Goal: Task Accomplishment & Management: Use online tool/utility

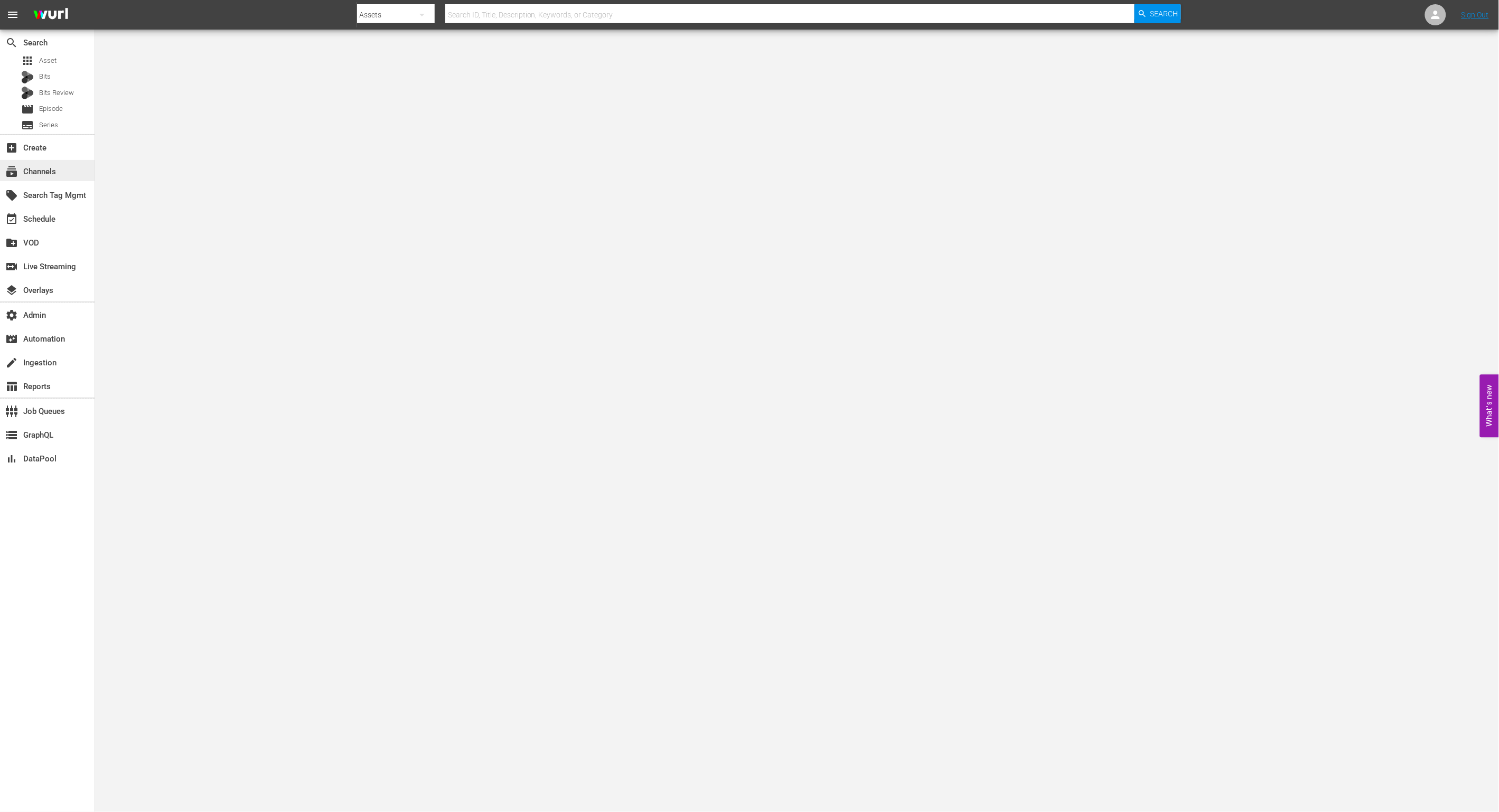
click at [46, 175] on div "subscriptions Channels" at bounding box center [29, 170] width 59 height 10
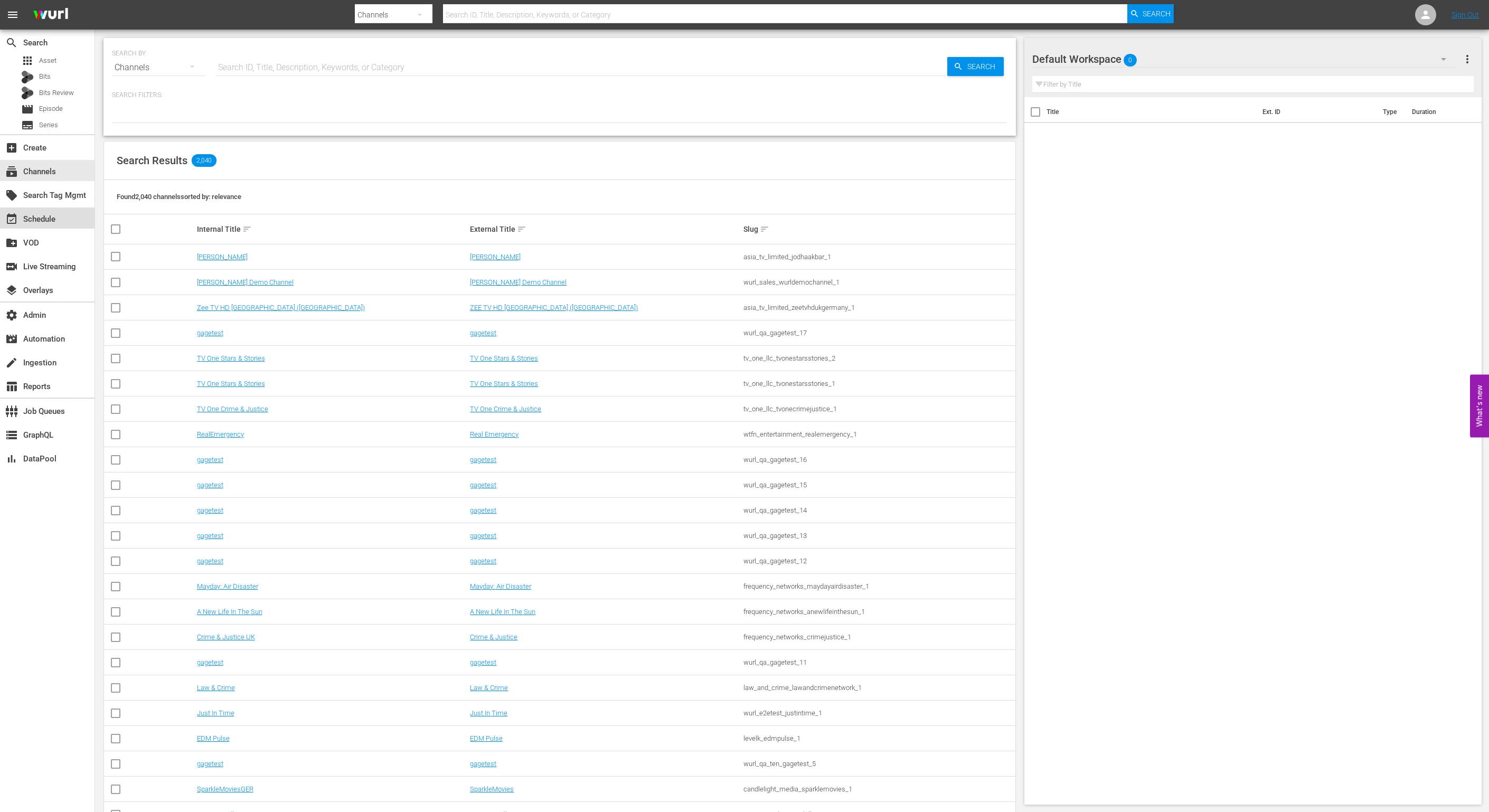
click at [60, 224] on div "event_available Schedule" at bounding box center [47, 218] width 95 height 21
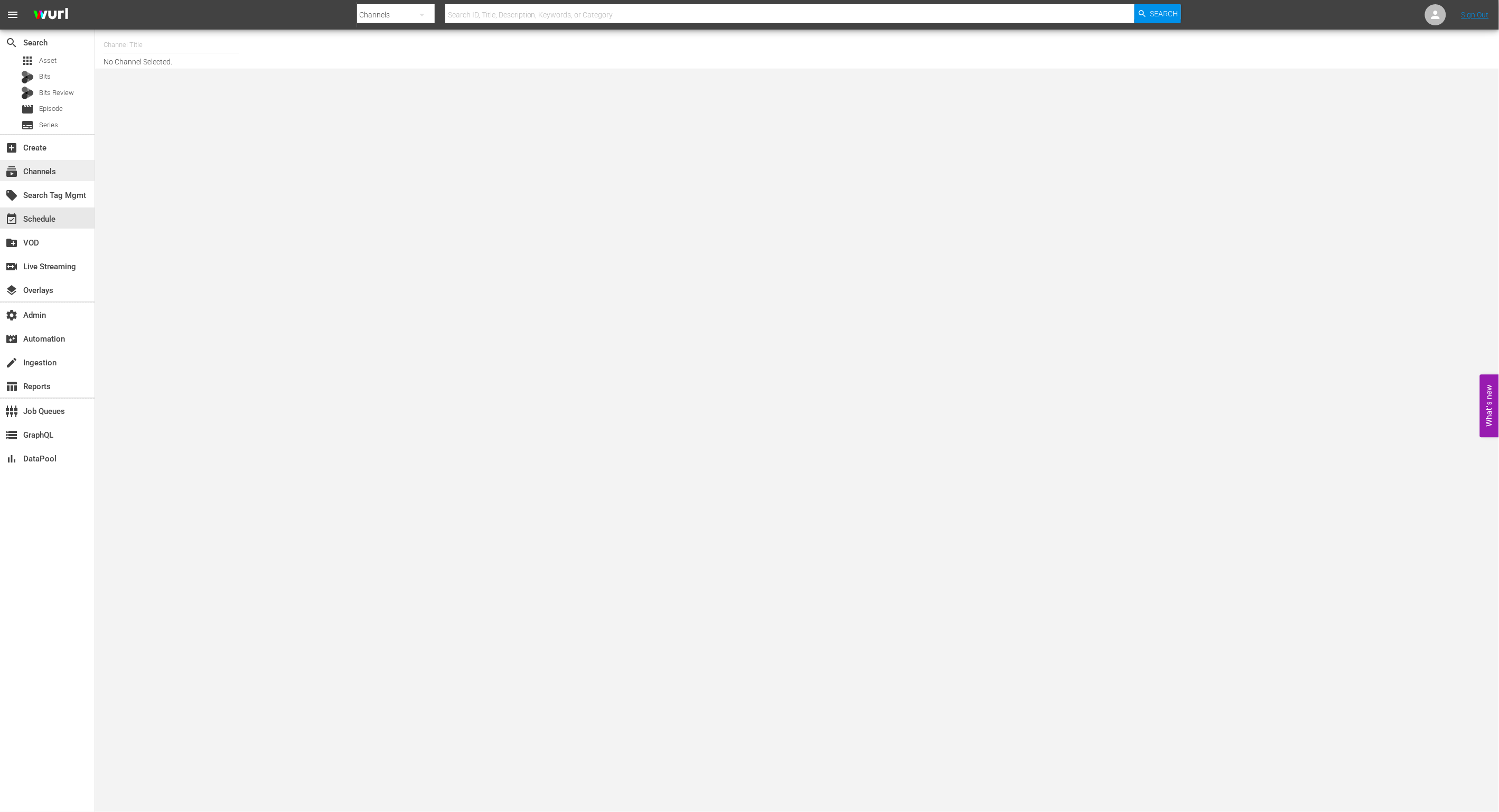
click at [52, 171] on div "subscriptions Channels" at bounding box center [29, 170] width 59 height 10
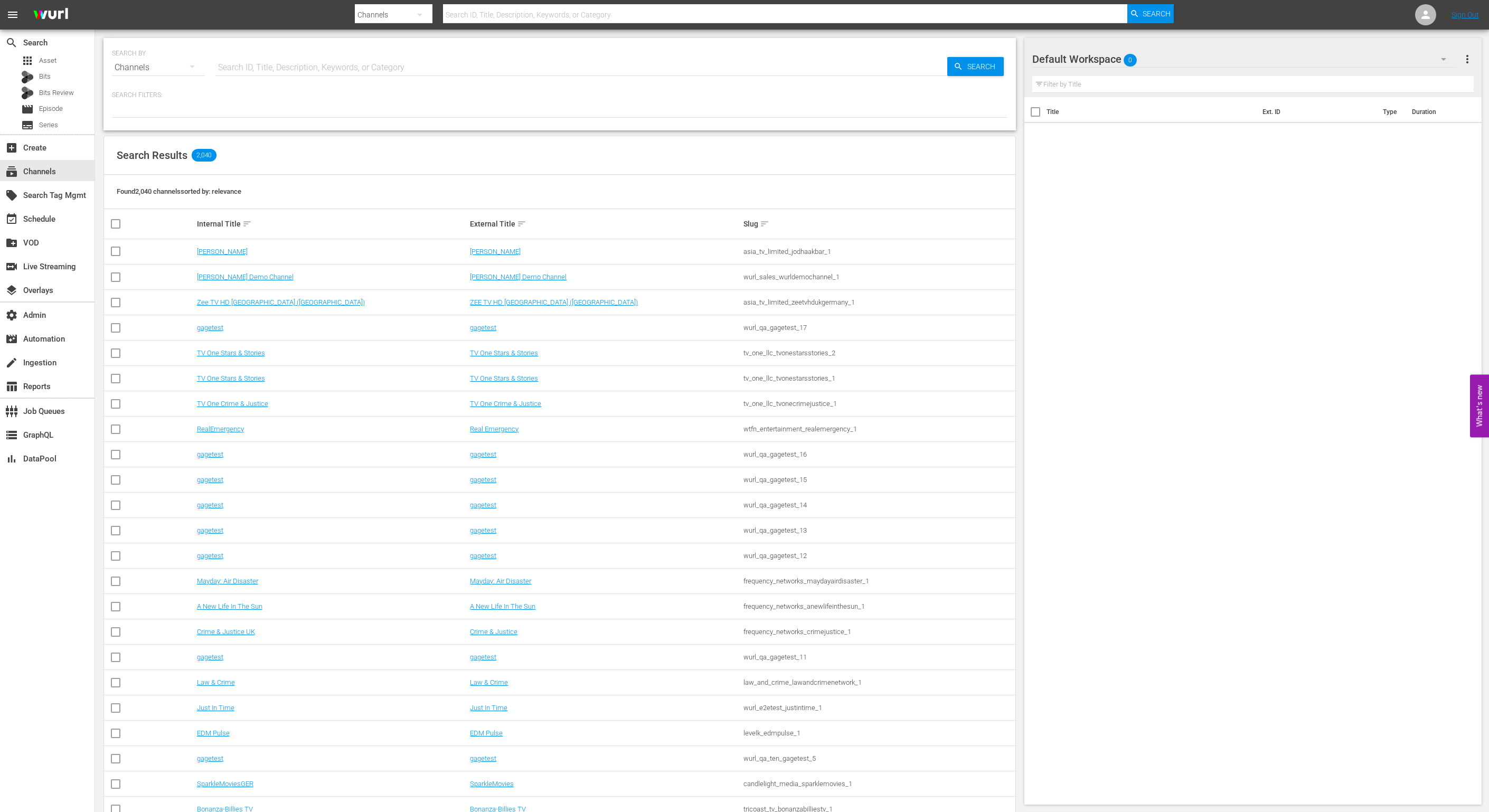
click at [280, 72] on input "text" at bounding box center [582, 67] width 732 height 25
type input "kids"
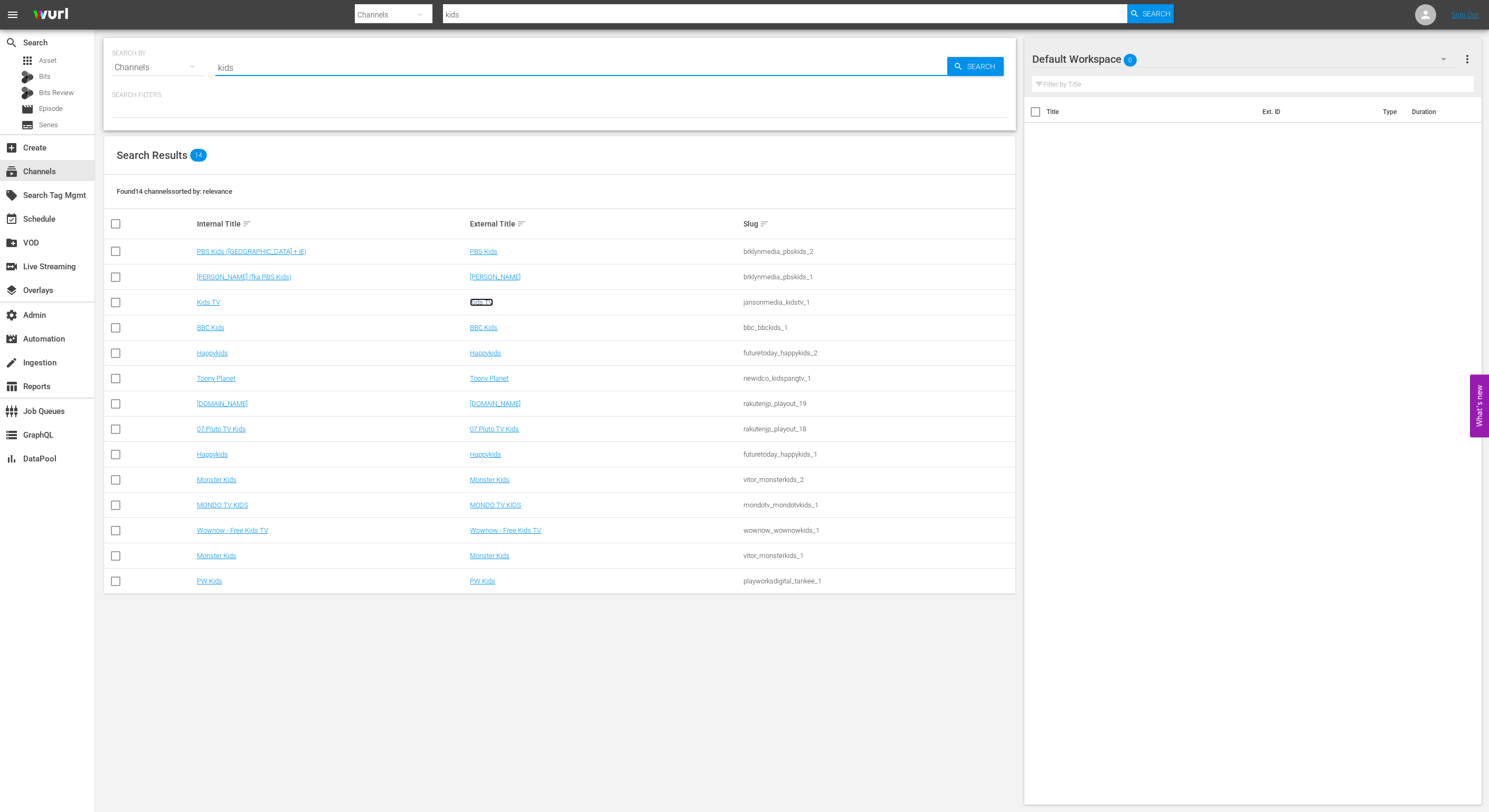
click at [477, 302] on link "Kids TV" at bounding box center [482, 302] width 23 height 8
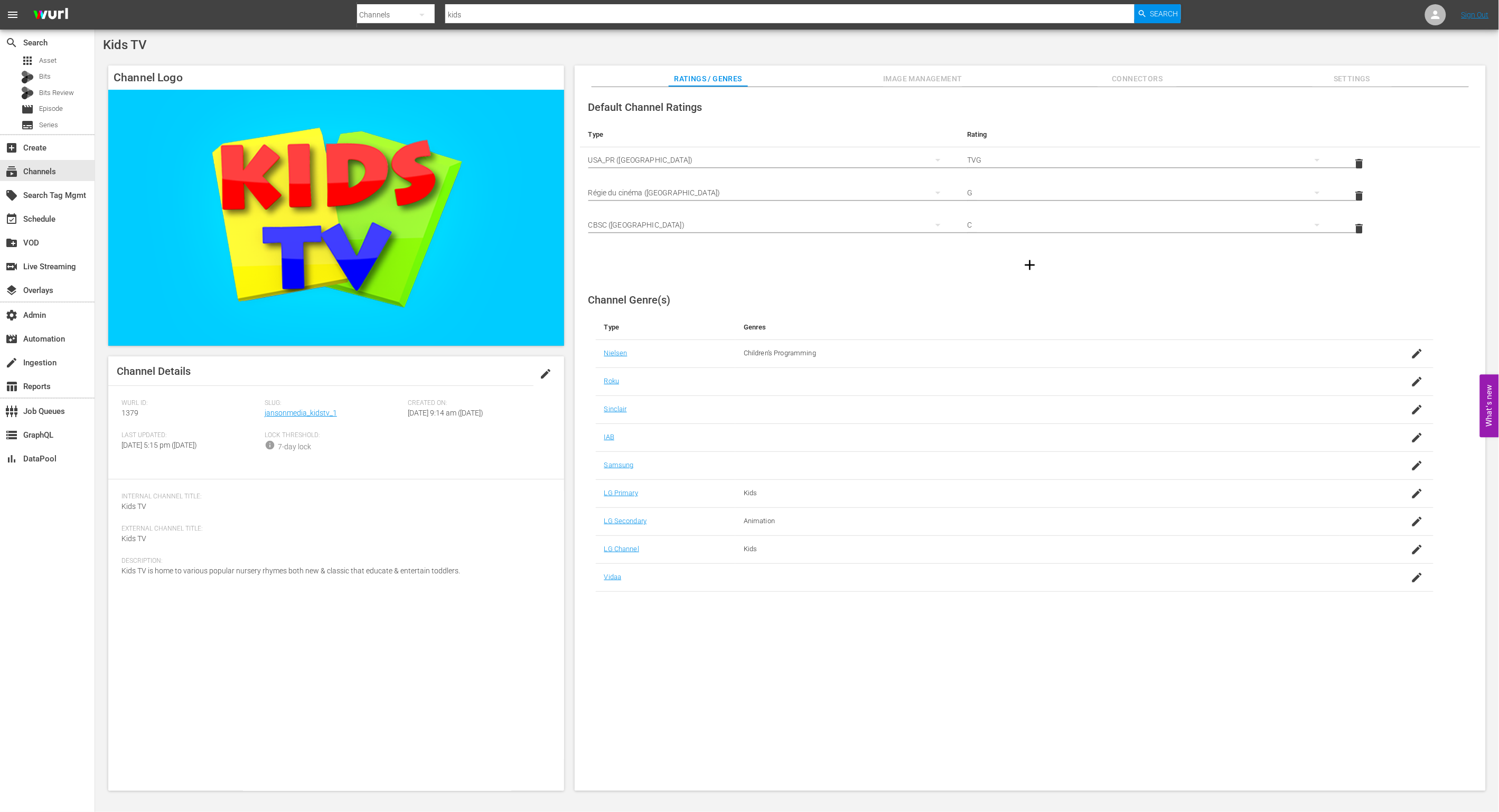
click at [60, 230] on div "create_new_folder VOD" at bounding box center [47, 242] width 95 height 23
click at [57, 218] on div "event_available Schedule" at bounding box center [29, 217] width 59 height 10
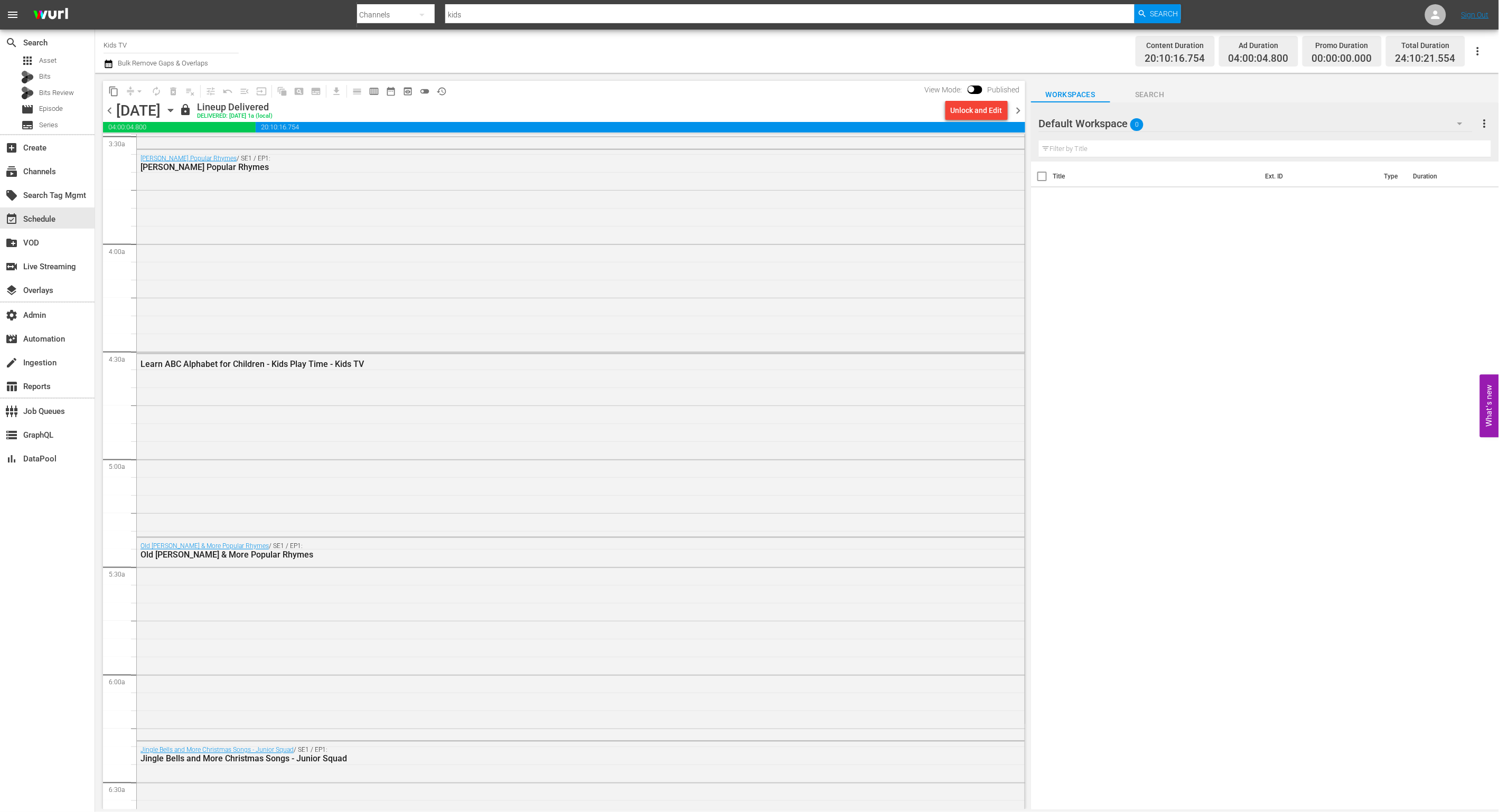
scroll to position [1001, 0]
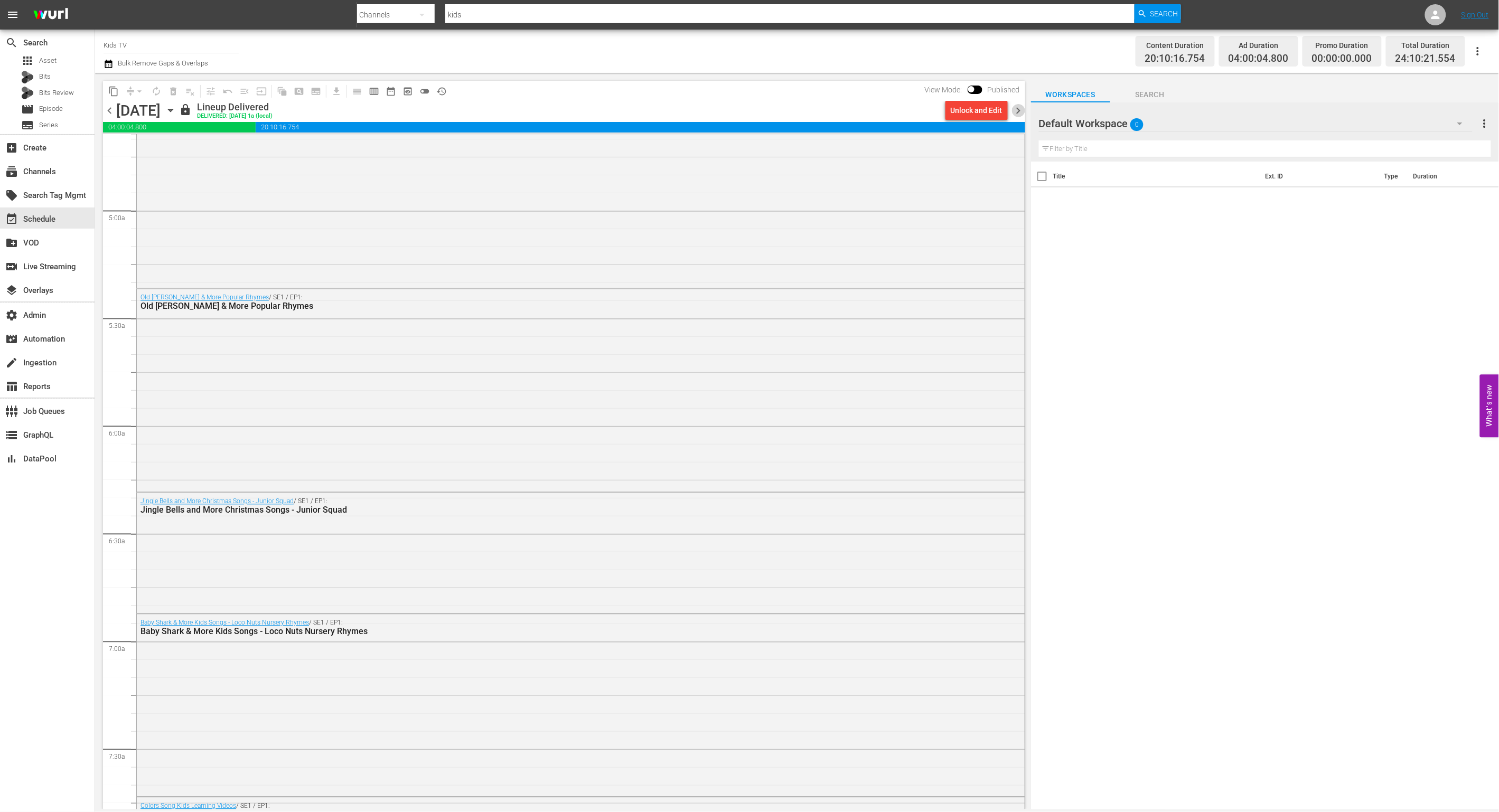
click at [1017, 109] on span "chevron_right" at bounding box center [1018, 111] width 13 height 13
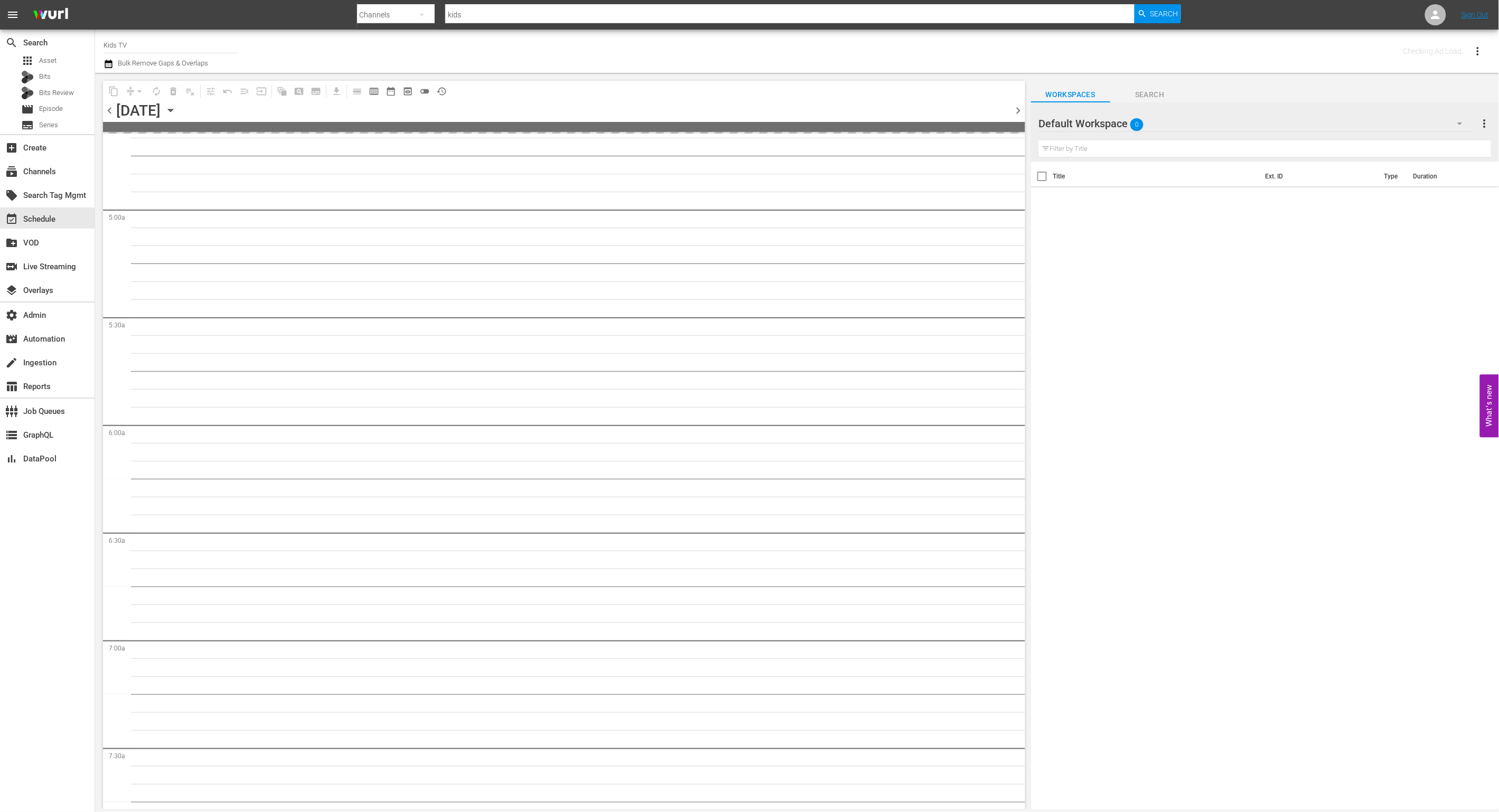
scroll to position [1037, 0]
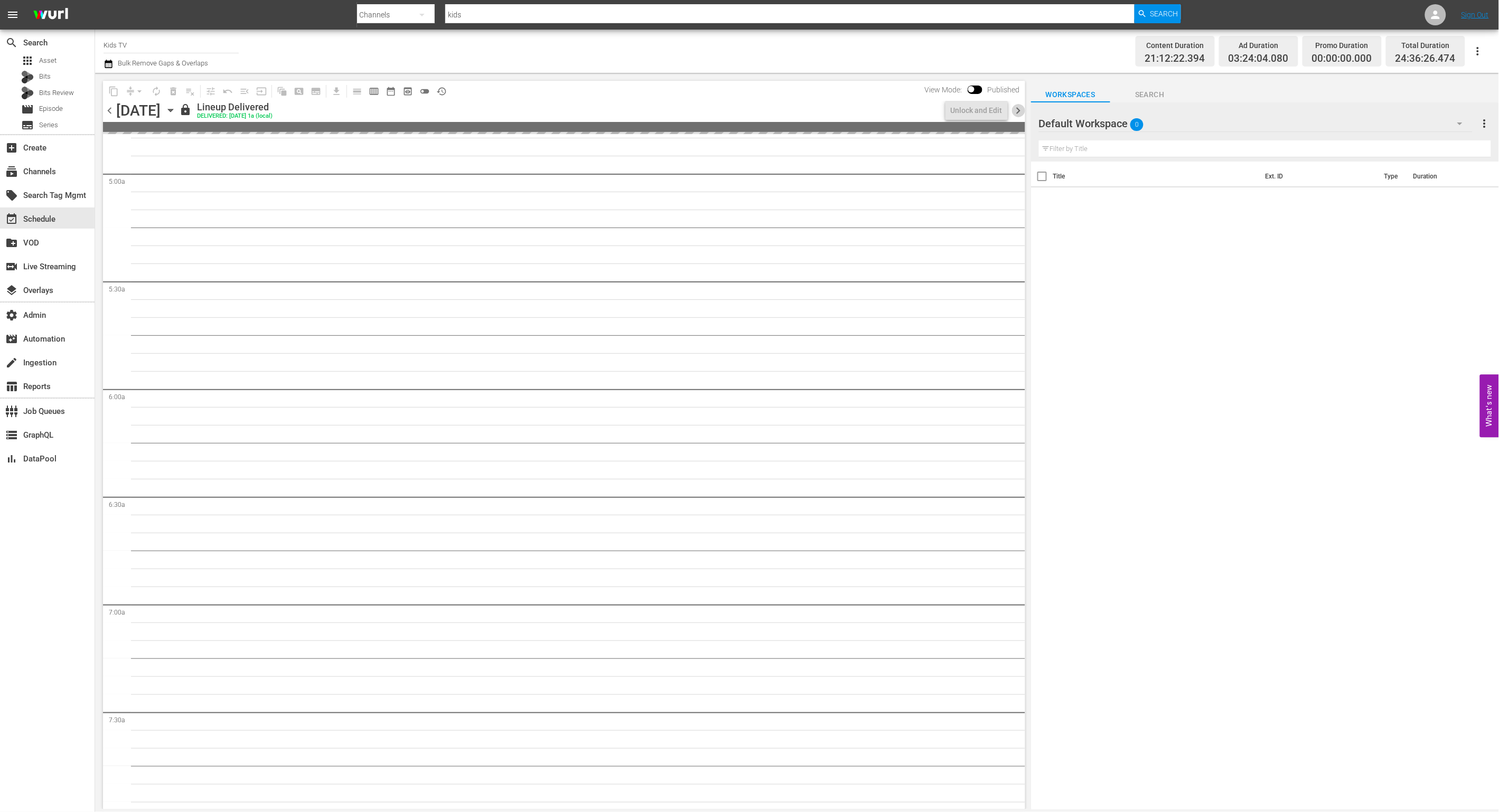
click at [1018, 109] on span "chevron_right" at bounding box center [1018, 111] width 13 height 13
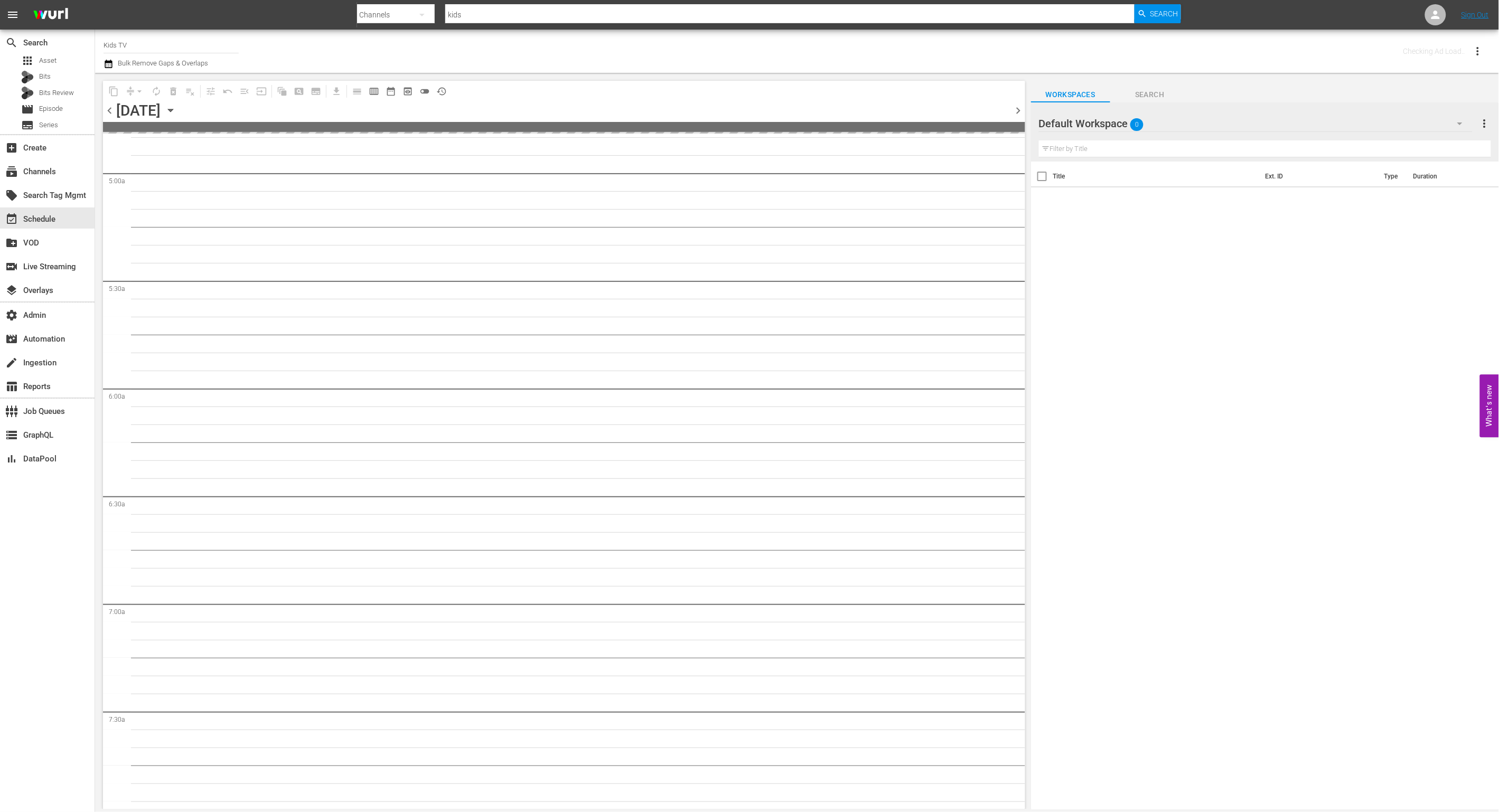
click at [1018, 109] on span "chevron_right" at bounding box center [1018, 111] width 13 height 13
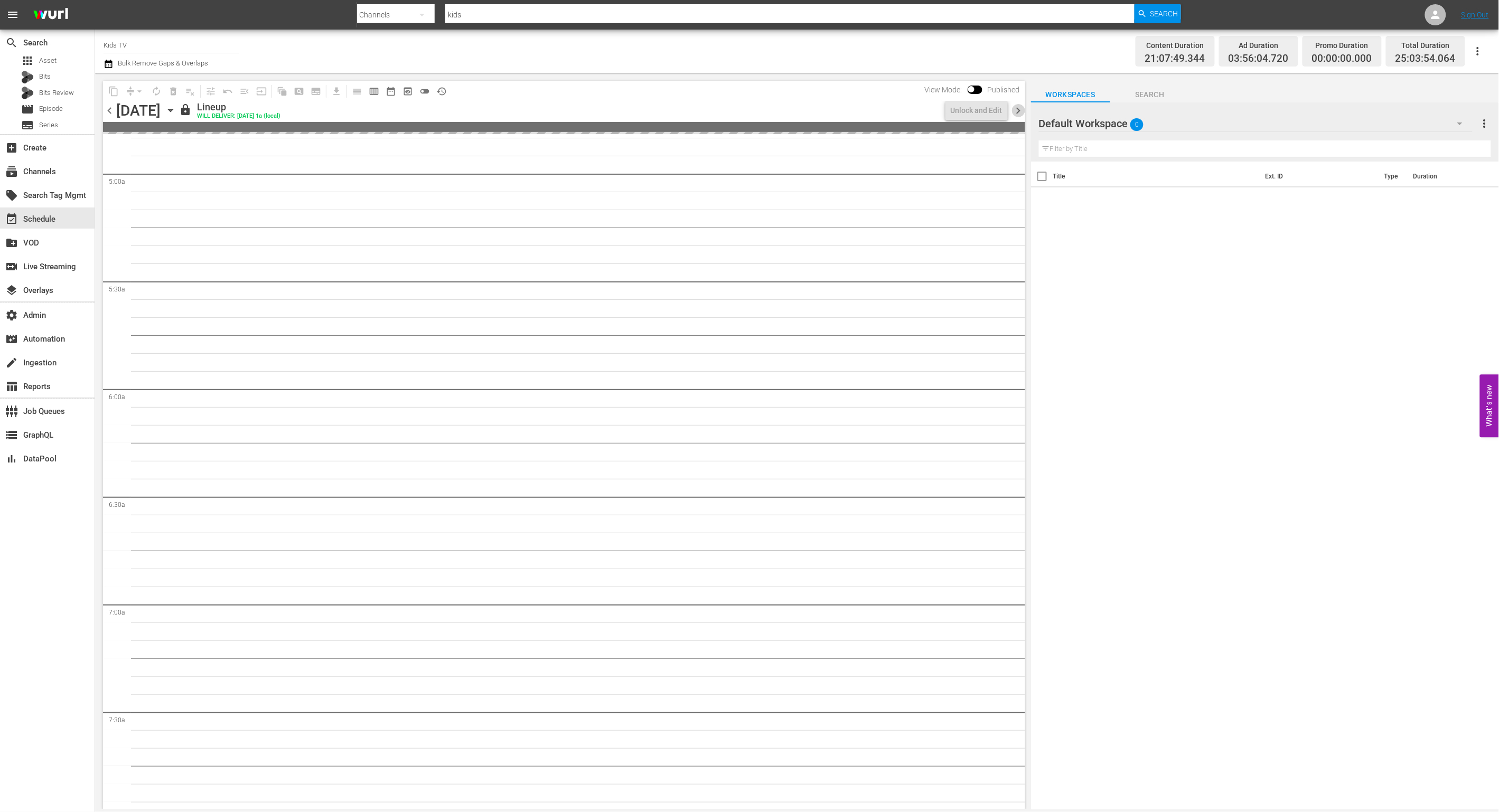
click at [1018, 109] on span "chevron_right" at bounding box center [1018, 111] width 13 height 13
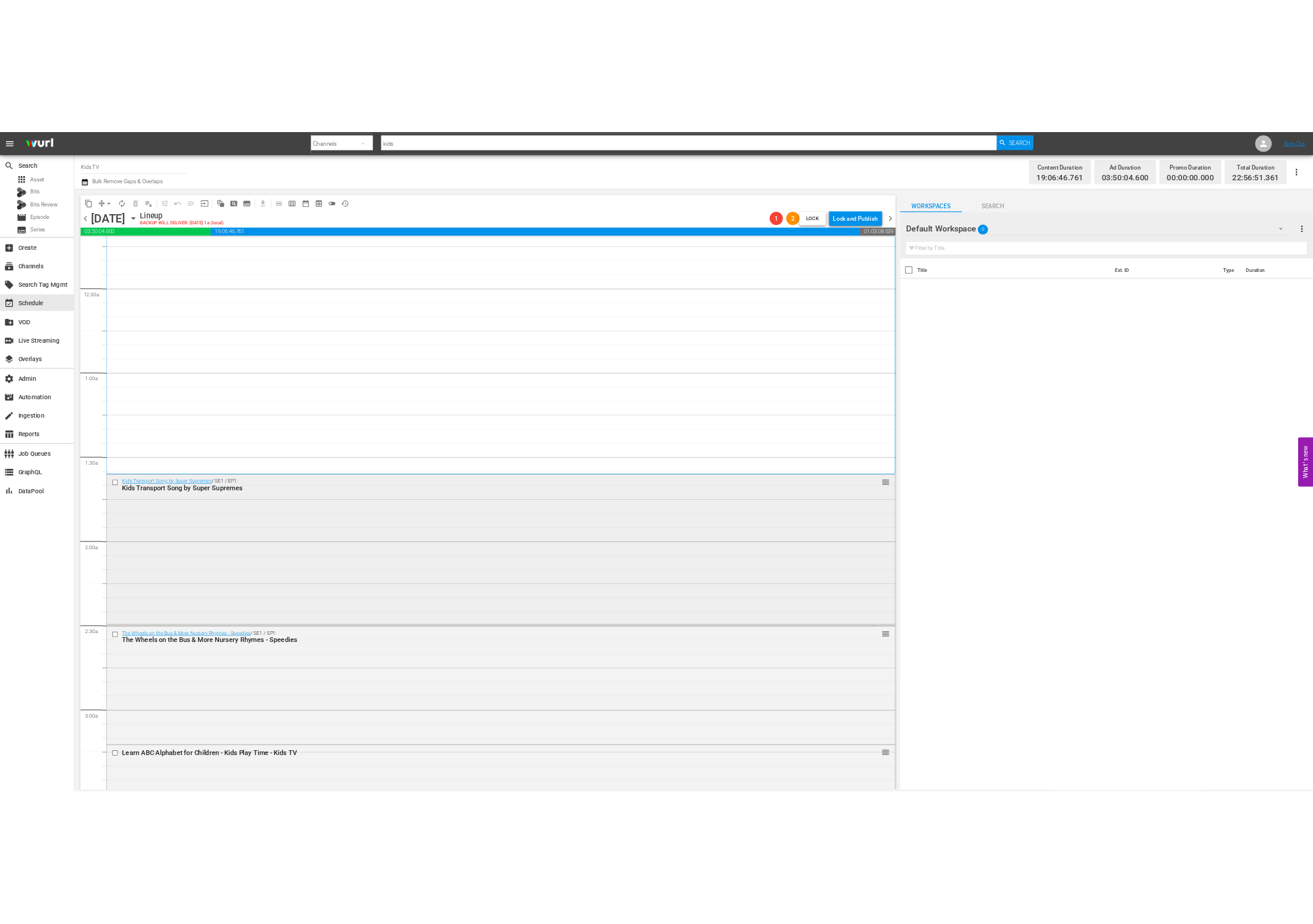
scroll to position [272, 0]
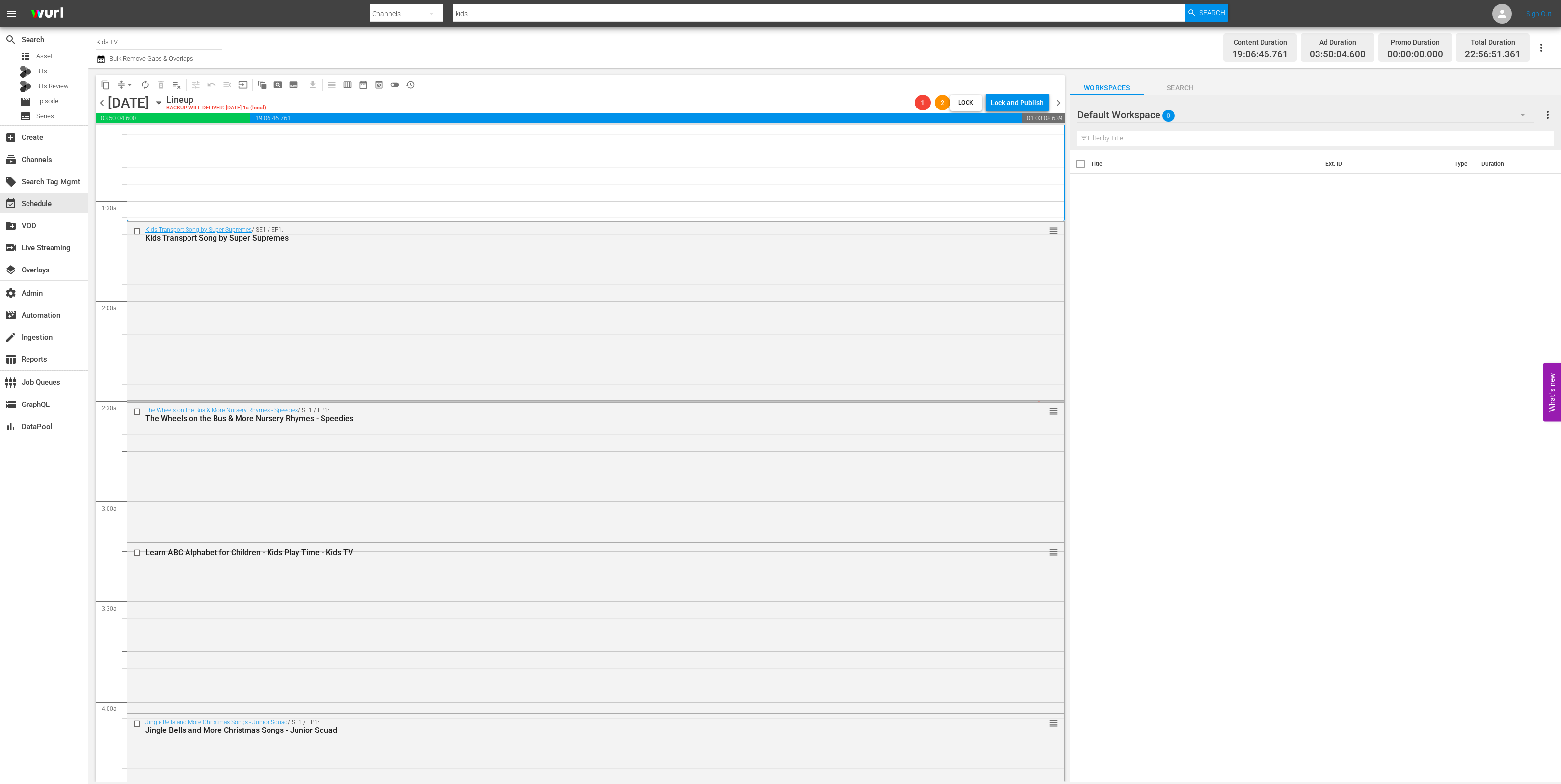
click at [736, 400] on div "LidiasKitchen_Promo_30sec_16x9 / SE1 / EP1: LidiasKitchen_Promo_30sec_16x9" at bounding box center [576, 404] width 862 height 8
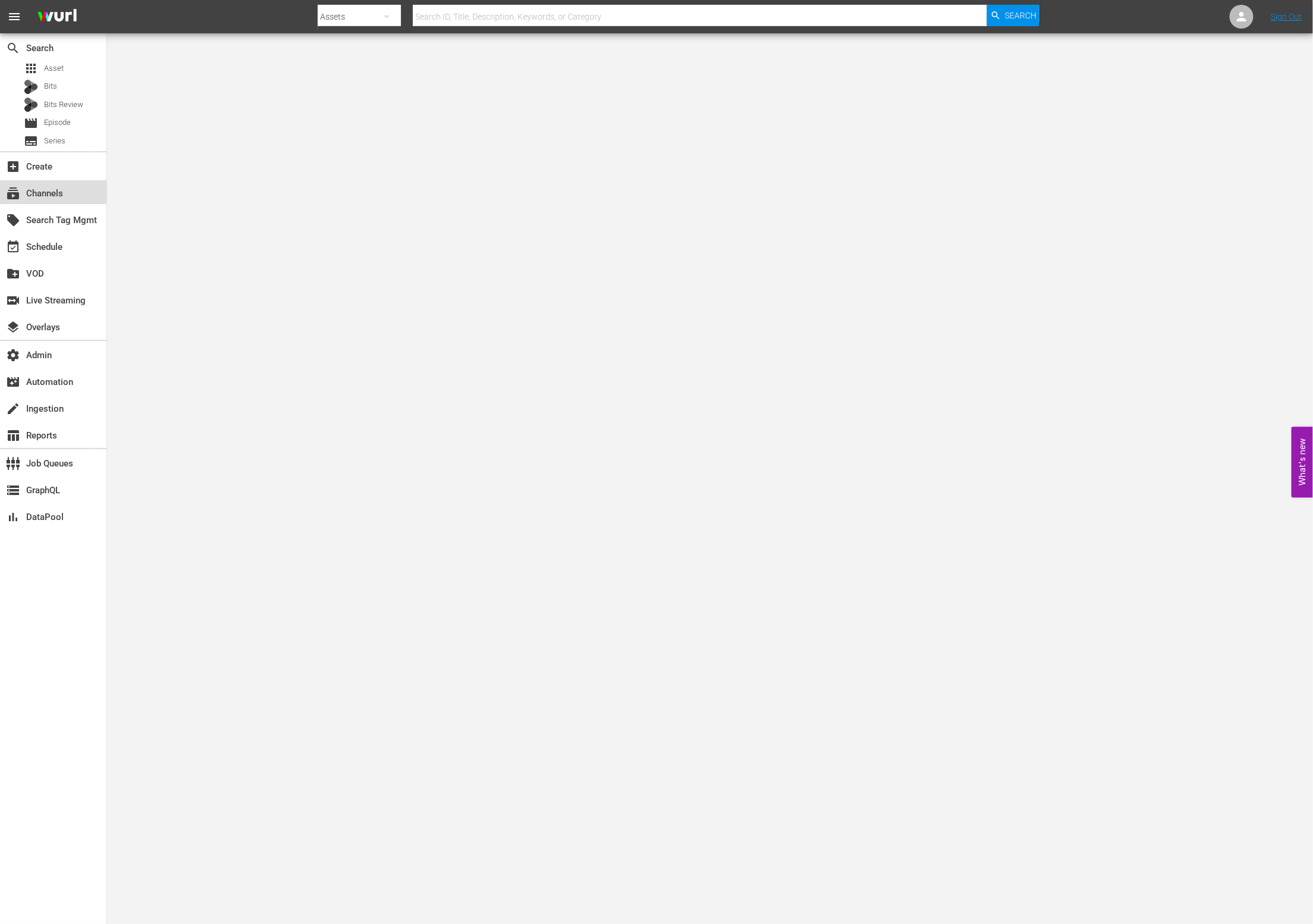
click at [65, 187] on div "subscriptions Channels" at bounding box center [33, 192] width 67 height 11
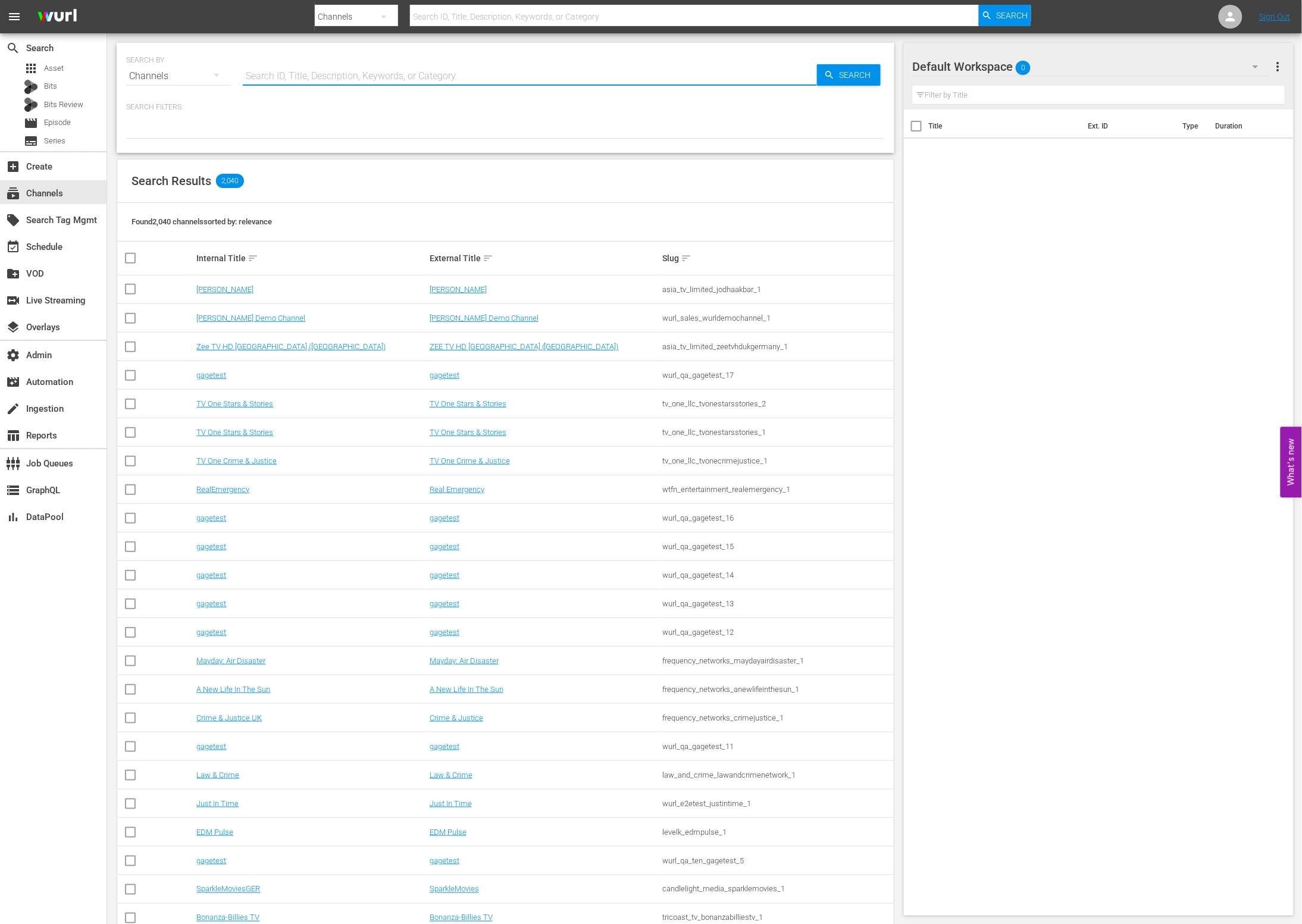
click at [299, 62] on input "text" at bounding box center [530, 76] width 575 height 29
paste input "Money Murder Zurich"
type input "Money Murder Zurich"
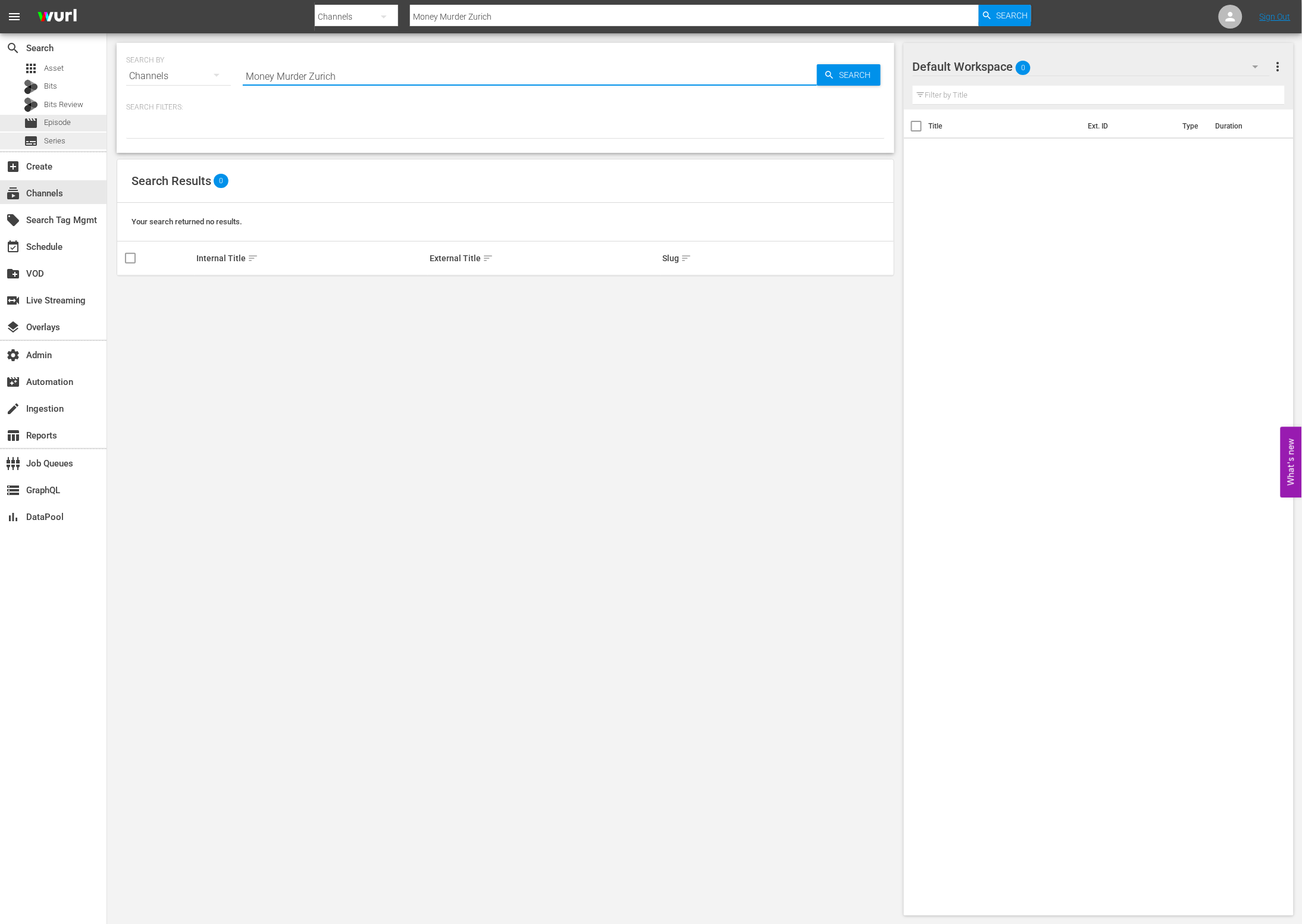
type input "Money Murder Zurich"
click at [64, 135] on span "Series" at bounding box center [54, 141] width 21 height 12
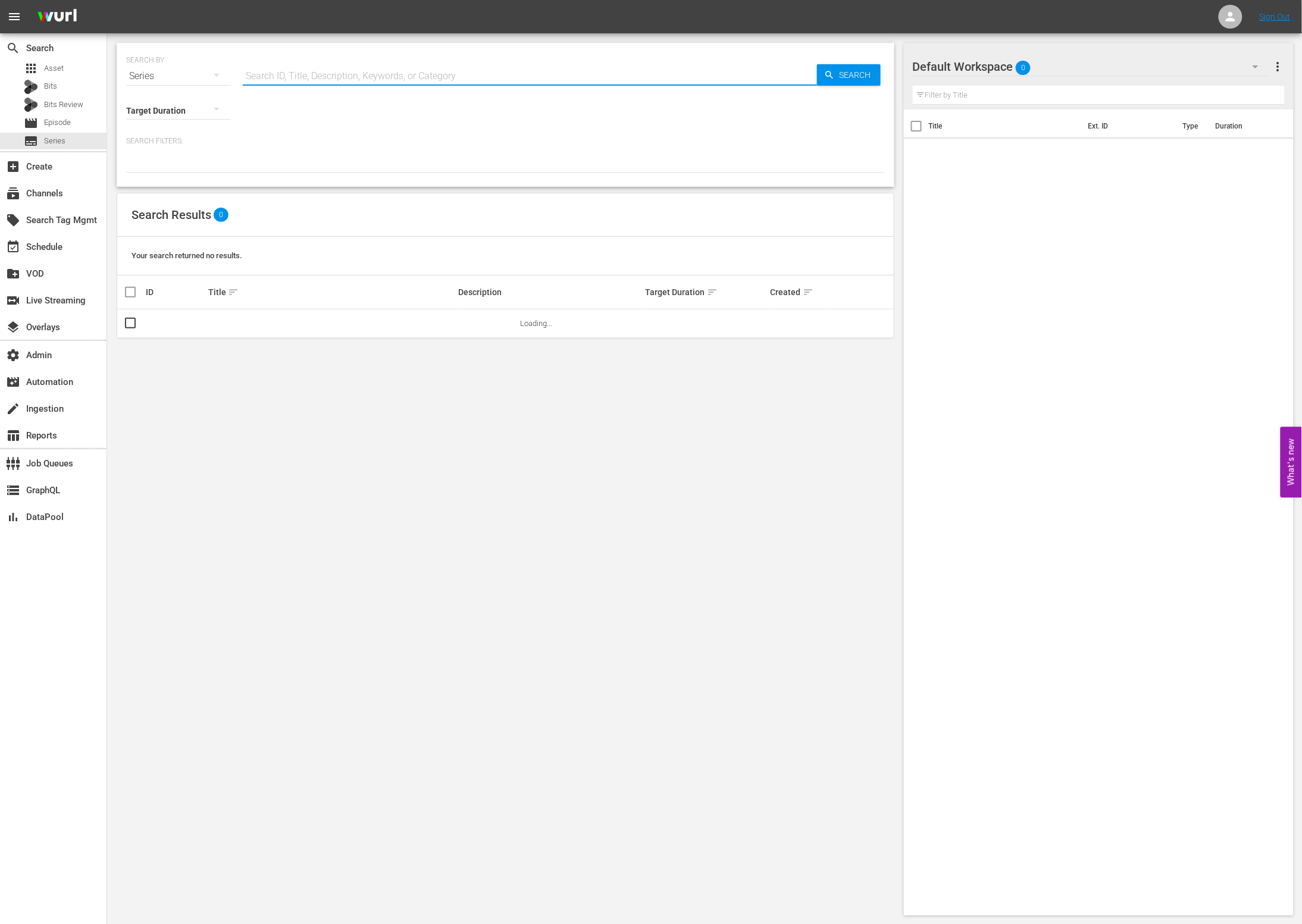
click at [344, 71] on input "text" at bounding box center [530, 76] width 575 height 29
paste input "Money Murder Zurich"
type input "Money Murder Zurich"
click at [846, 74] on span "Search" at bounding box center [858, 74] width 46 height 21
click at [242, 321] on link "Money Murder Zurich" at bounding box center [244, 323] width 71 height 9
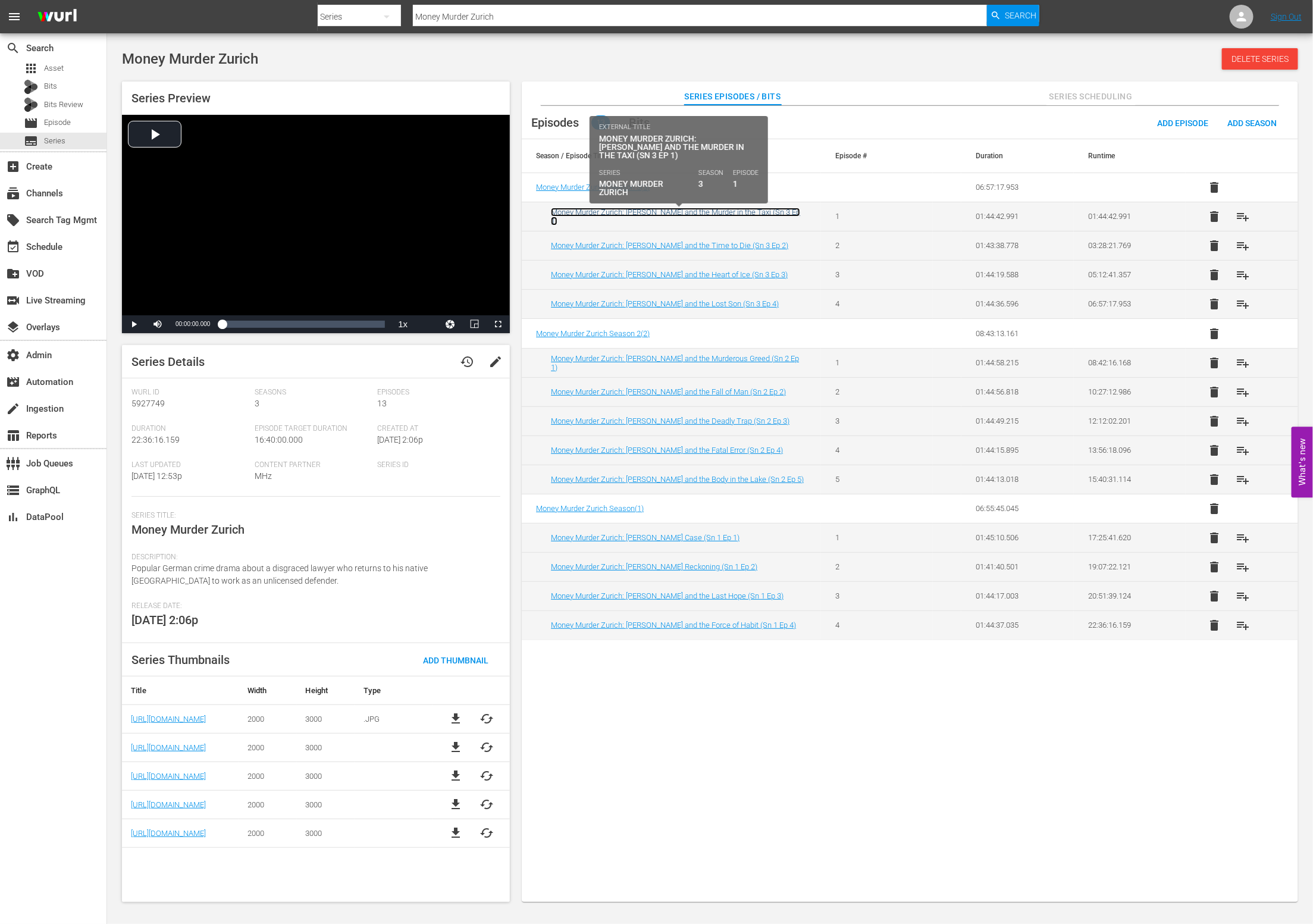
click at [641, 217] on link "Money Murder Zurich: Borchert and the Murder in the Taxi (Sn 3 Ep 1)" at bounding box center [675, 217] width 249 height 18
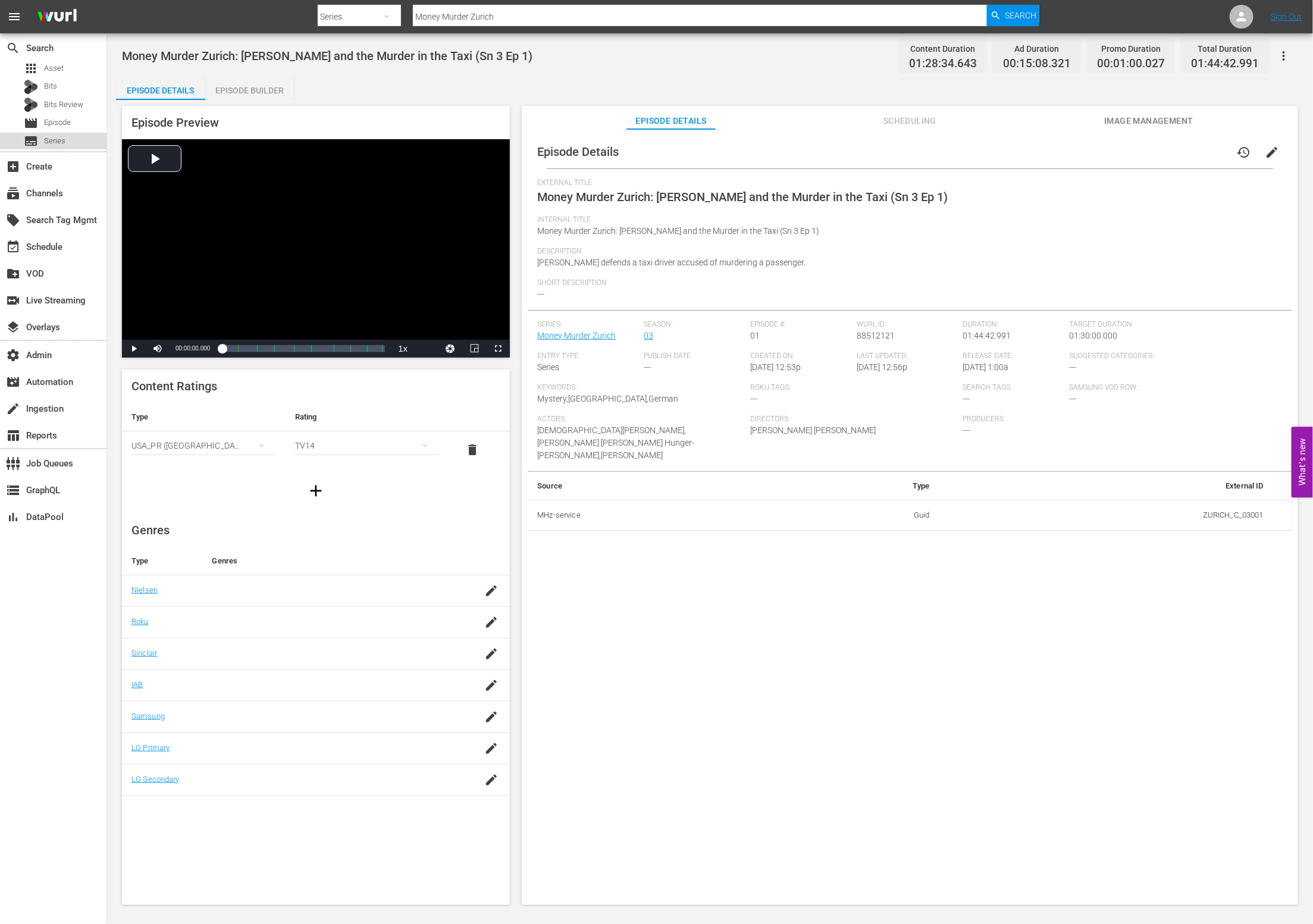
click at [48, 145] on span "Series" at bounding box center [54, 141] width 21 height 12
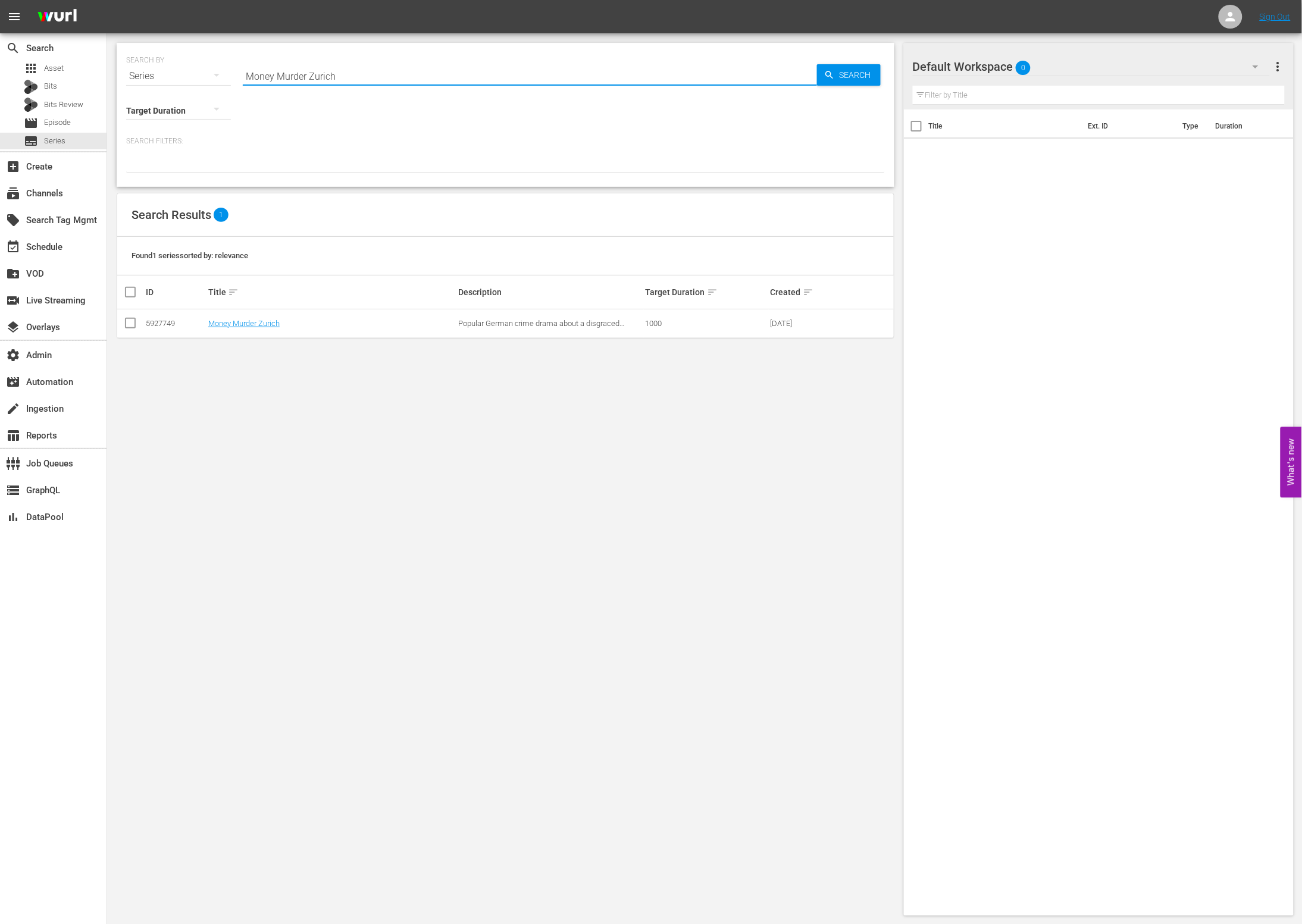
click at [371, 71] on input "Money Murder Zurich" at bounding box center [530, 76] width 575 height 29
paste input "Pacific Criminal"
click at [462, 77] on input "Pacific Criminal Murder Zurich" at bounding box center [530, 76] width 575 height 29
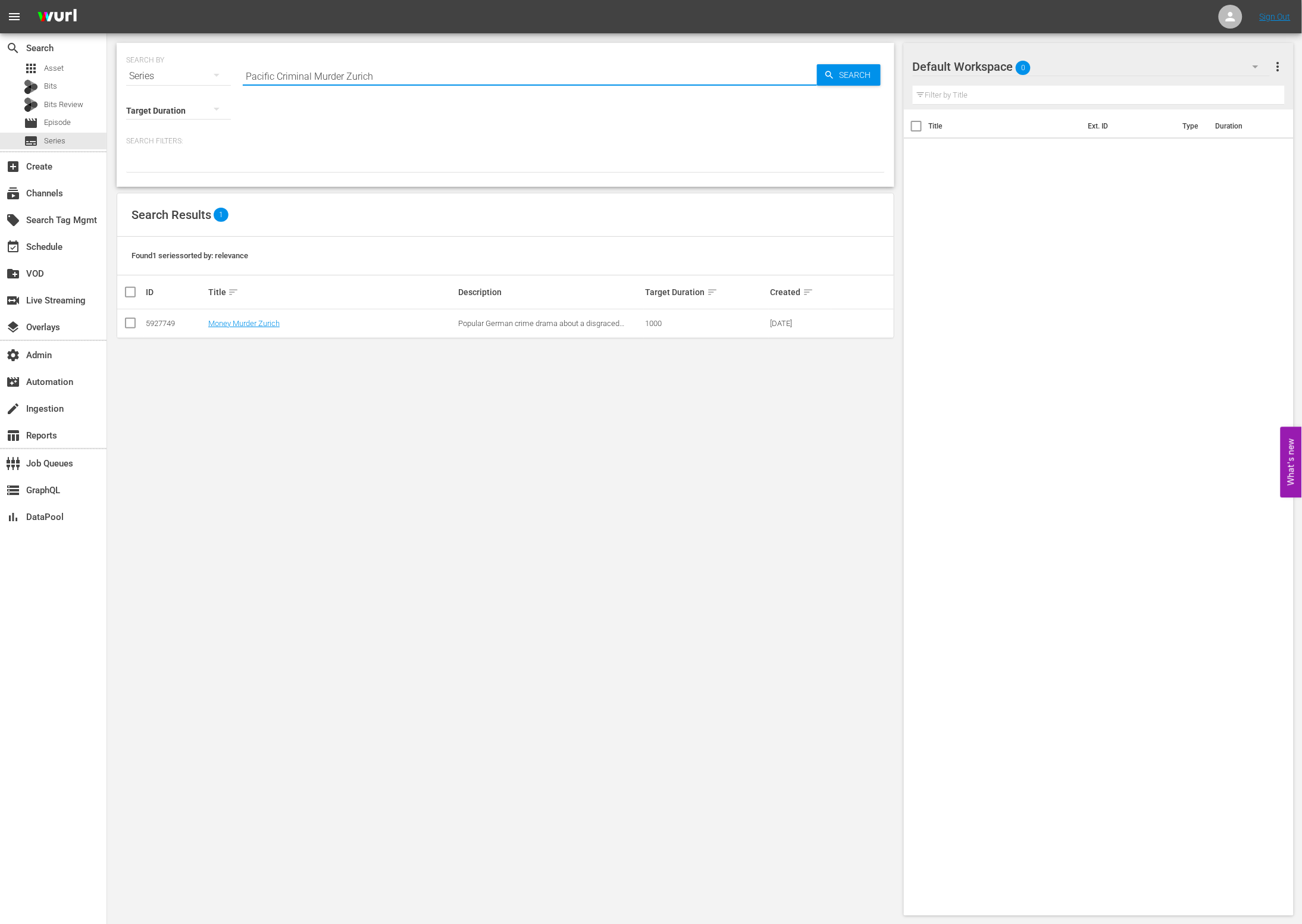
click at [462, 77] on input "Pacific Criminal Murder Zurich" at bounding box center [530, 76] width 575 height 29
paste input "text"
type input "Pacific Criminal"
click at [857, 70] on span "Search" at bounding box center [858, 74] width 46 height 21
click at [237, 322] on link "Pacific Criminal" at bounding box center [235, 323] width 53 height 9
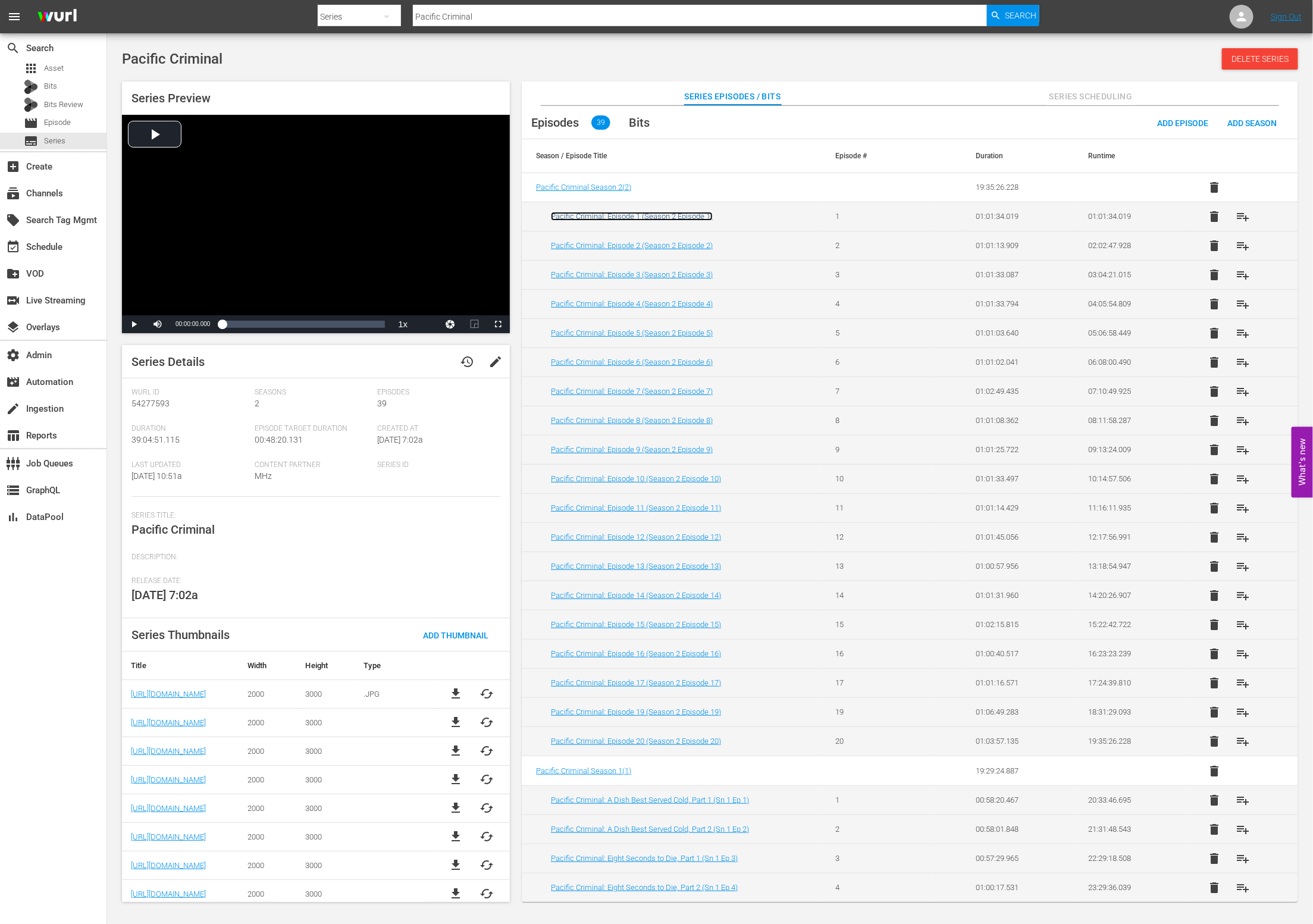
click at [671, 217] on link "Pacific Criminal: Episode 1 (Season 2 Episode 1)" at bounding box center [632, 216] width 162 height 9
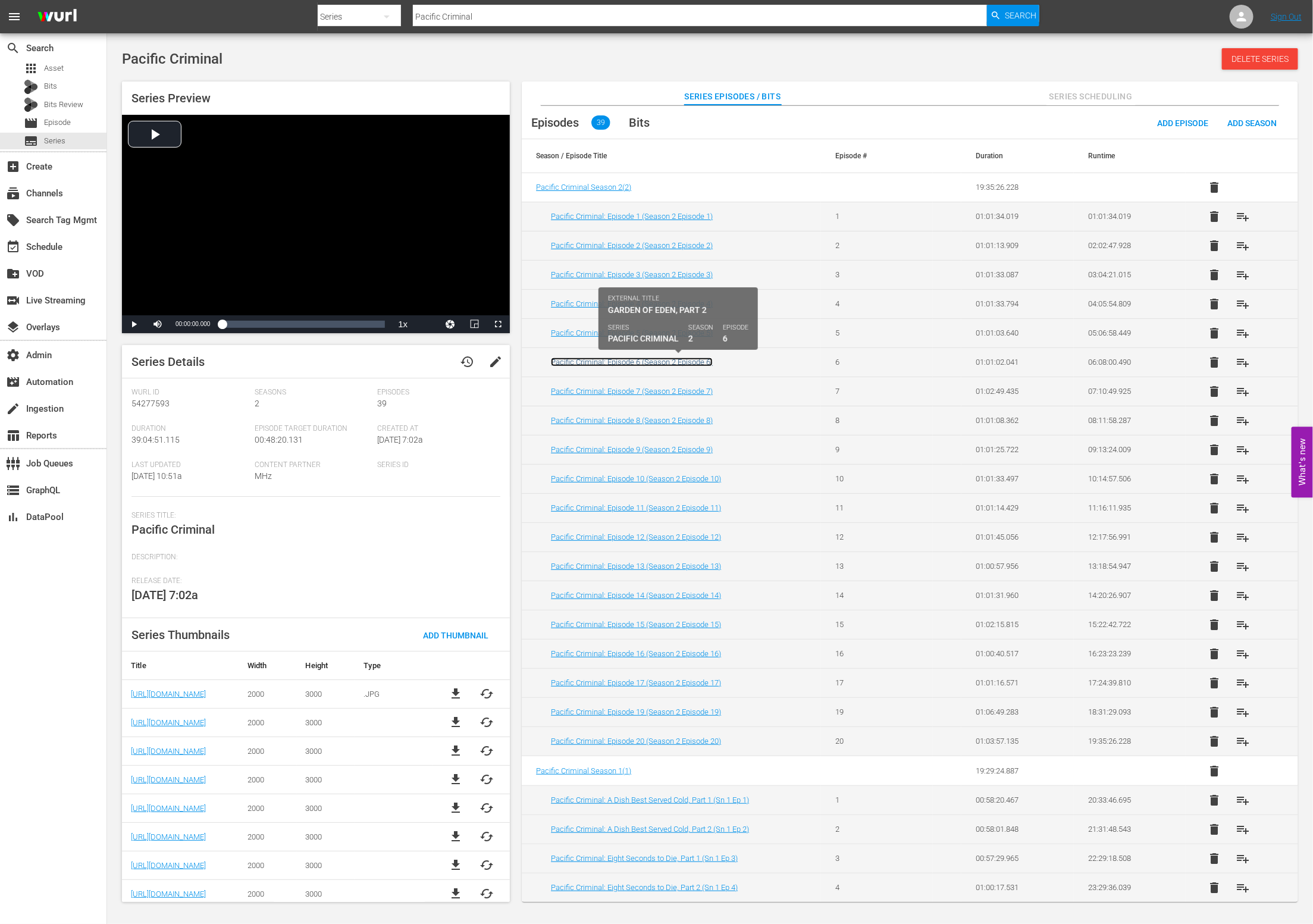
click at [684, 364] on link "Pacific Criminal: Episode 6 (Season 2 Episode 6)" at bounding box center [632, 362] width 162 height 9
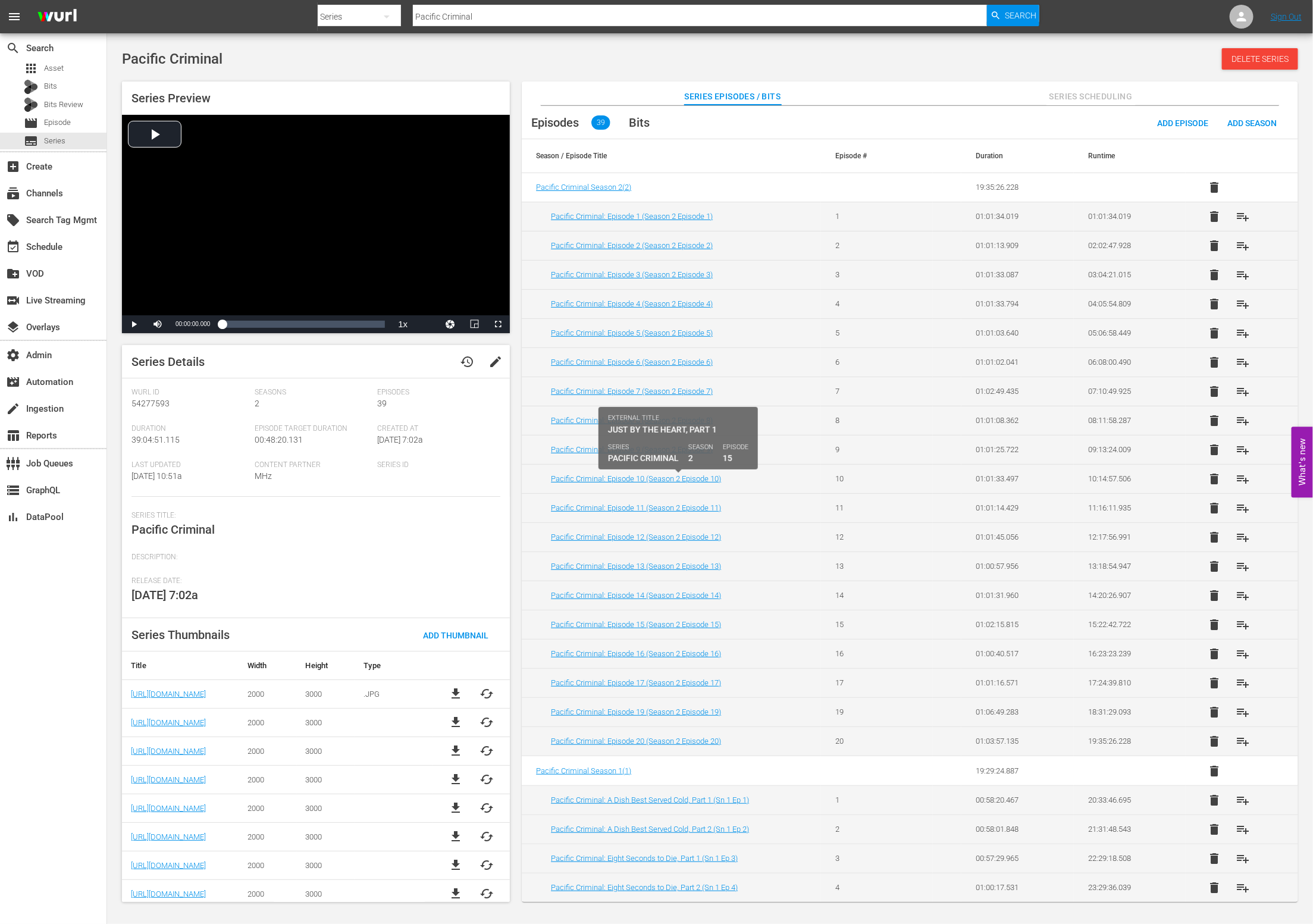
scroll to position [473, 0]
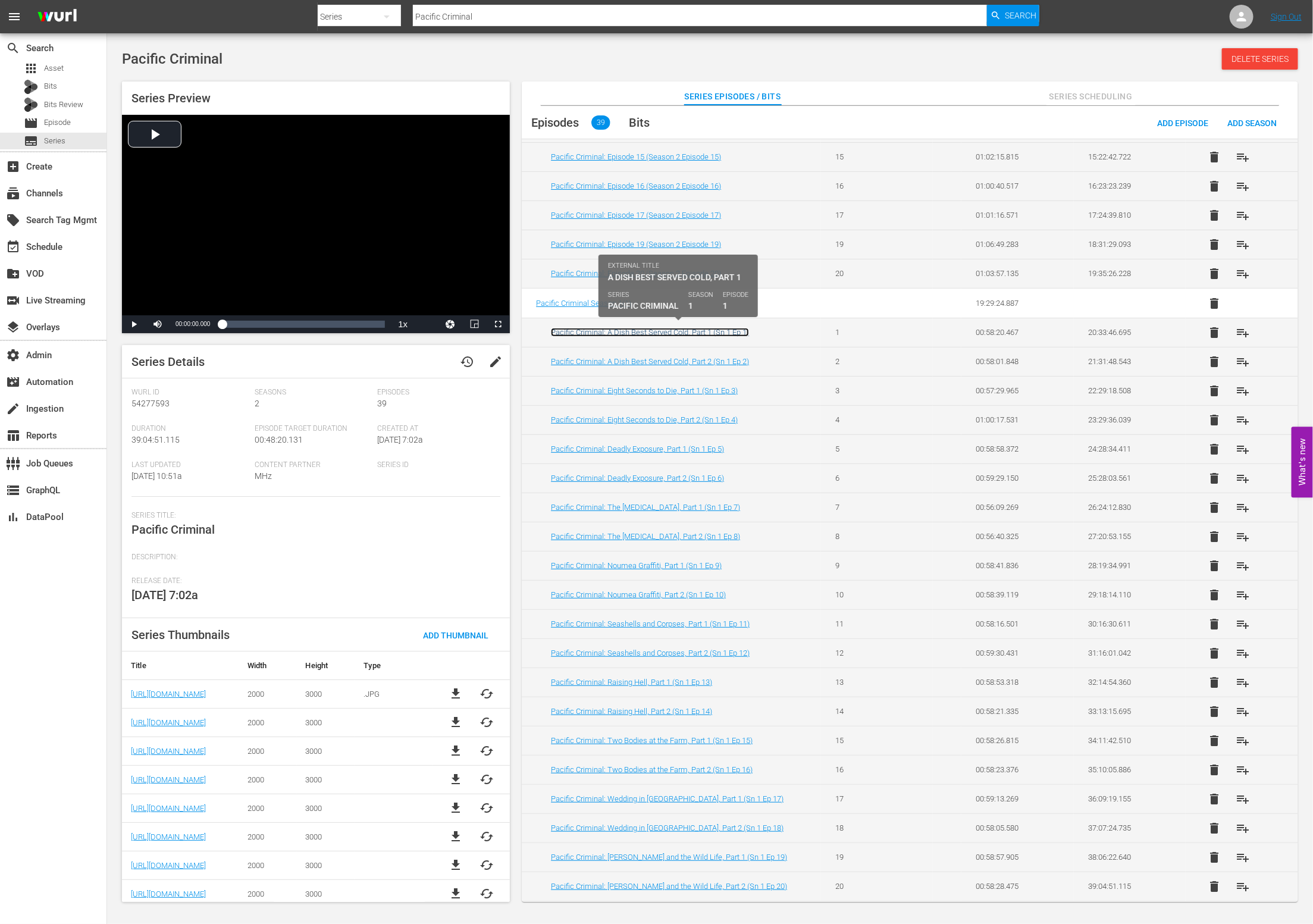
click at [650, 333] on link "Pacific Criminal: A Dish Best Served Cold, Part 1 (Sn 1 Ep 1)" at bounding box center [650, 332] width 198 height 9
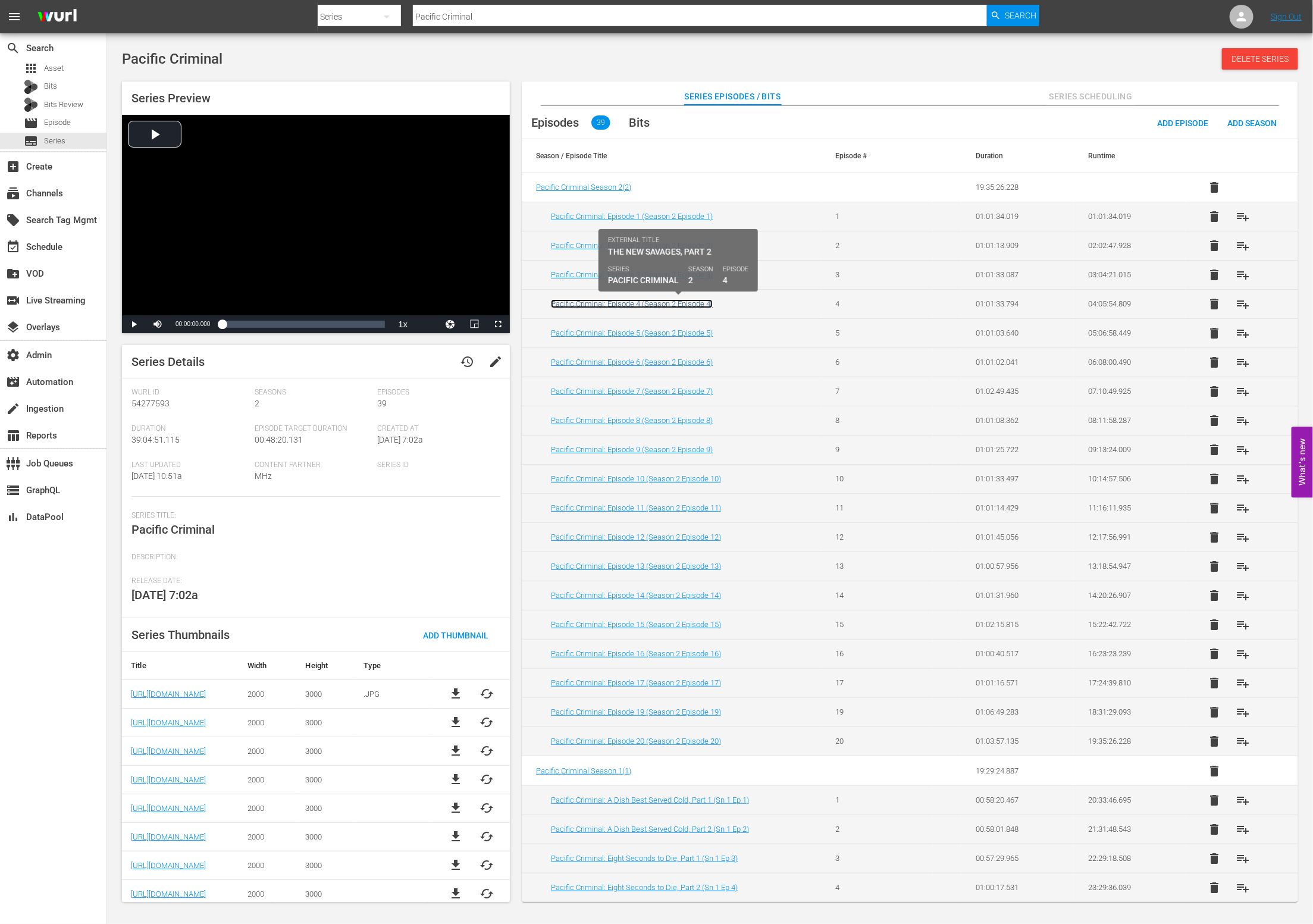
click at [673, 299] on link "Pacific Criminal: Episode 4 (Season 2 Episode 4)" at bounding box center [632, 303] width 162 height 9
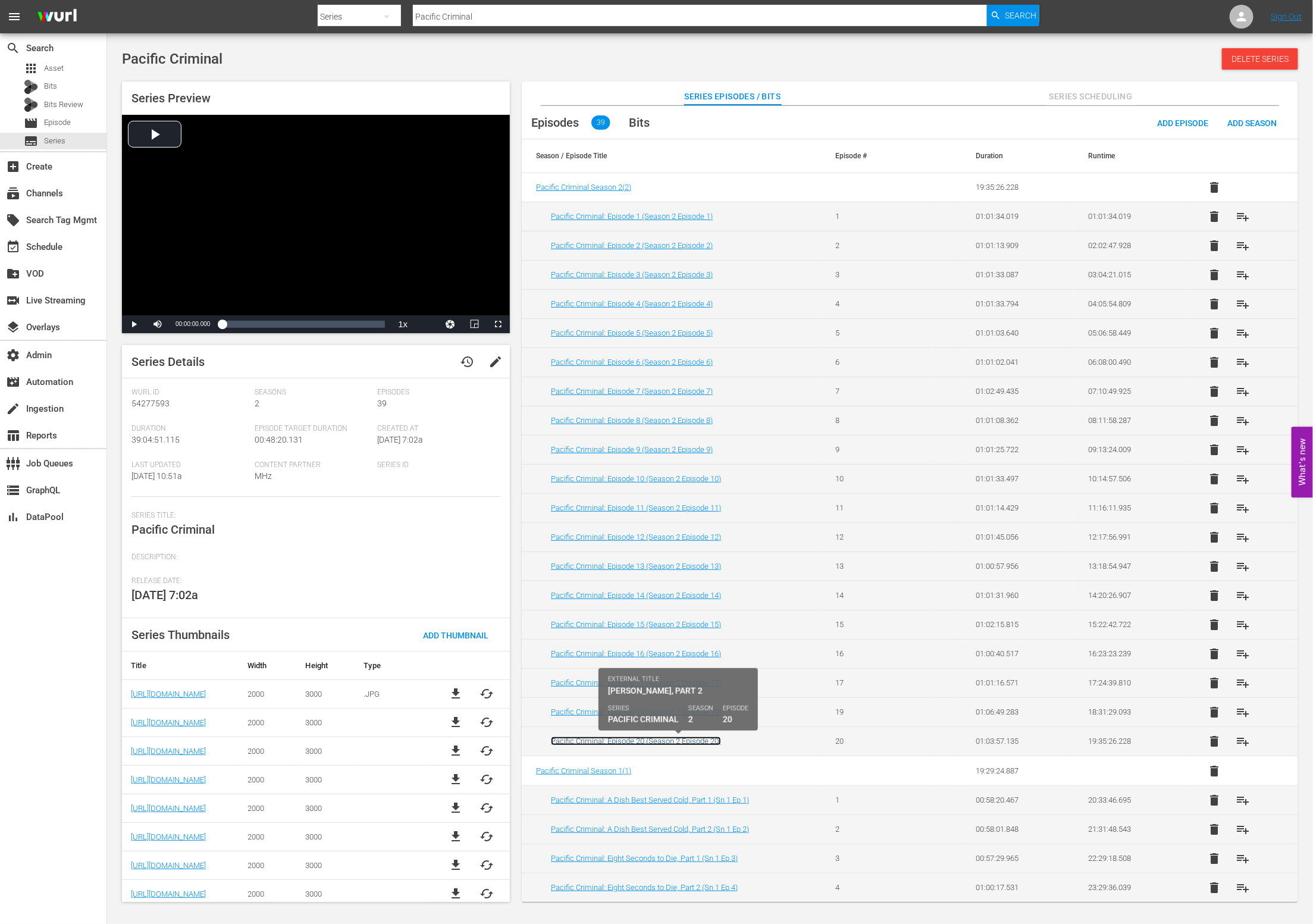
click at [661, 744] on link "Pacific Criminal: Episode 20 (Season 2 Episode 20)" at bounding box center [636, 741] width 170 height 9
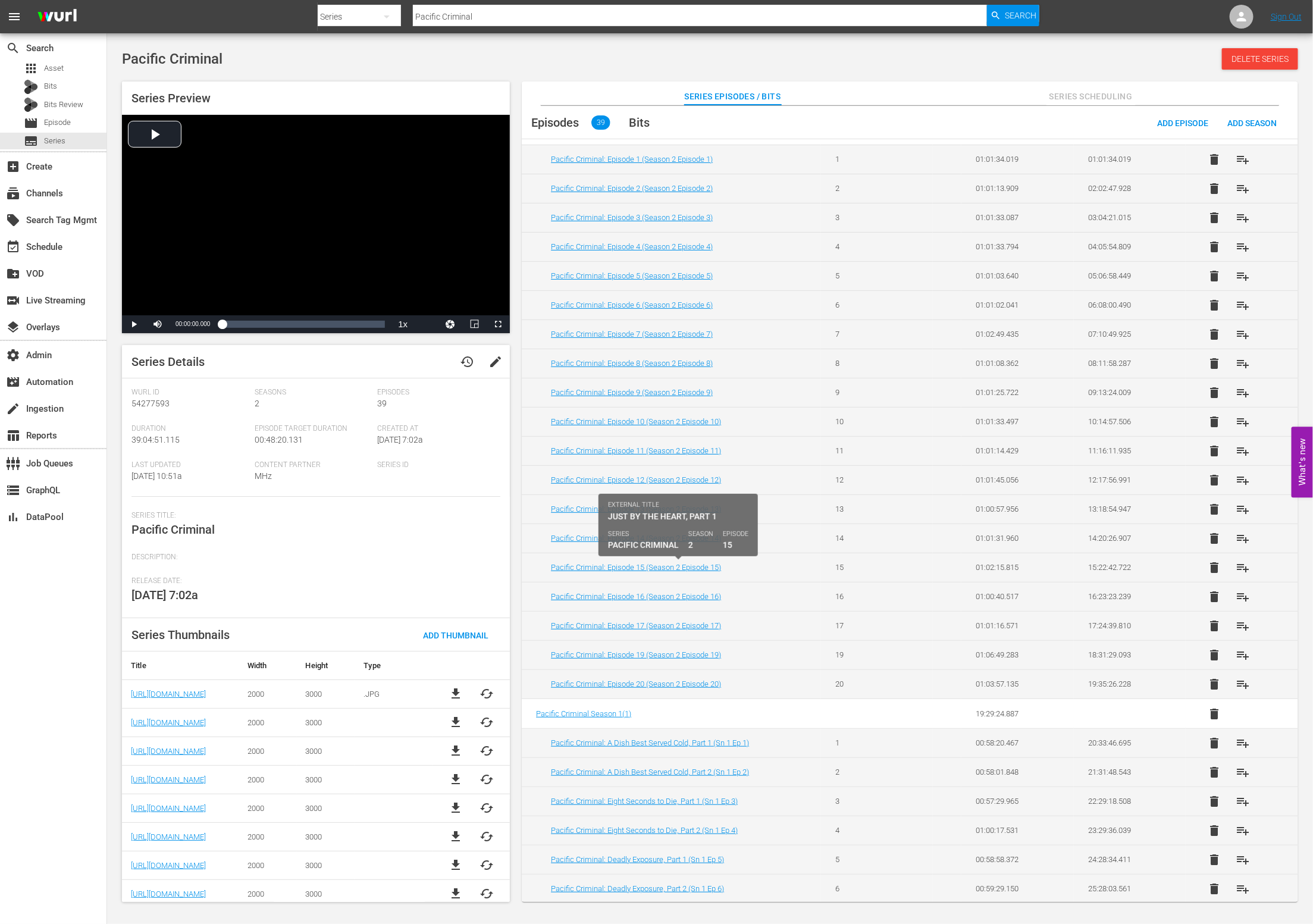
scroll to position [69, 0]
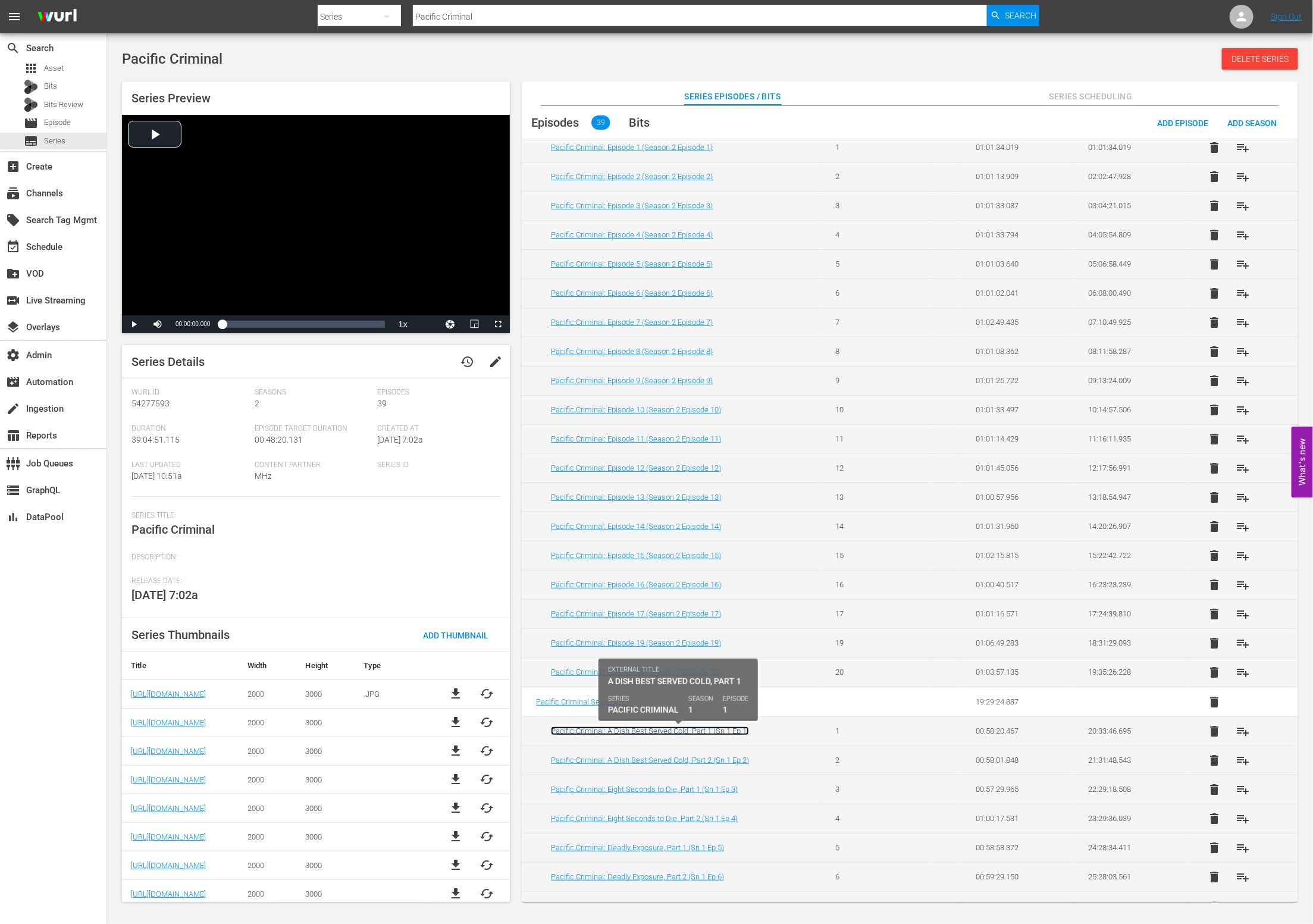
click at [682, 734] on link "Pacific Criminal: A Dish Best Served Cold, Part 1 (Sn 1 Ep 1)" at bounding box center [650, 731] width 198 height 9
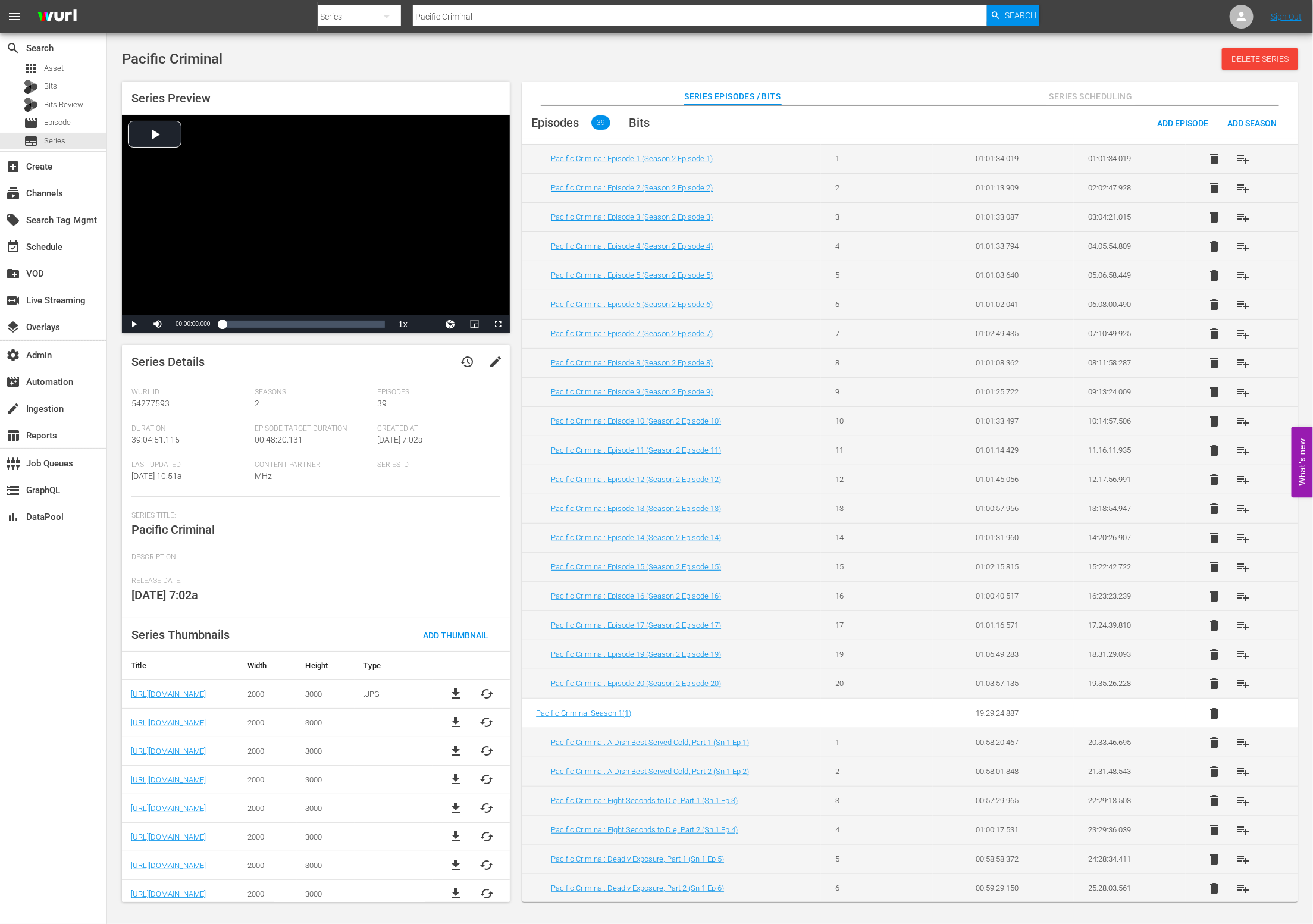
scroll to position [423, 0]
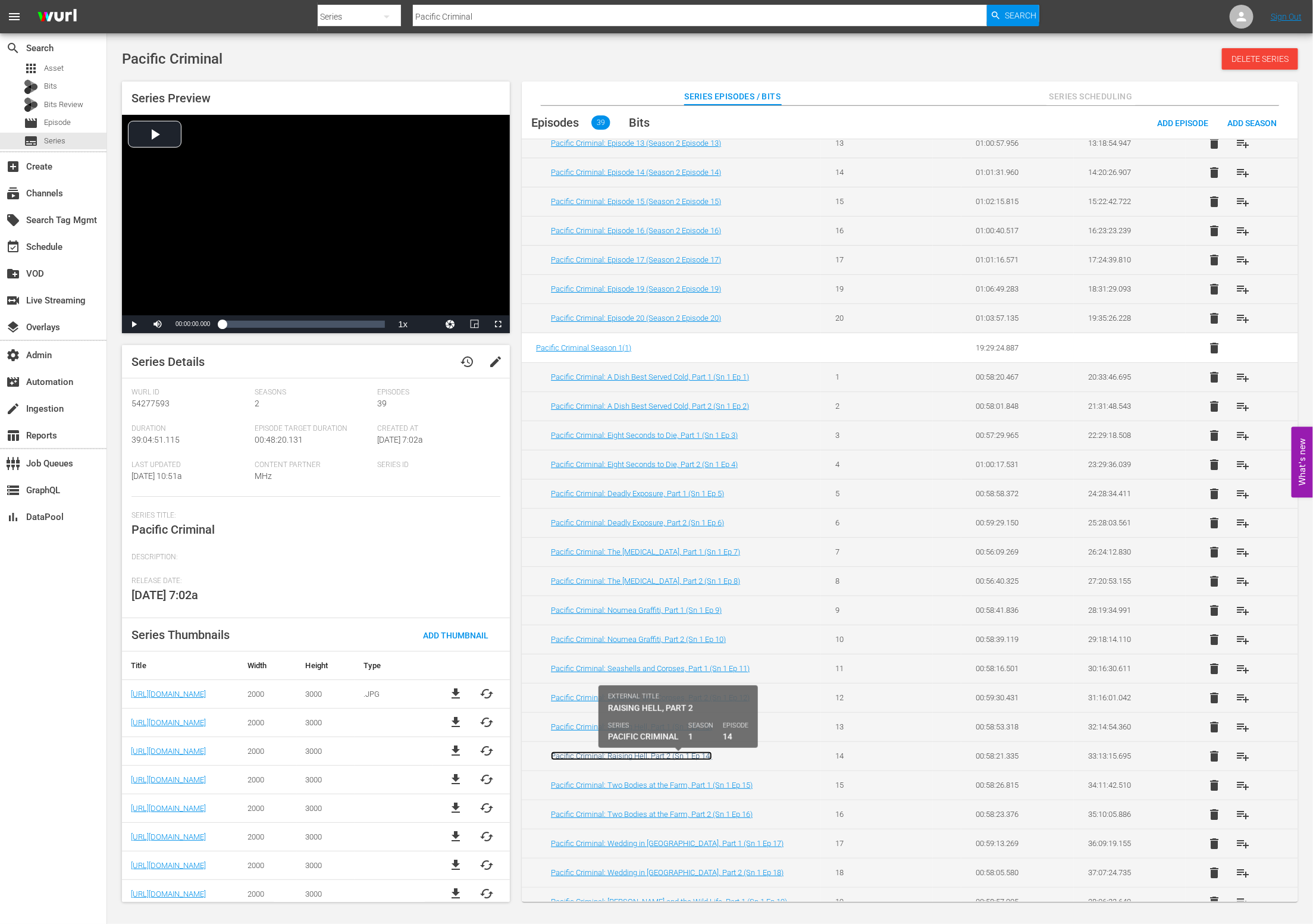
click at [695, 760] on link "Pacific Criminal: Raising Hell, Part 2 (Sn 1 Ep 14)" at bounding box center [632, 756] width 162 height 9
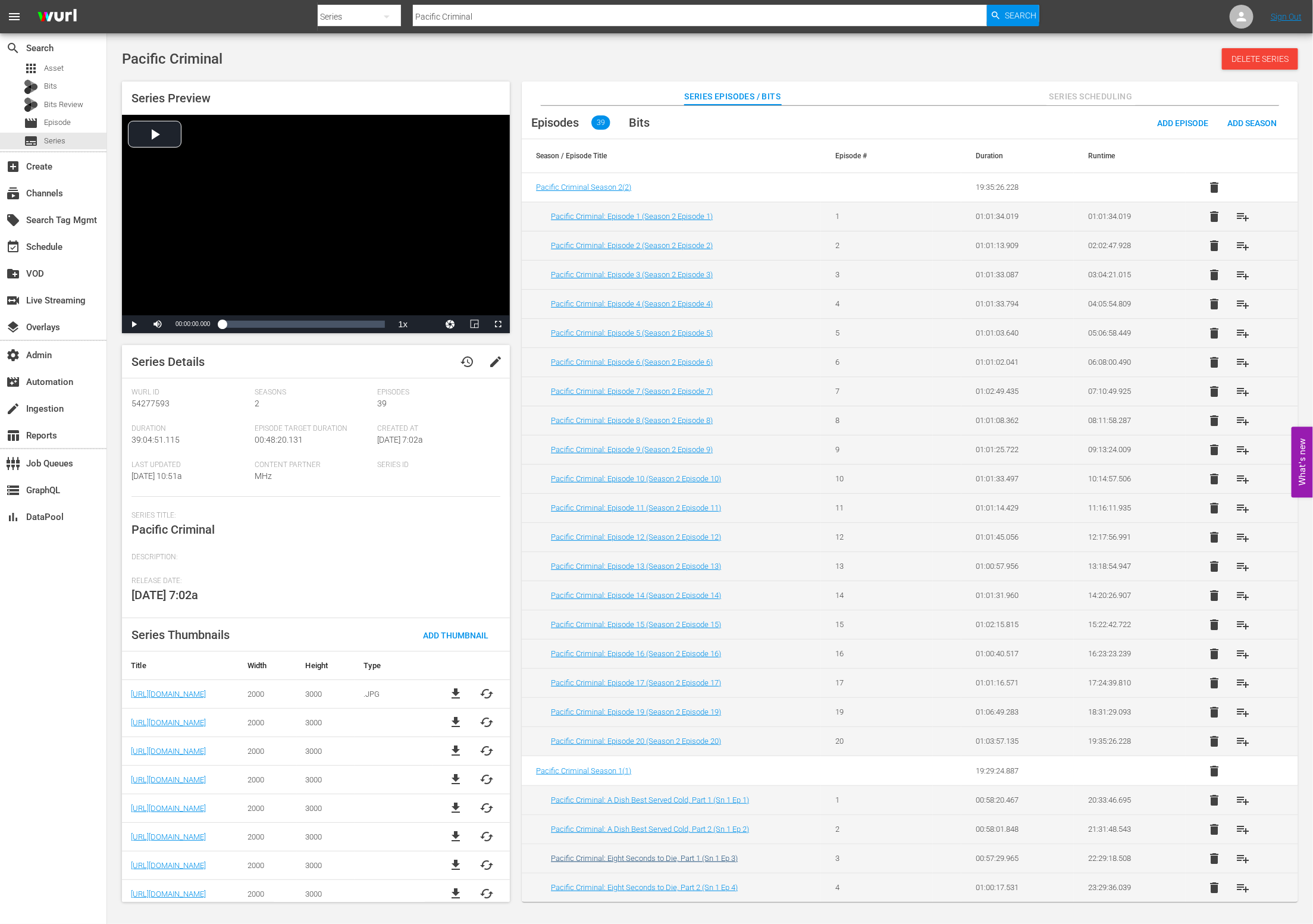
scroll to position [335, 0]
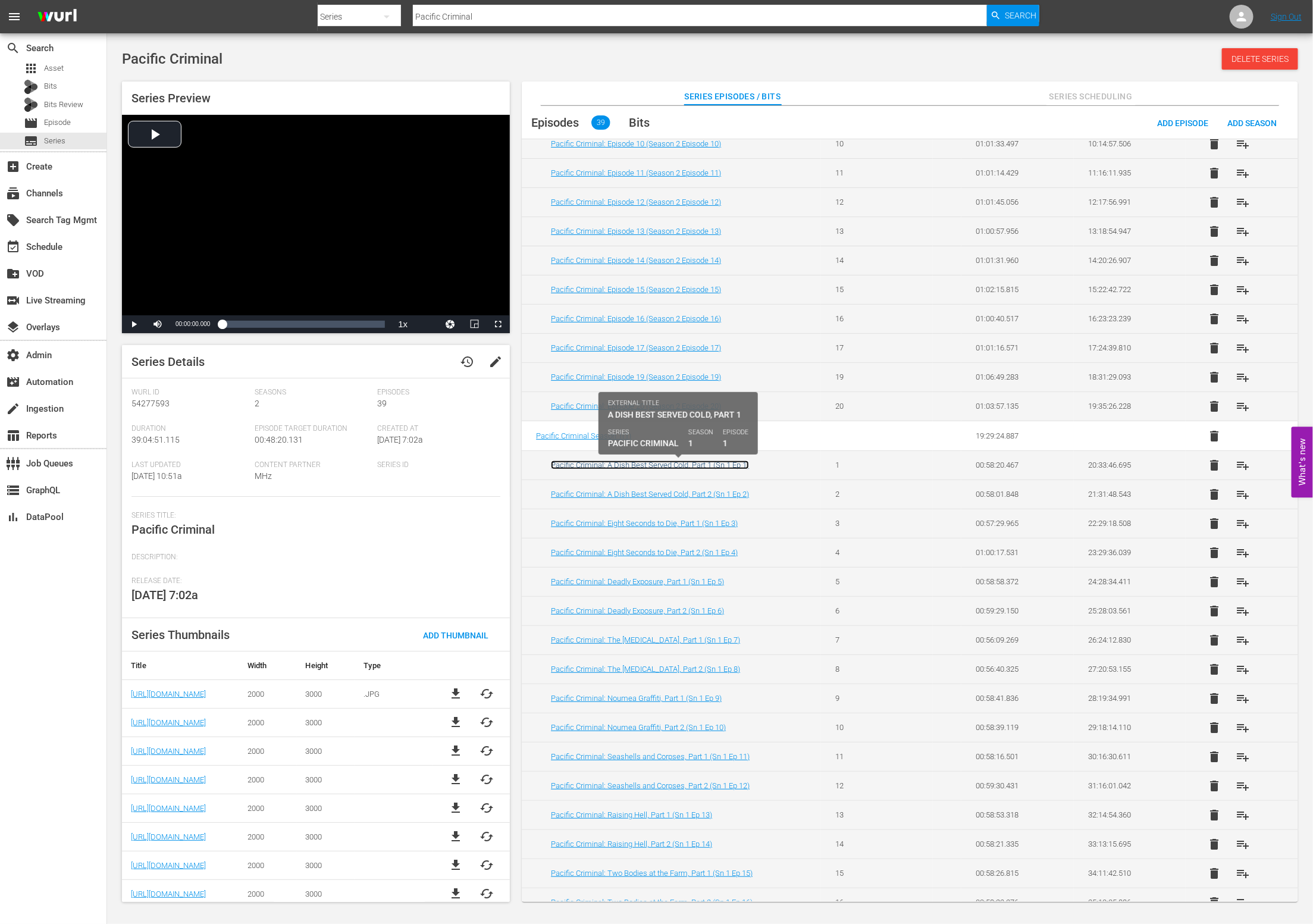
click at [685, 466] on link "Pacific Criminal: A Dish Best Served Cold, Part 1 (Sn 1 Ep 1)" at bounding box center [650, 465] width 198 height 9
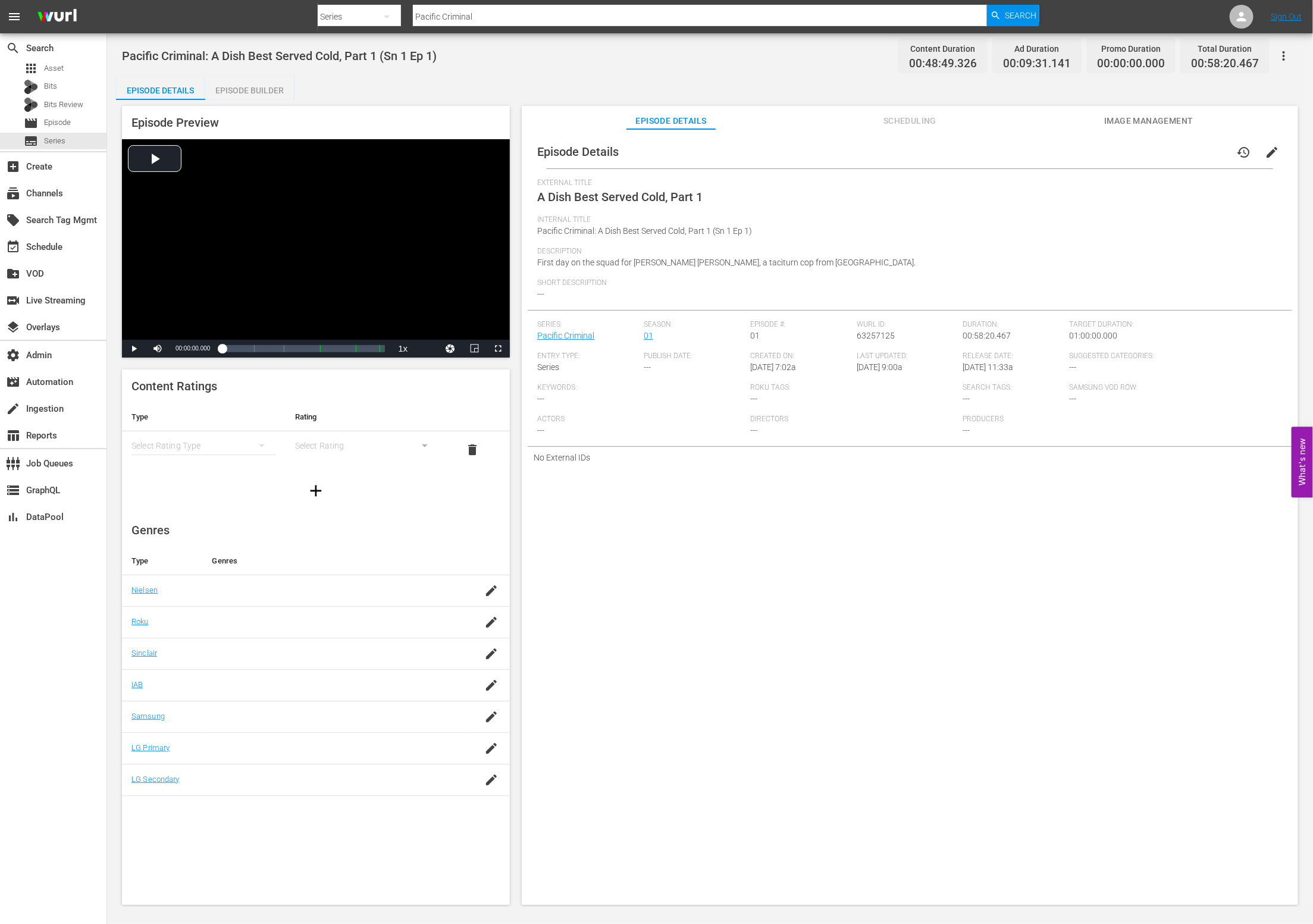
drag, startPoint x: 264, startPoint y: 90, endPoint x: 279, endPoint y: 107, distance: 22.7
click at [264, 91] on div "Episode Builder" at bounding box center [250, 90] width 90 height 29
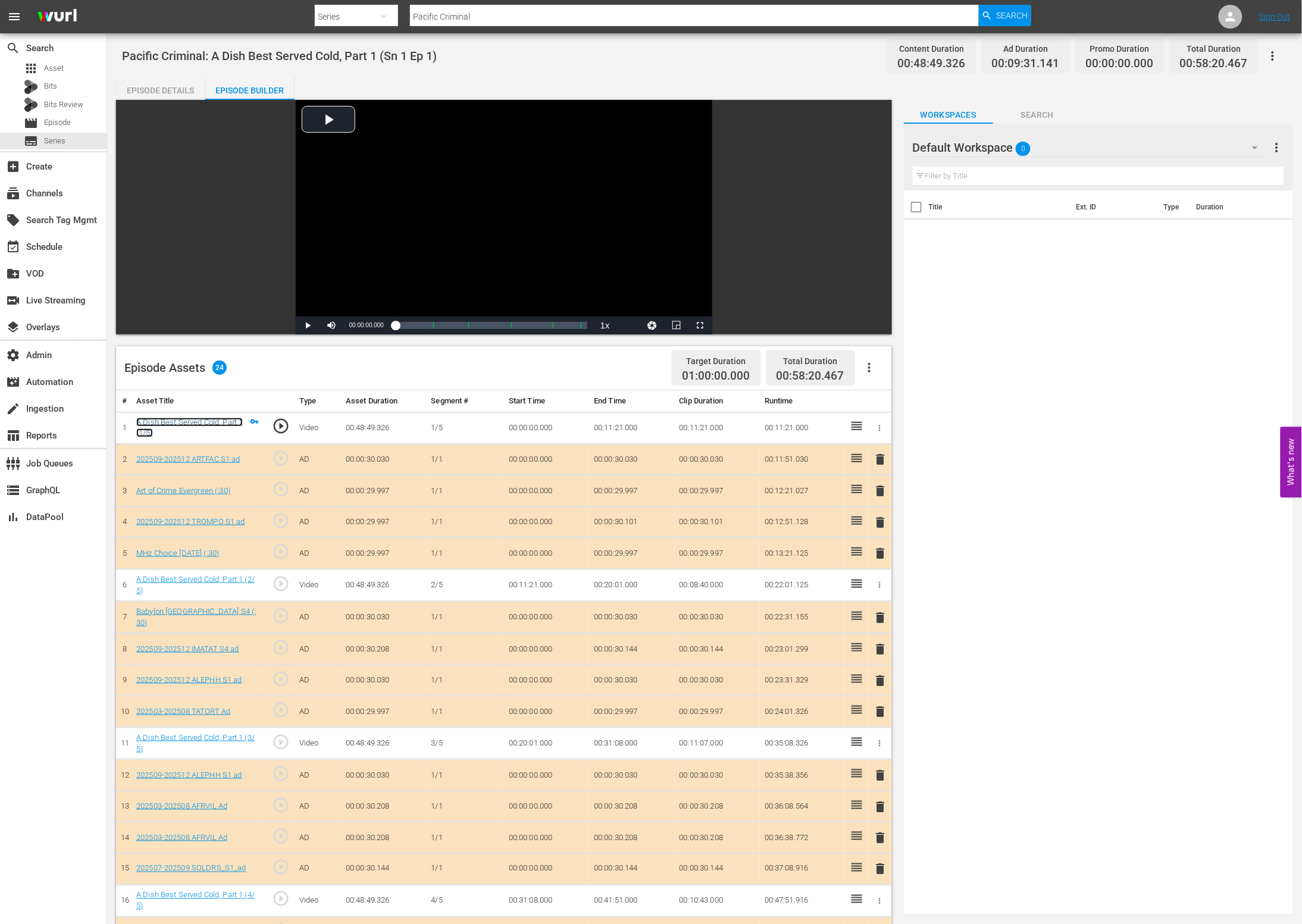
click at [215, 422] on link "A Dish Best Served Cold, Part 1 (1/5)" at bounding box center [190, 428] width 107 height 21
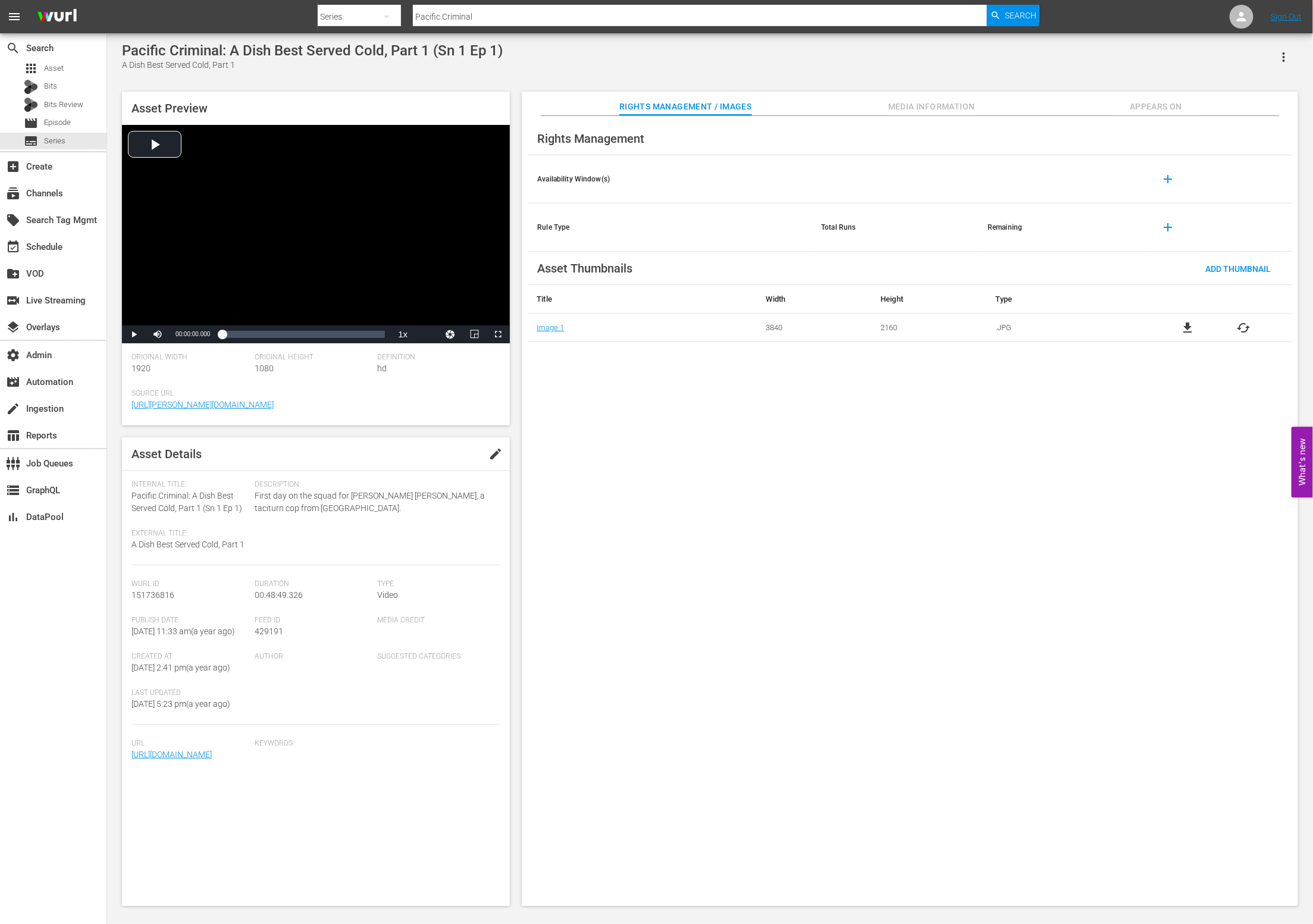
click at [268, 631] on span "429191" at bounding box center [269, 631] width 29 height 10
copy span "429191"
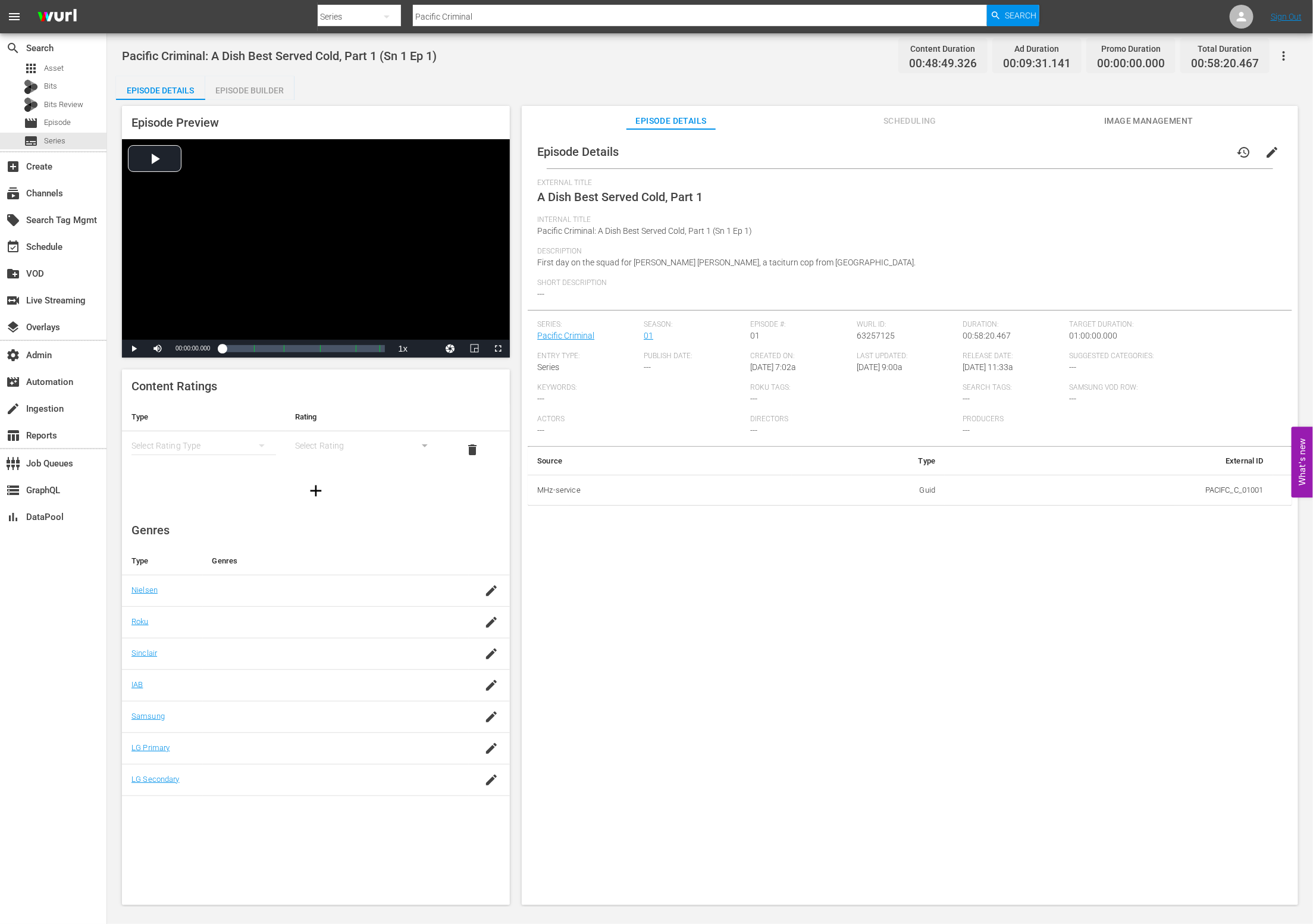
click at [890, 119] on span "Scheduling" at bounding box center [911, 121] width 90 height 15
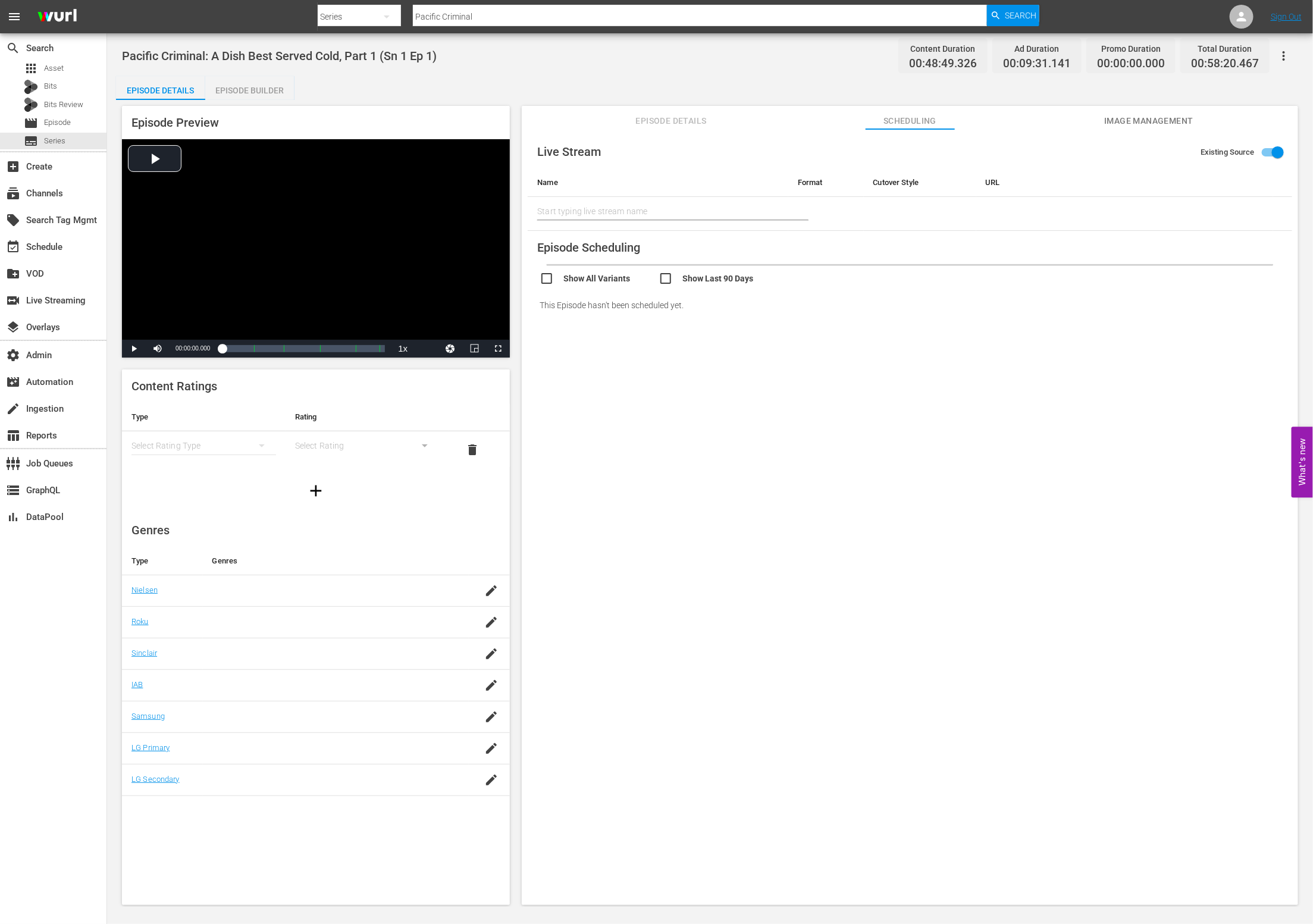
click at [686, 120] on span "Episode Details" at bounding box center [671, 121] width 90 height 15
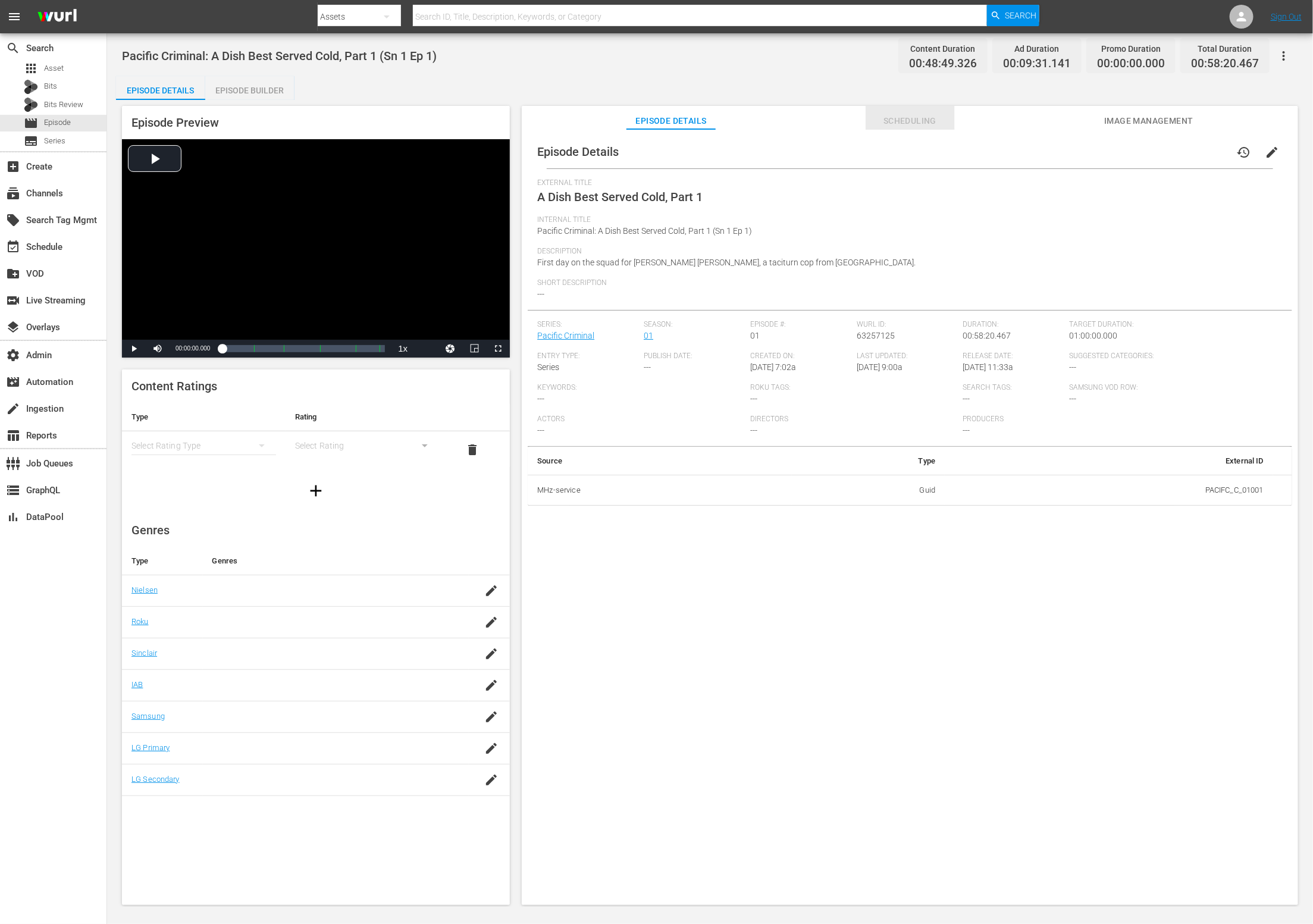
click at [918, 118] on span "Scheduling" at bounding box center [911, 121] width 90 height 15
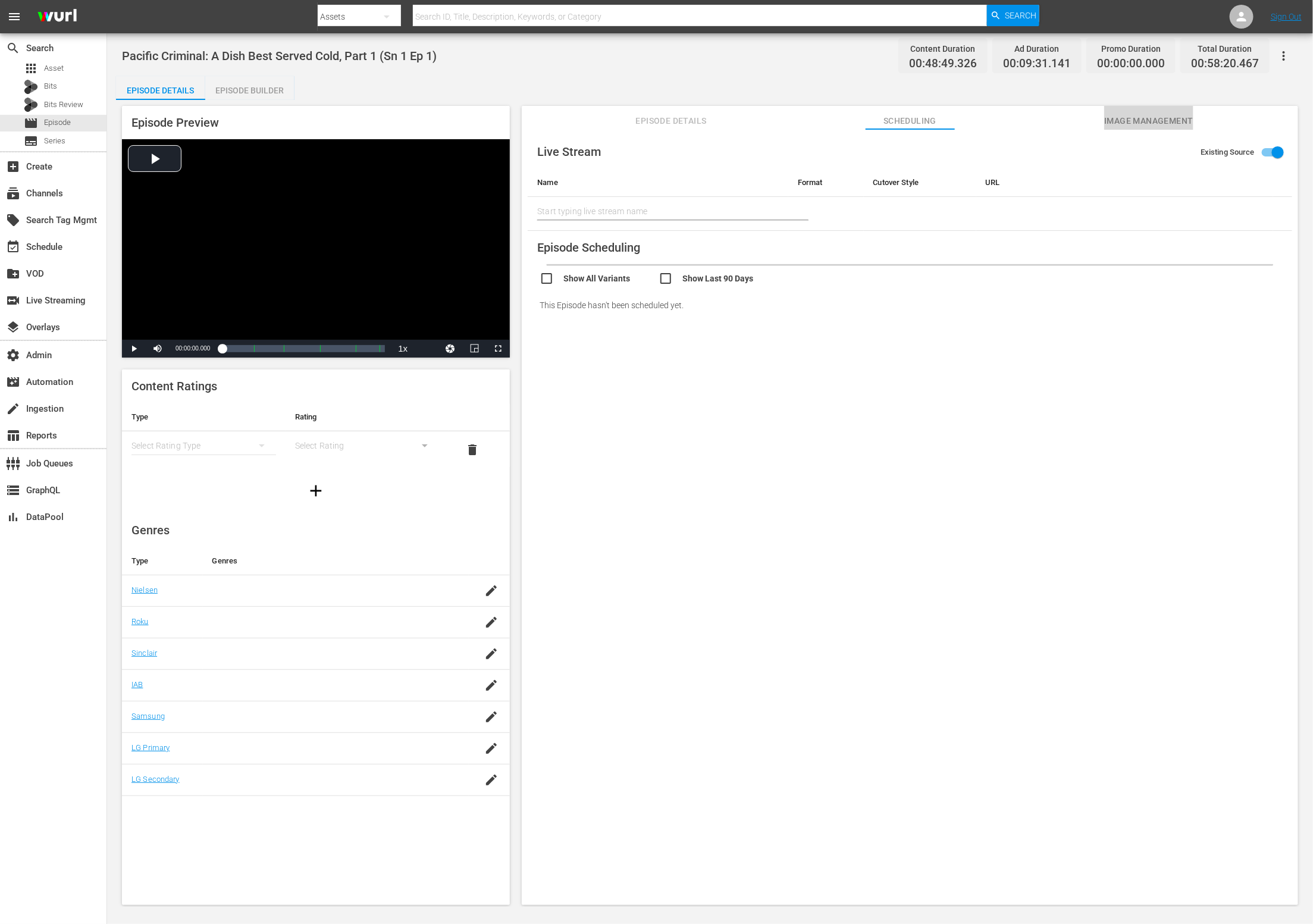
drag, startPoint x: 1129, startPoint y: 123, endPoint x: 988, endPoint y: 118, distance: 141.1
click at [1112, 120] on span "Image Management" at bounding box center [1149, 121] width 90 height 15
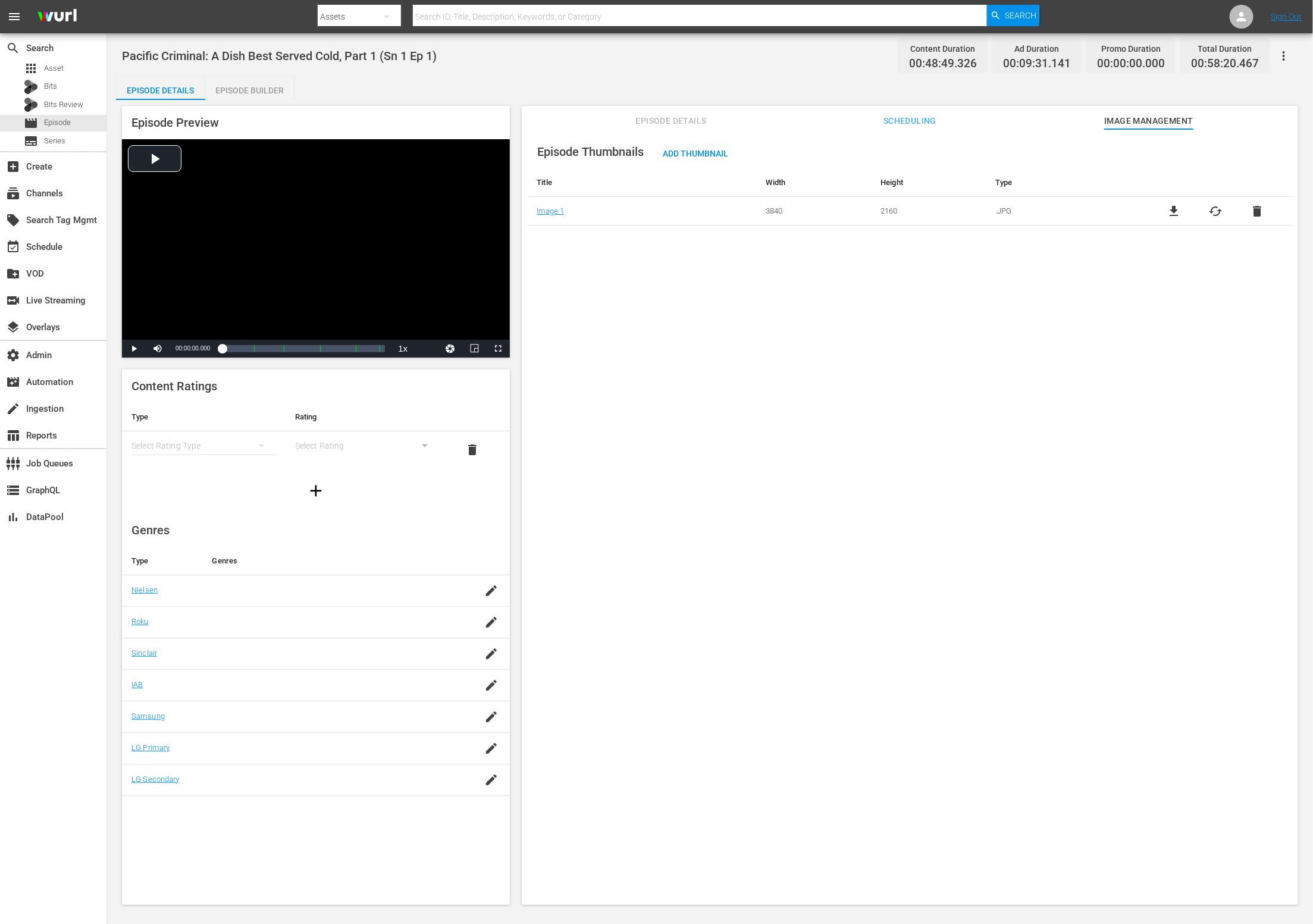
click at [670, 118] on span "Episode Details" at bounding box center [671, 121] width 90 height 15
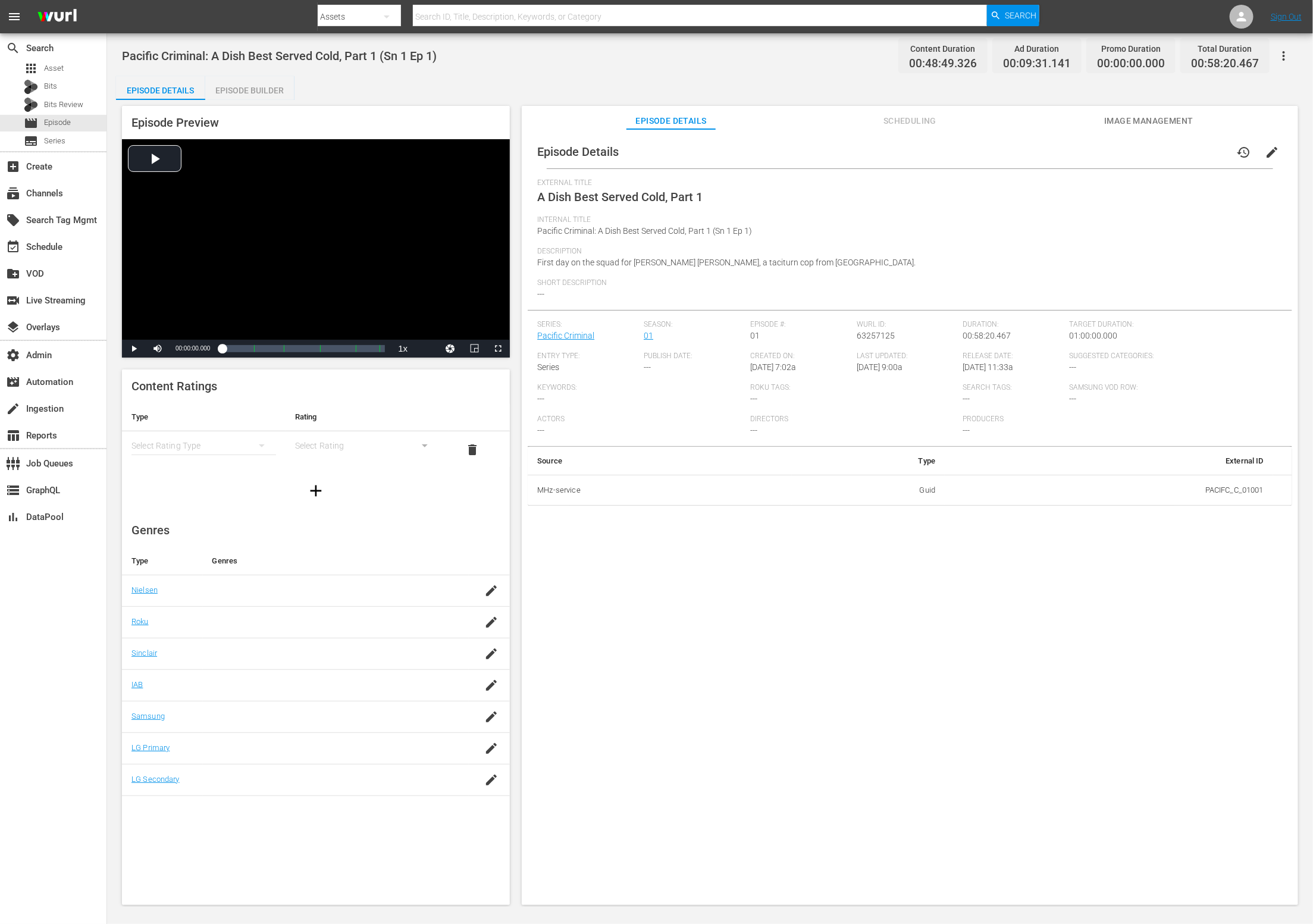
click at [1207, 488] on td "PACIFC_C_01001" at bounding box center [1108, 490] width 328 height 31
copy td "PACIFC_C_01001"
click at [238, 90] on div "Episode Builder" at bounding box center [250, 90] width 90 height 29
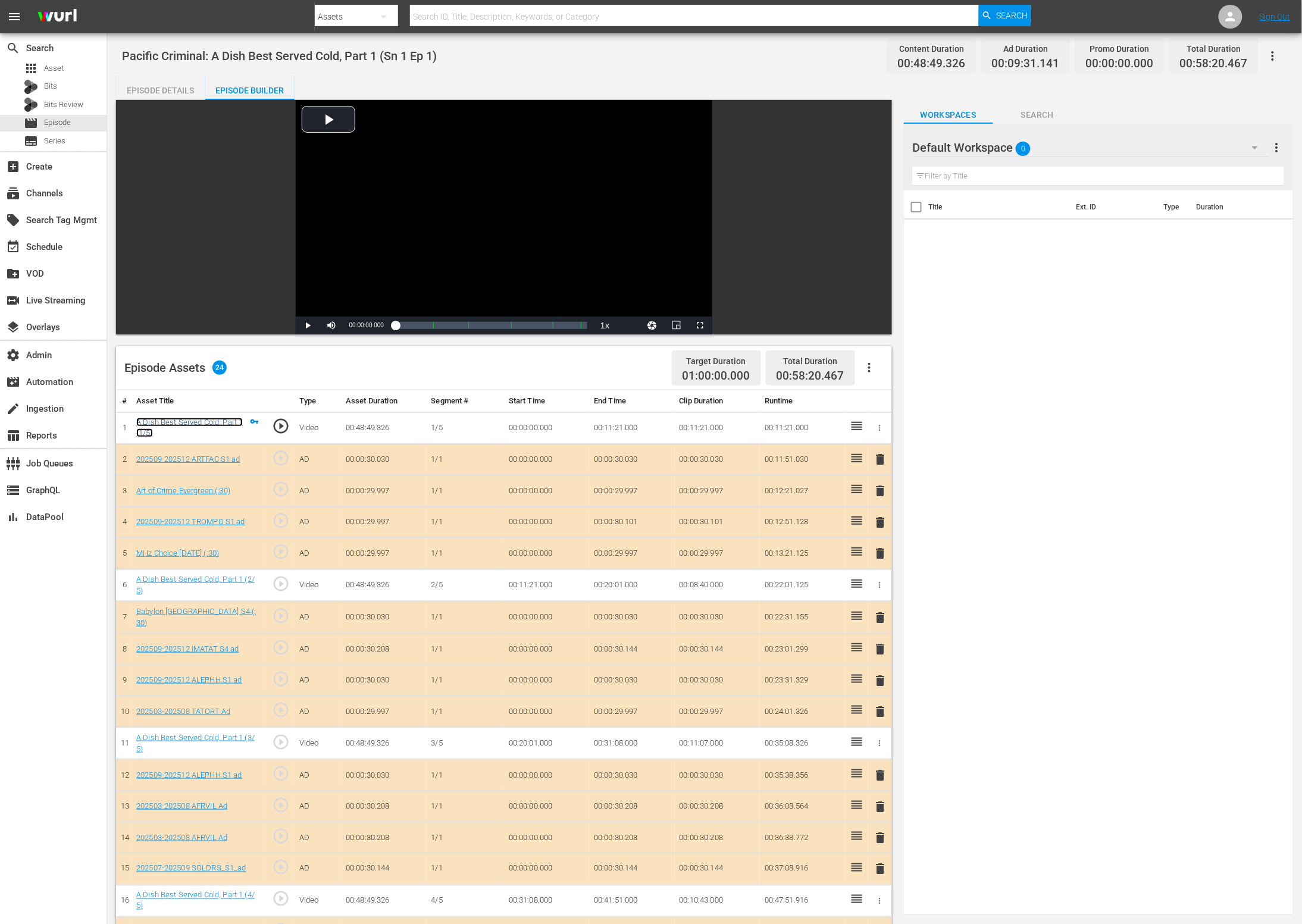
click at [213, 419] on link "A Dish Best Served Cold, Part 1 (1/5)" at bounding box center [190, 428] width 107 height 21
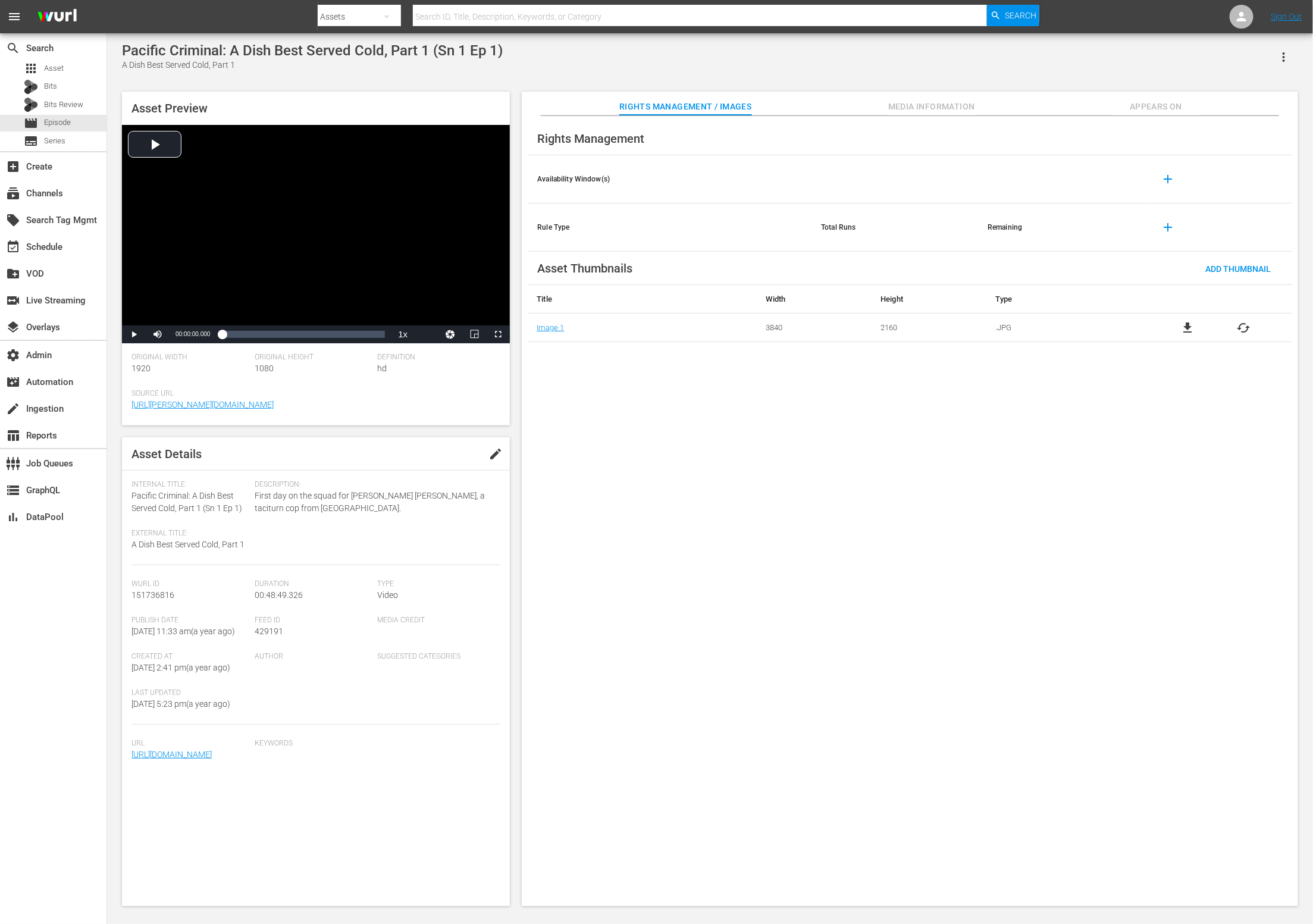
click at [263, 635] on span "429191" at bounding box center [269, 631] width 29 height 10
click at [163, 595] on span "151736816" at bounding box center [153, 595] width 43 height 10
click at [164, 595] on span "151736816" at bounding box center [153, 595] width 43 height 10
copy span "151736816"
click at [54, 67] on span "Asset" at bounding box center [54, 68] width 20 height 12
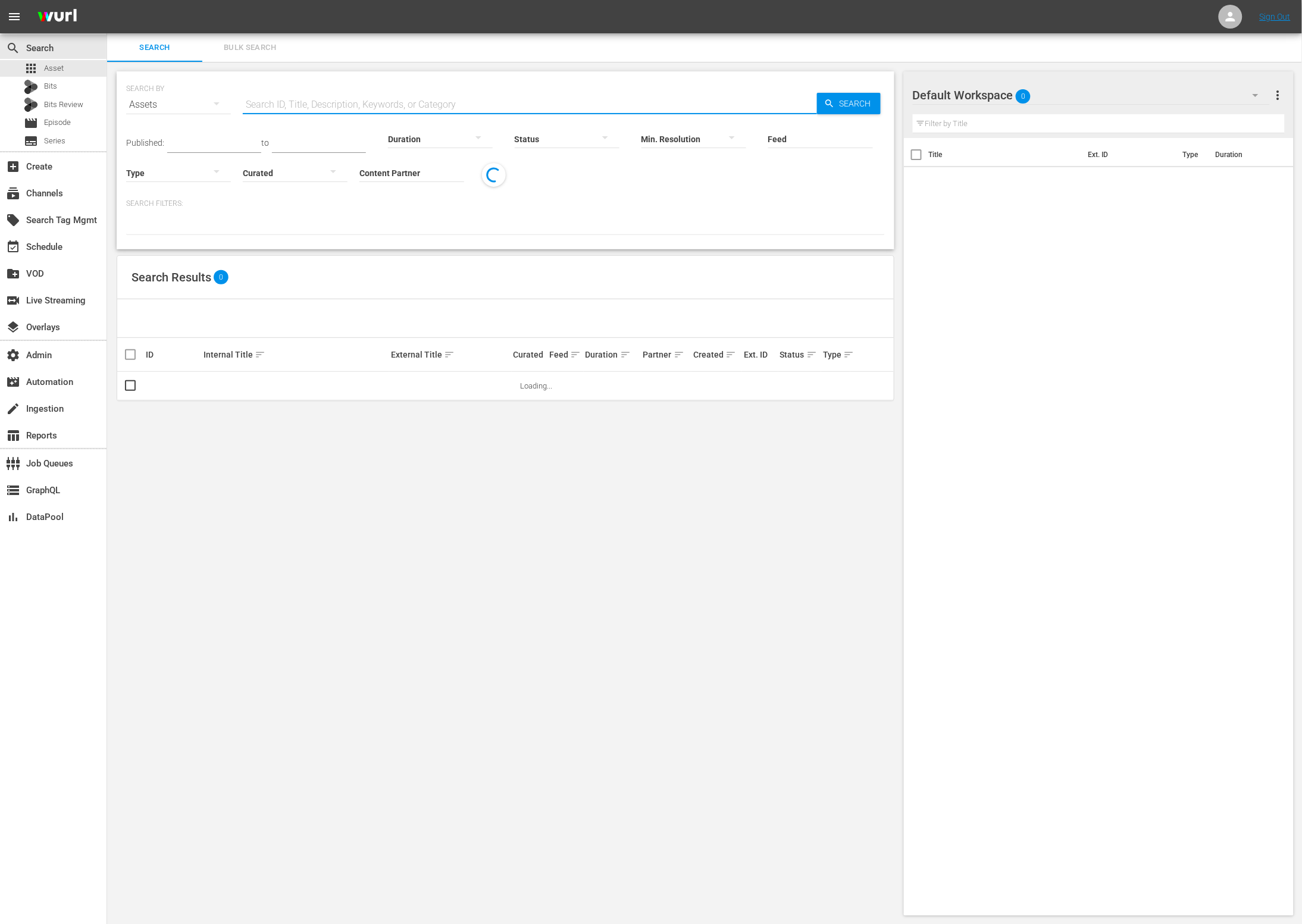
click at [281, 99] on input "text" at bounding box center [530, 104] width 575 height 29
paste input "151736816"
type input "151736816"
click at [860, 98] on span "Search" at bounding box center [858, 103] width 46 height 21
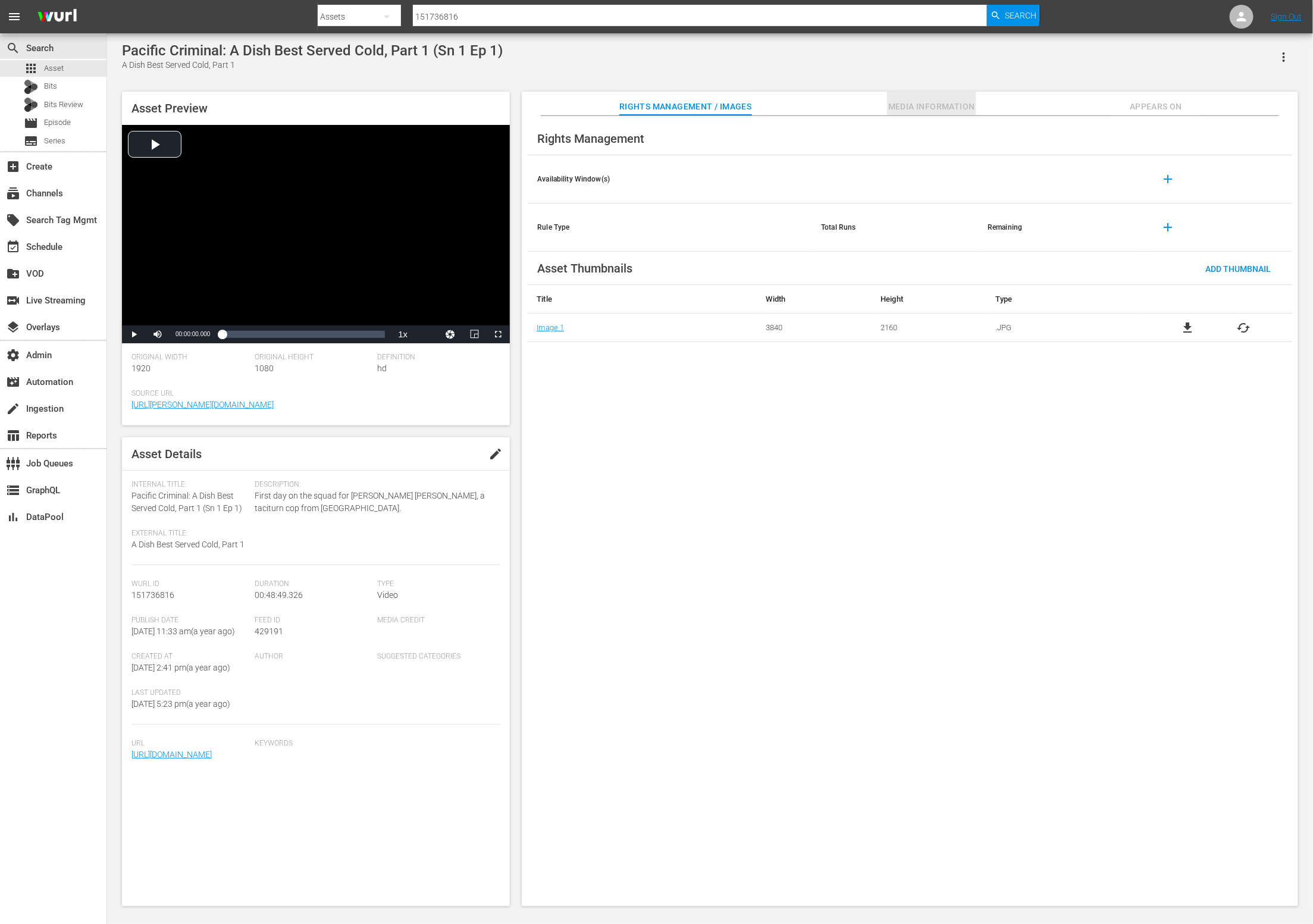
click at [944, 107] on span "Media Information" at bounding box center [932, 107] width 90 height 15
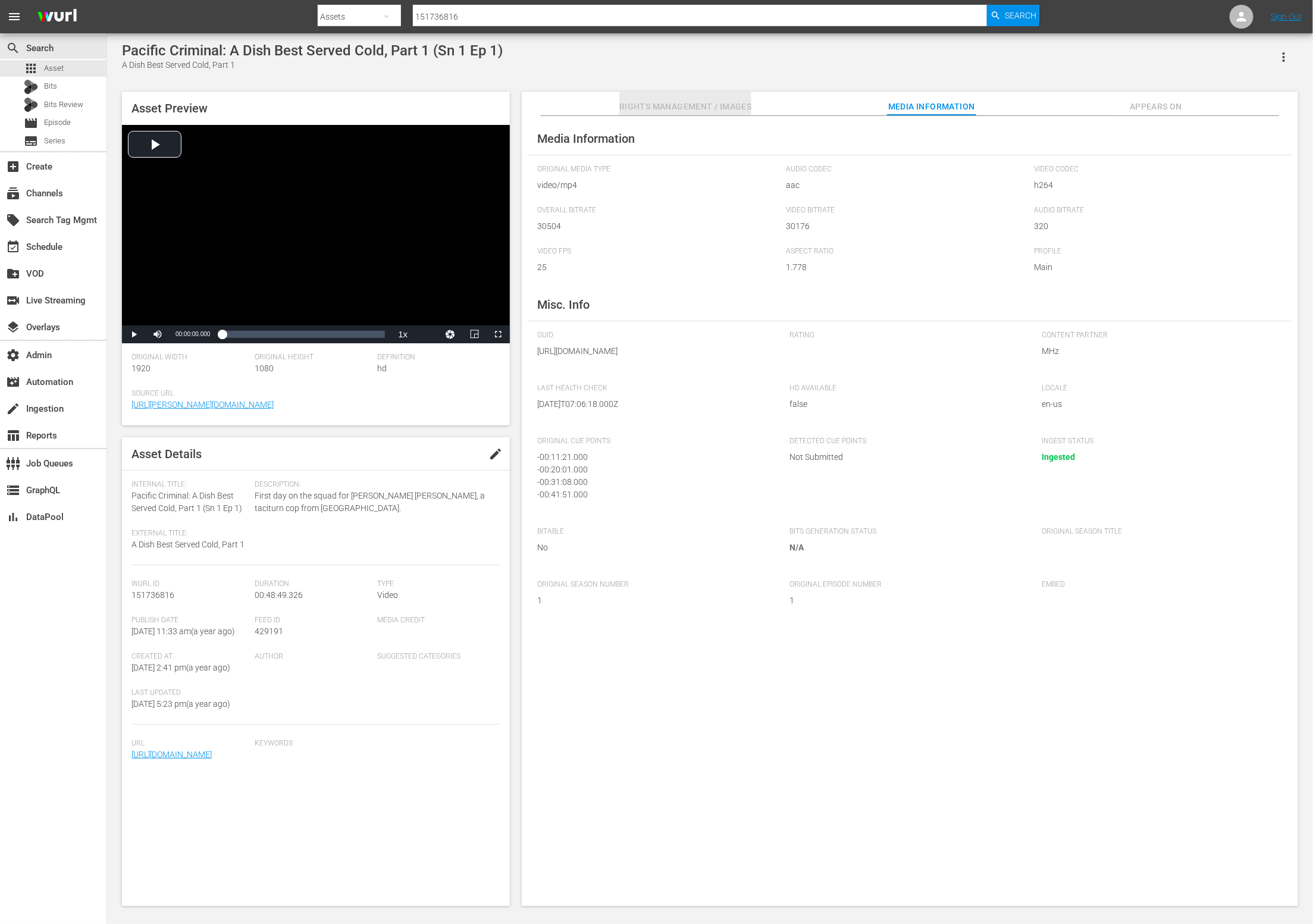
click at [700, 105] on span "Rights Management / Images" at bounding box center [685, 107] width 132 height 15
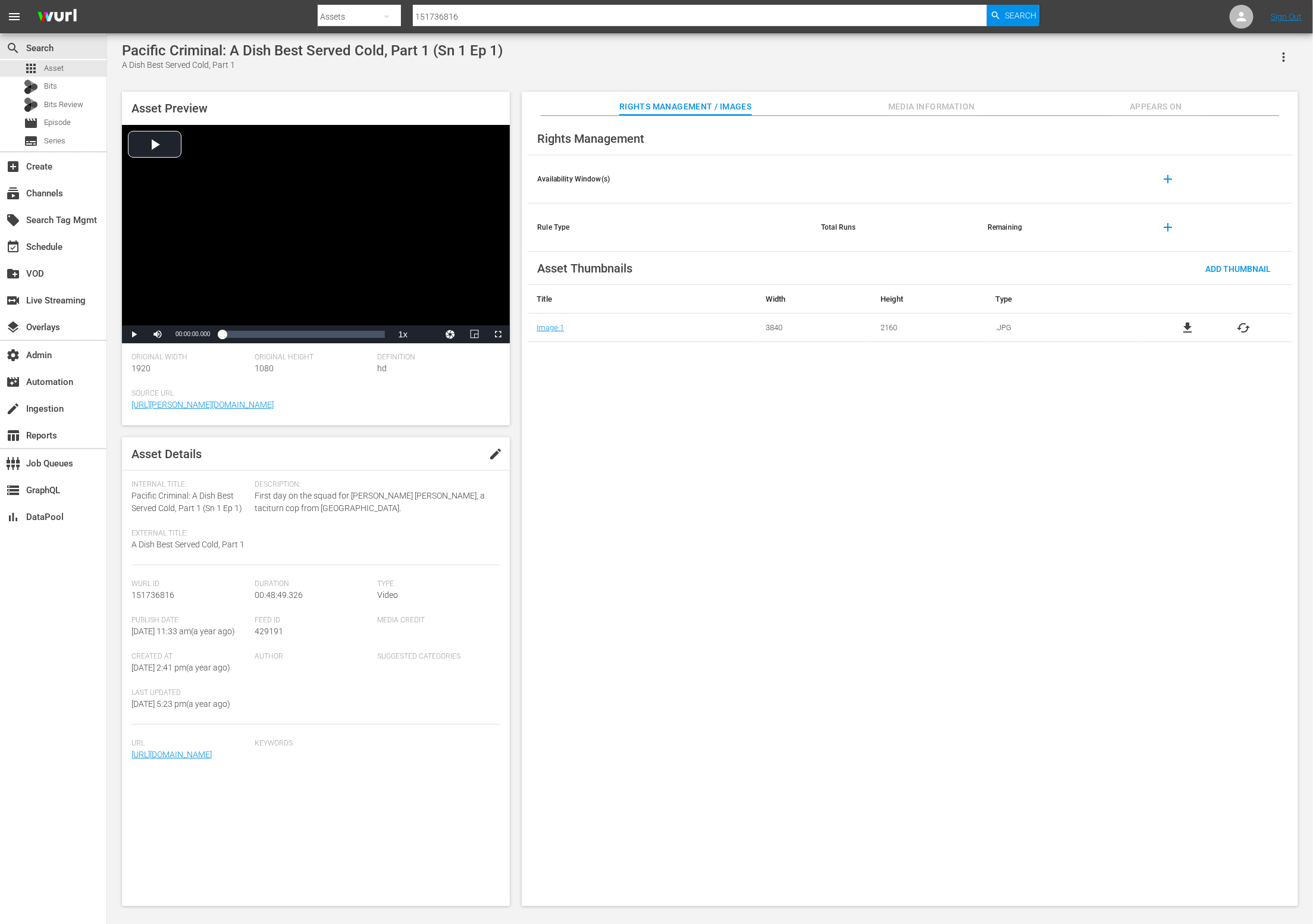
click at [1177, 104] on span "Appears On" at bounding box center [1156, 107] width 90 height 15
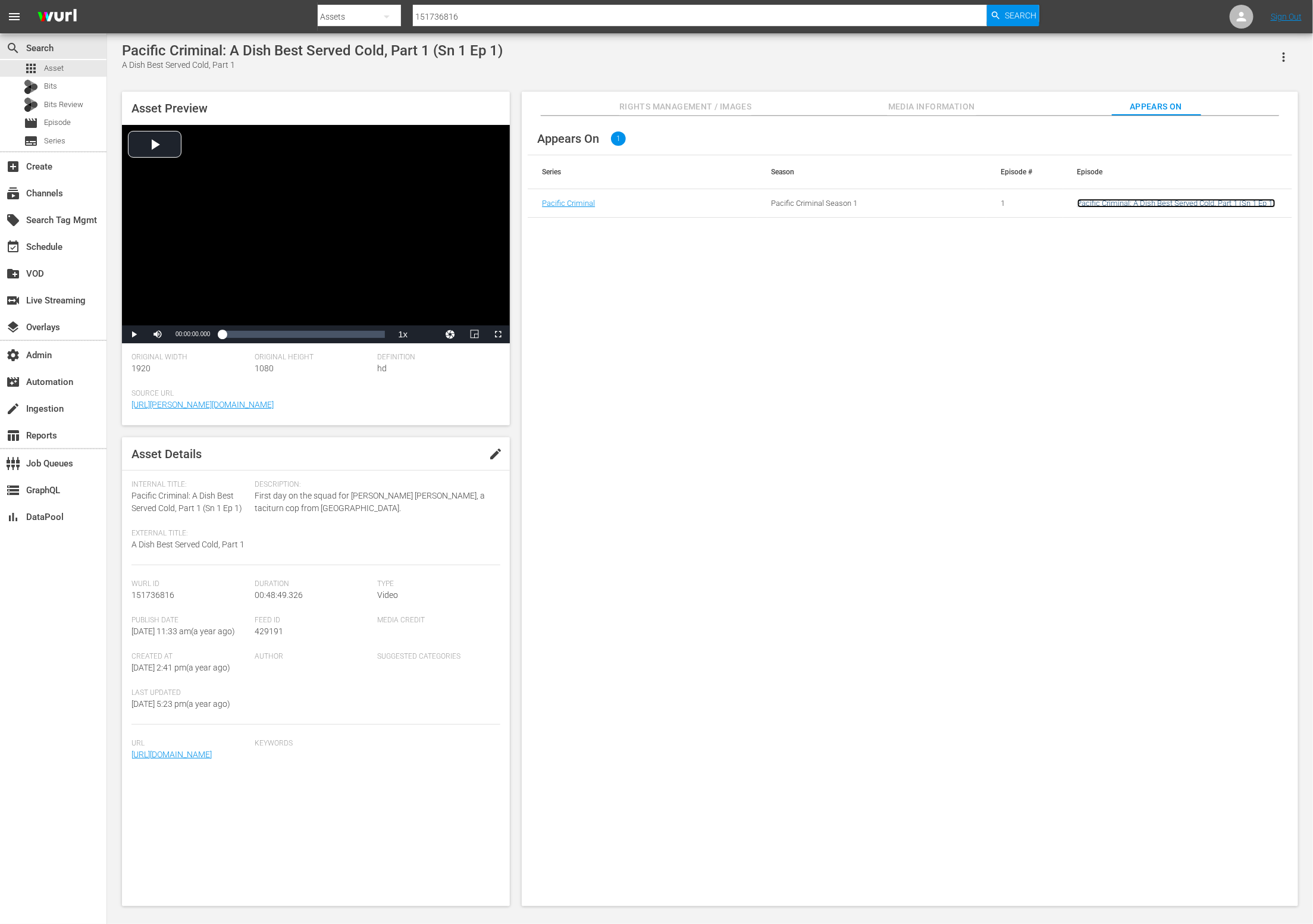
click at [1100, 200] on link "Pacific Criminal: A Dish Best Served Cold, Part 1 (Sn 1 Ep 1)" at bounding box center [1176, 203] width 198 height 9
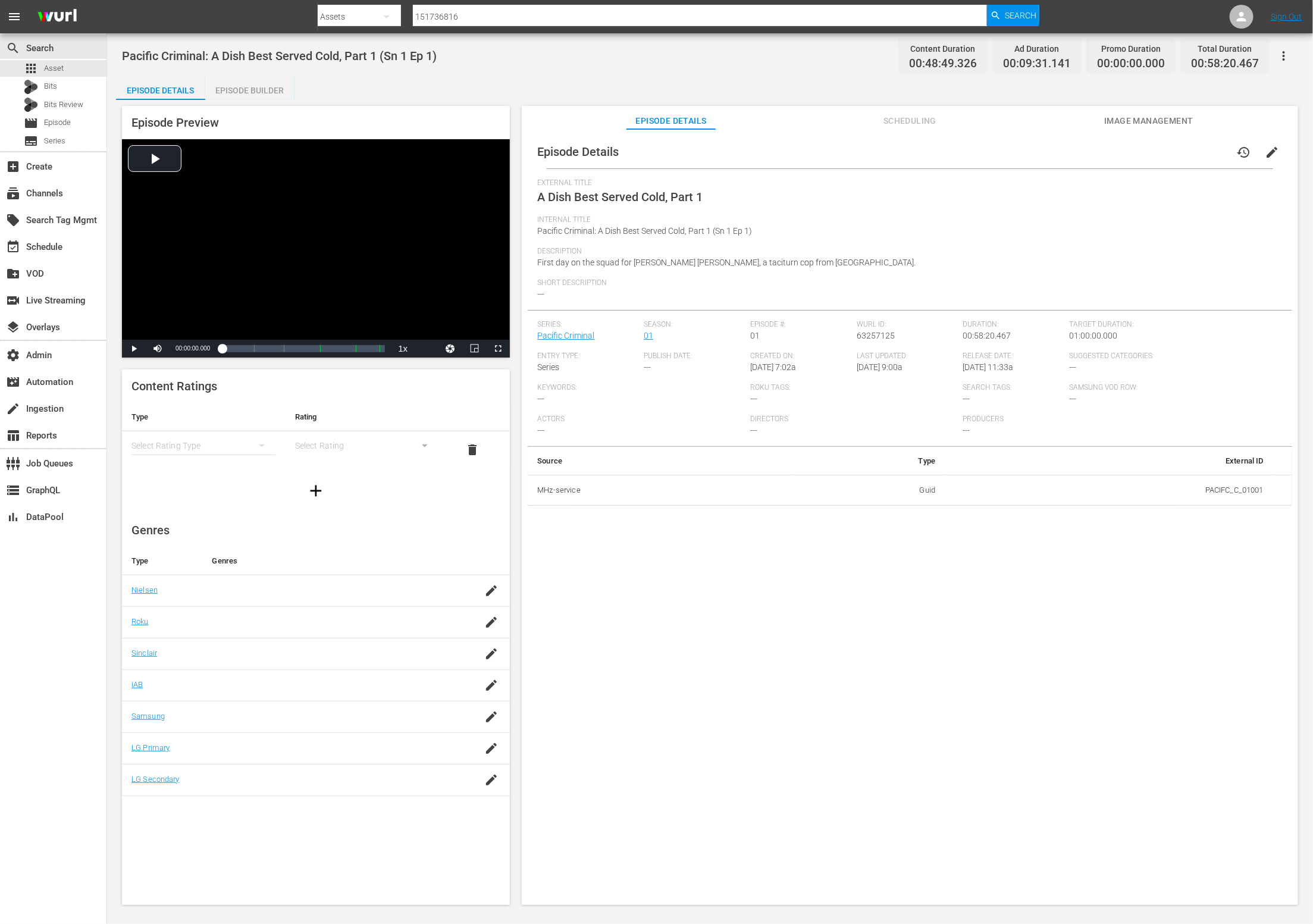
click at [932, 120] on span "Scheduling" at bounding box center [911, 121] width 90 height 15
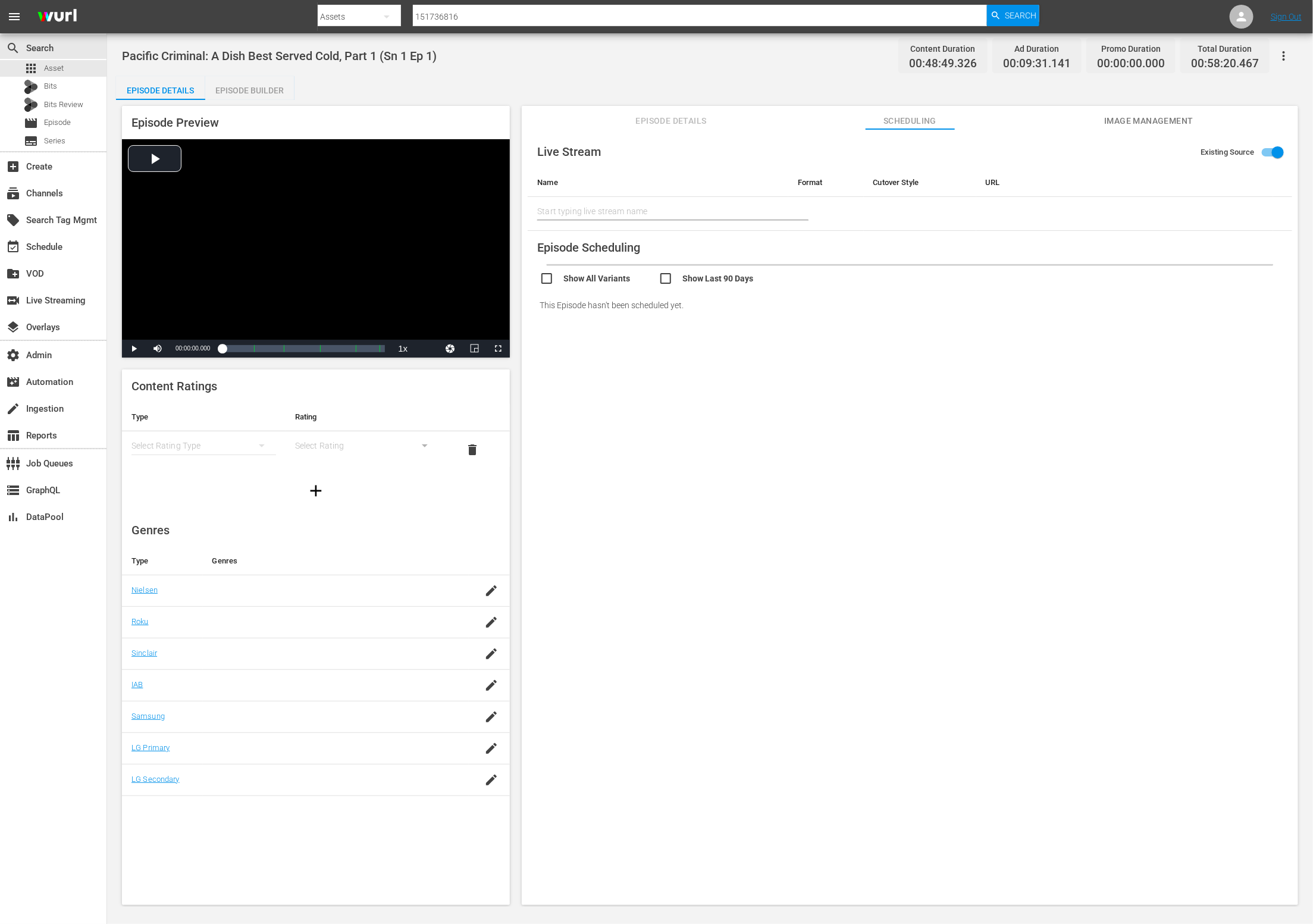
click at [659, 121] on span "Episode Details" at bounding box center [671, 121] width 90 height 15
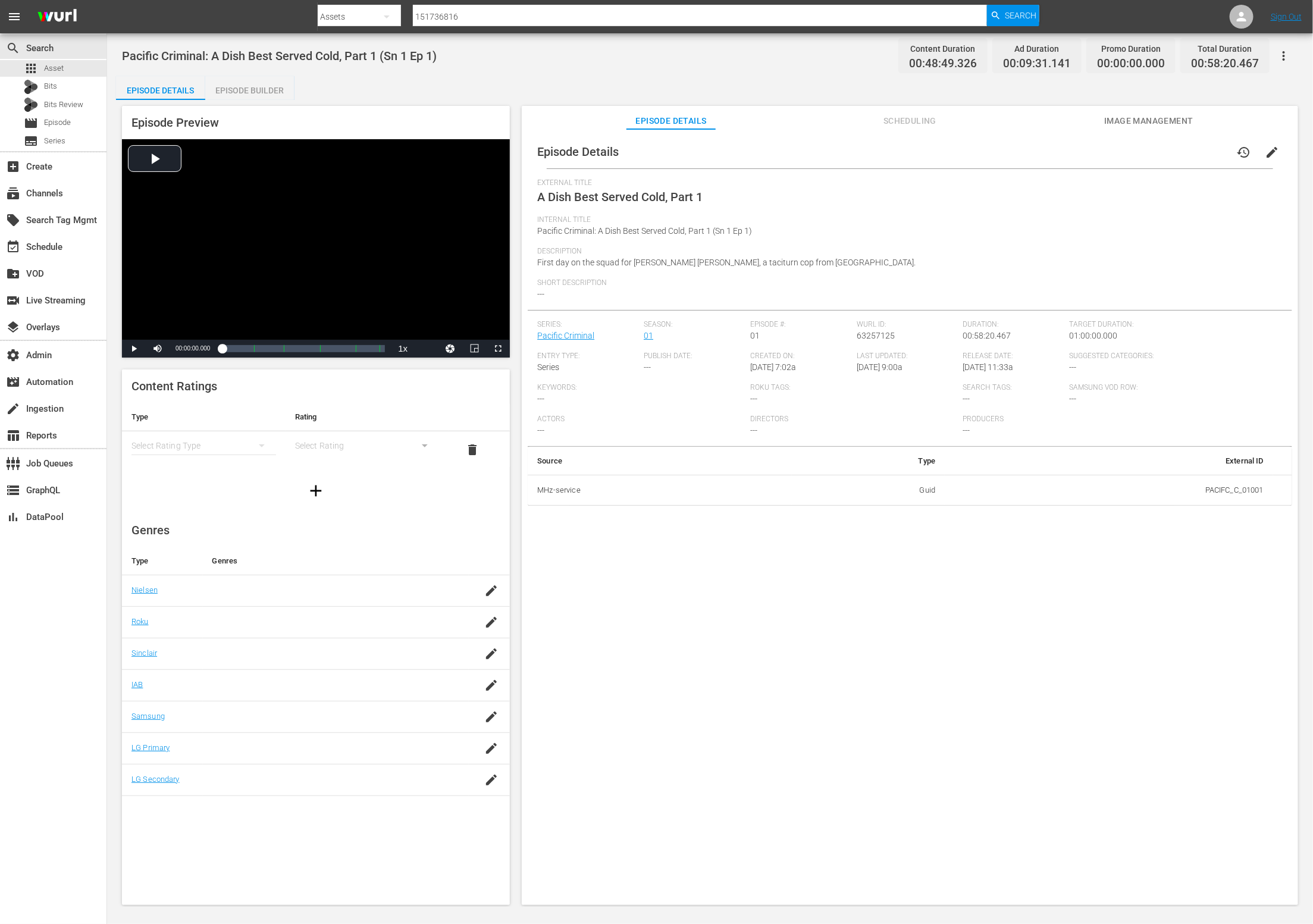
click at [878, 336] on span "63257125" at bounding box center [875, 335] width 38 height 10
copy span "63257125"
click at [65, 62] on div "apps Asset" at bounding box center [53, 68] width 106 height 17
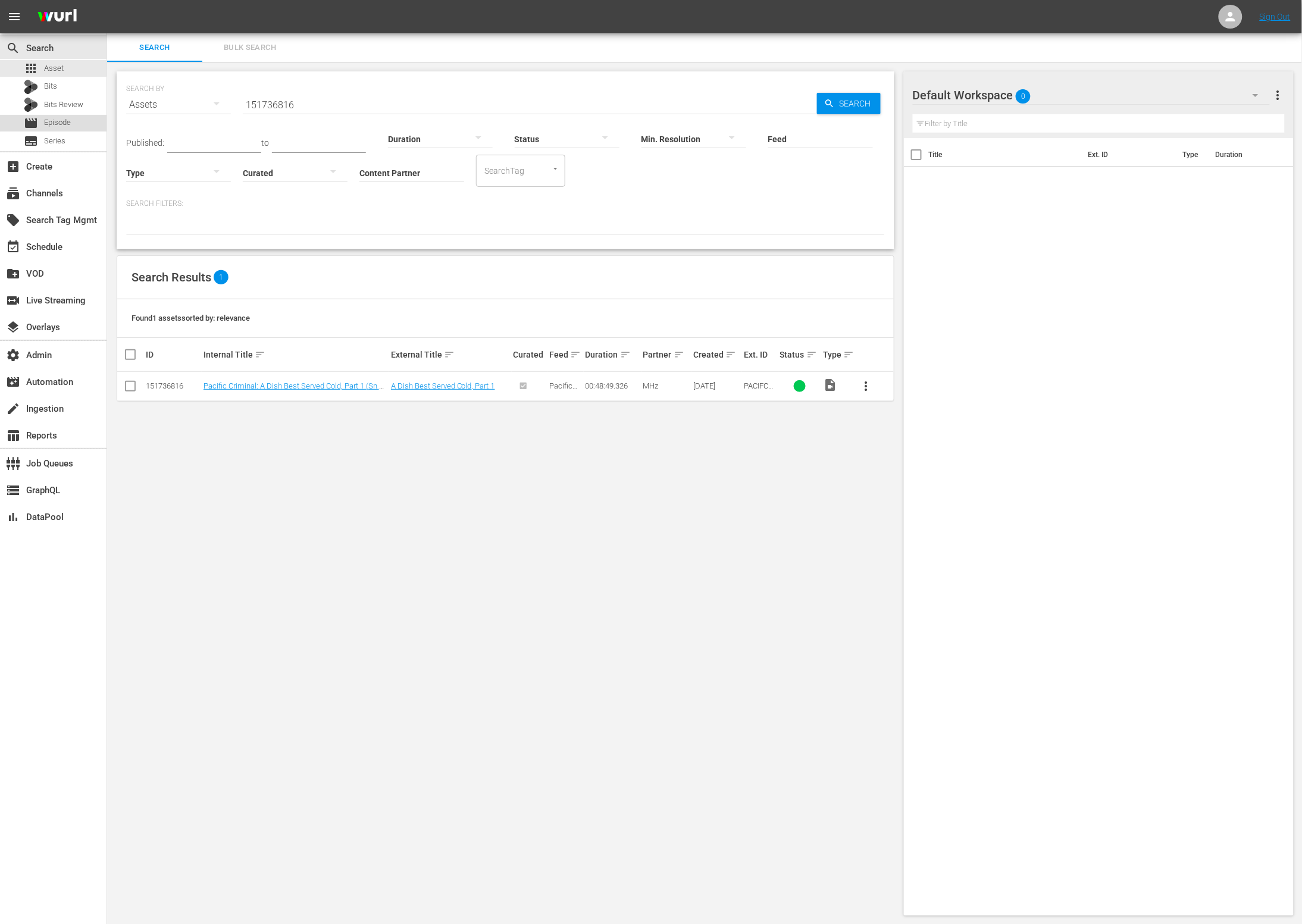
click at [71, 122] on div "movie Episode" at bounding box center [53, 123] width 107 height 17
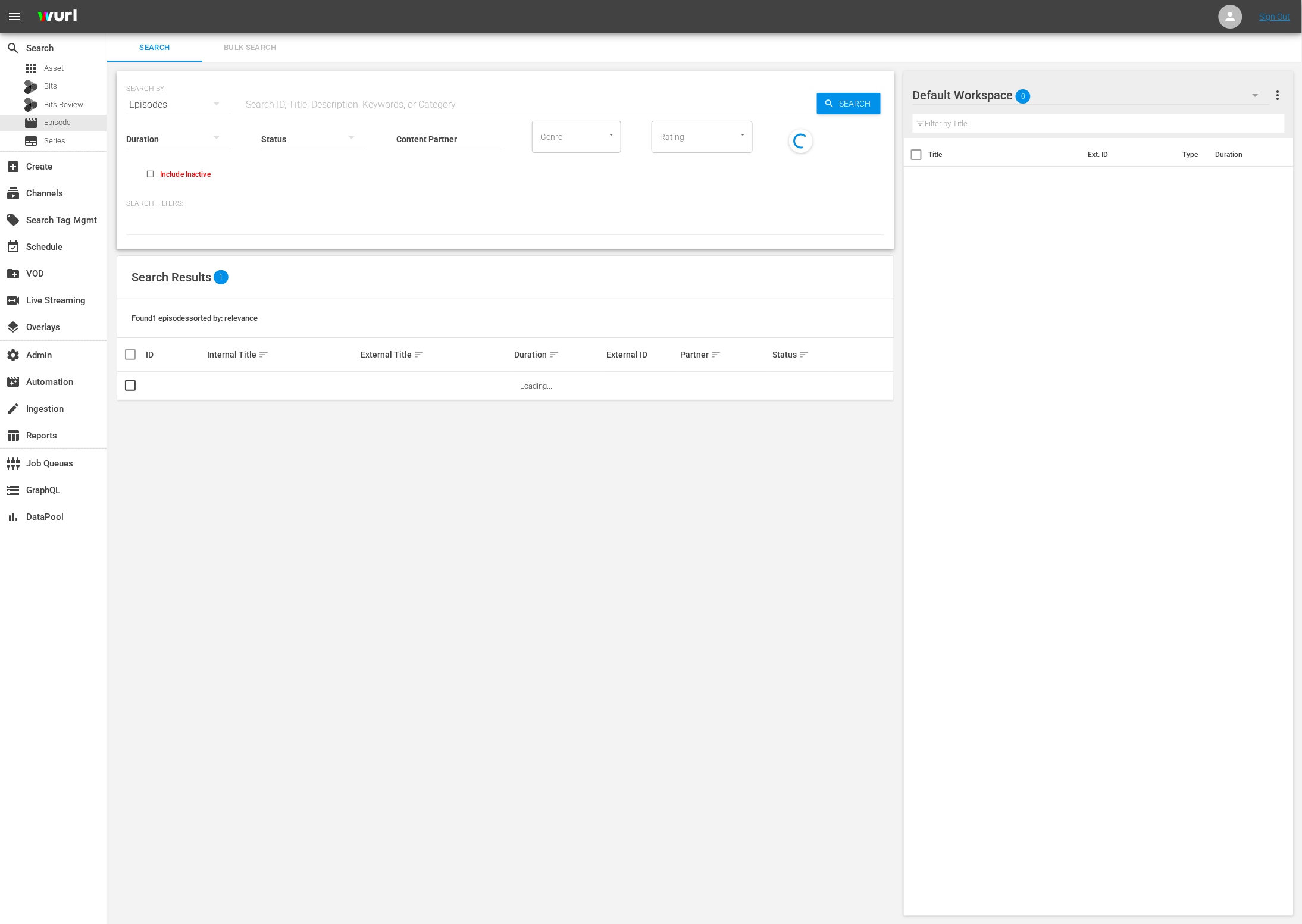
click at [326, 102] on input "text" at bounding box center [530, 104] width 575 height 29
paste input "63257125"
type input "63257125"
click at [844, 103] on span "Search" at bounding box center [858, 103] width 46 height 21
click at [126, 382] on input "checkbox" at bounding box center [130, 388] width 14 height 14
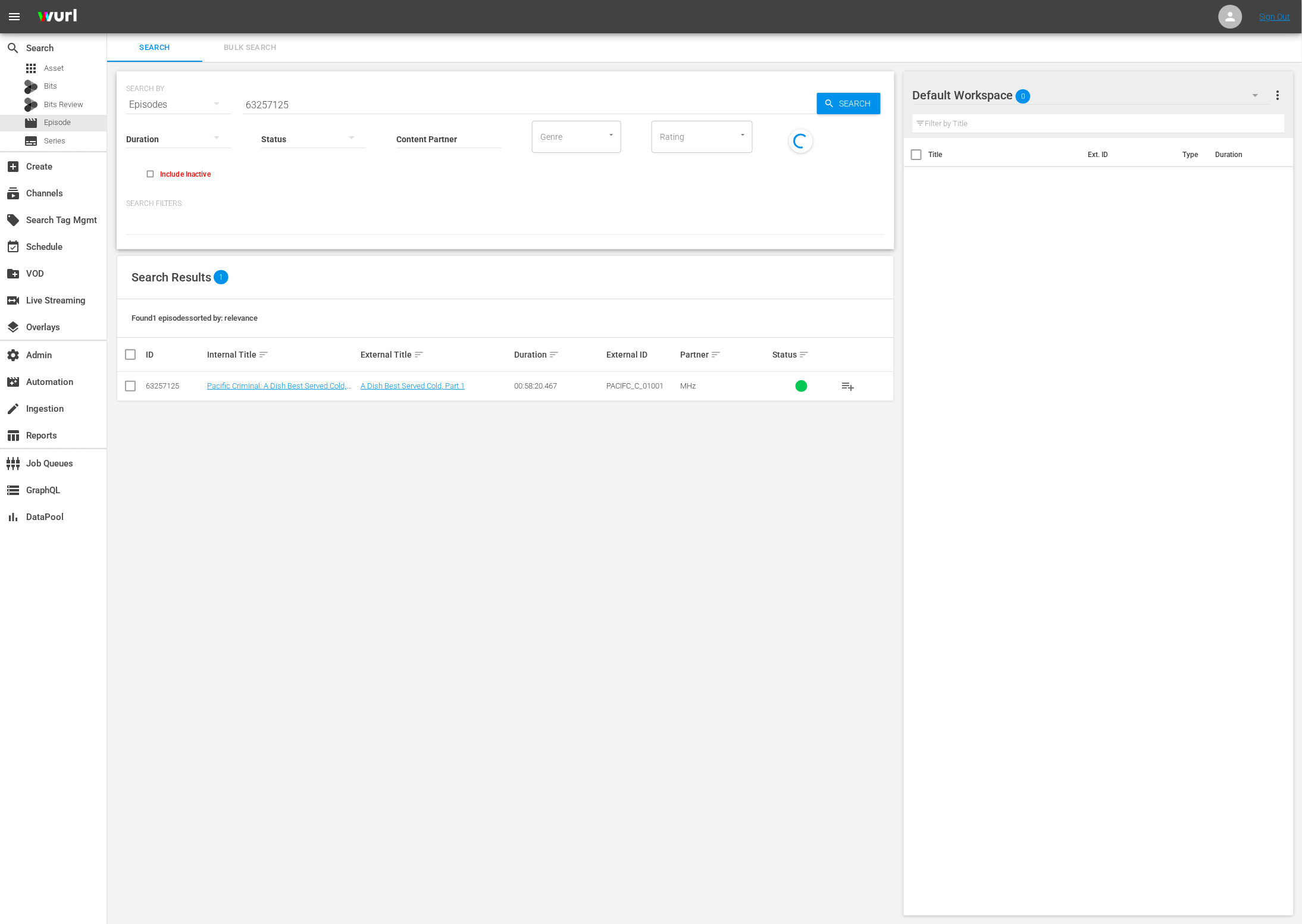
checkbox input "true"
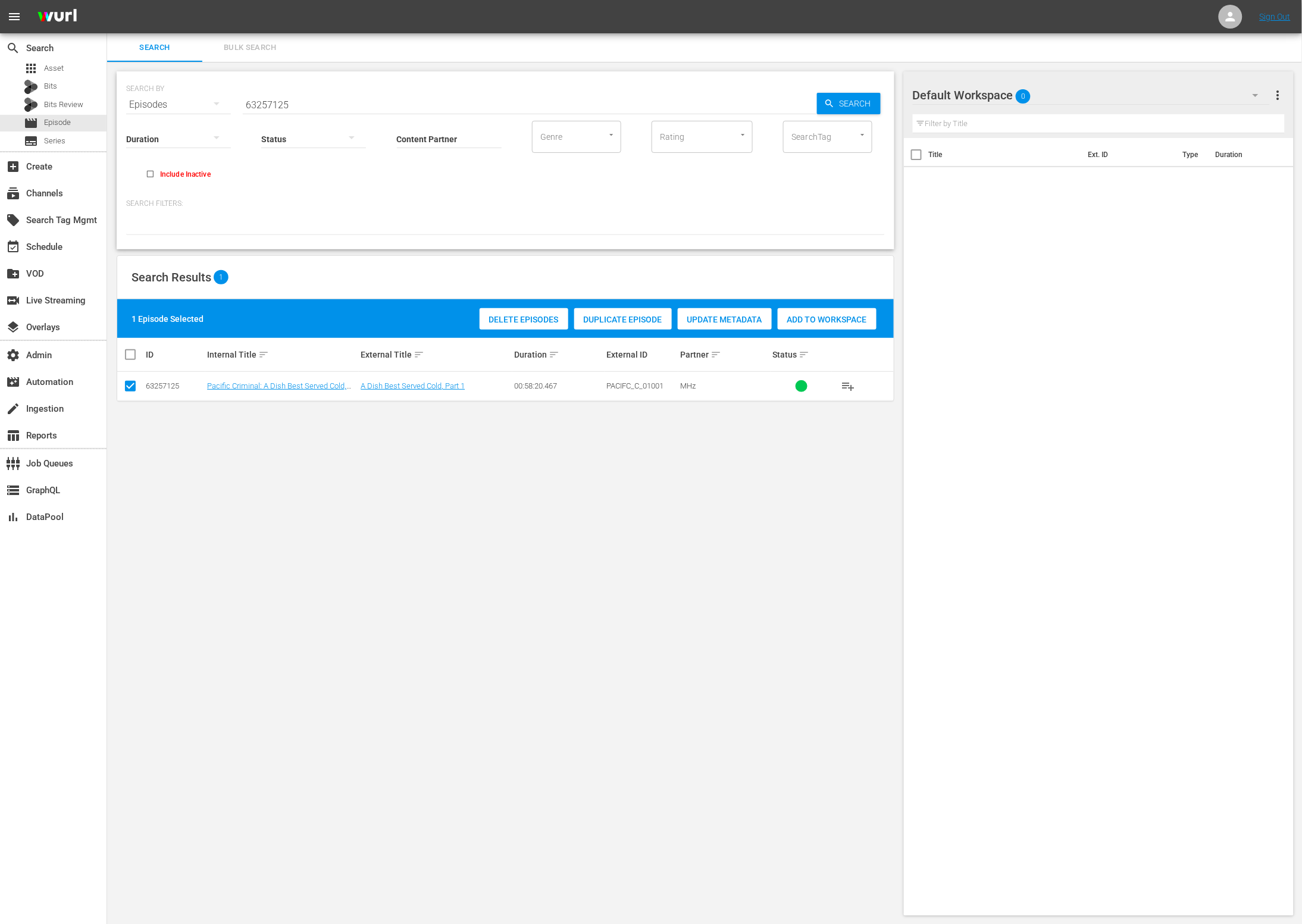
drag, startPoint x: 747, startPoint y: 322, endPoint x: 730, endPoint y: 380, distance: 60.4
click at [730, 380] on div "1 Episode Selected Delete Episodes Duplicate Episode Update Metadata Add to Wor…" at bounding box center [506, 350] width 777 height 102
click at [731, 326] on div "Update Metadata" at bounding box center [725, 320] width 94 height 23
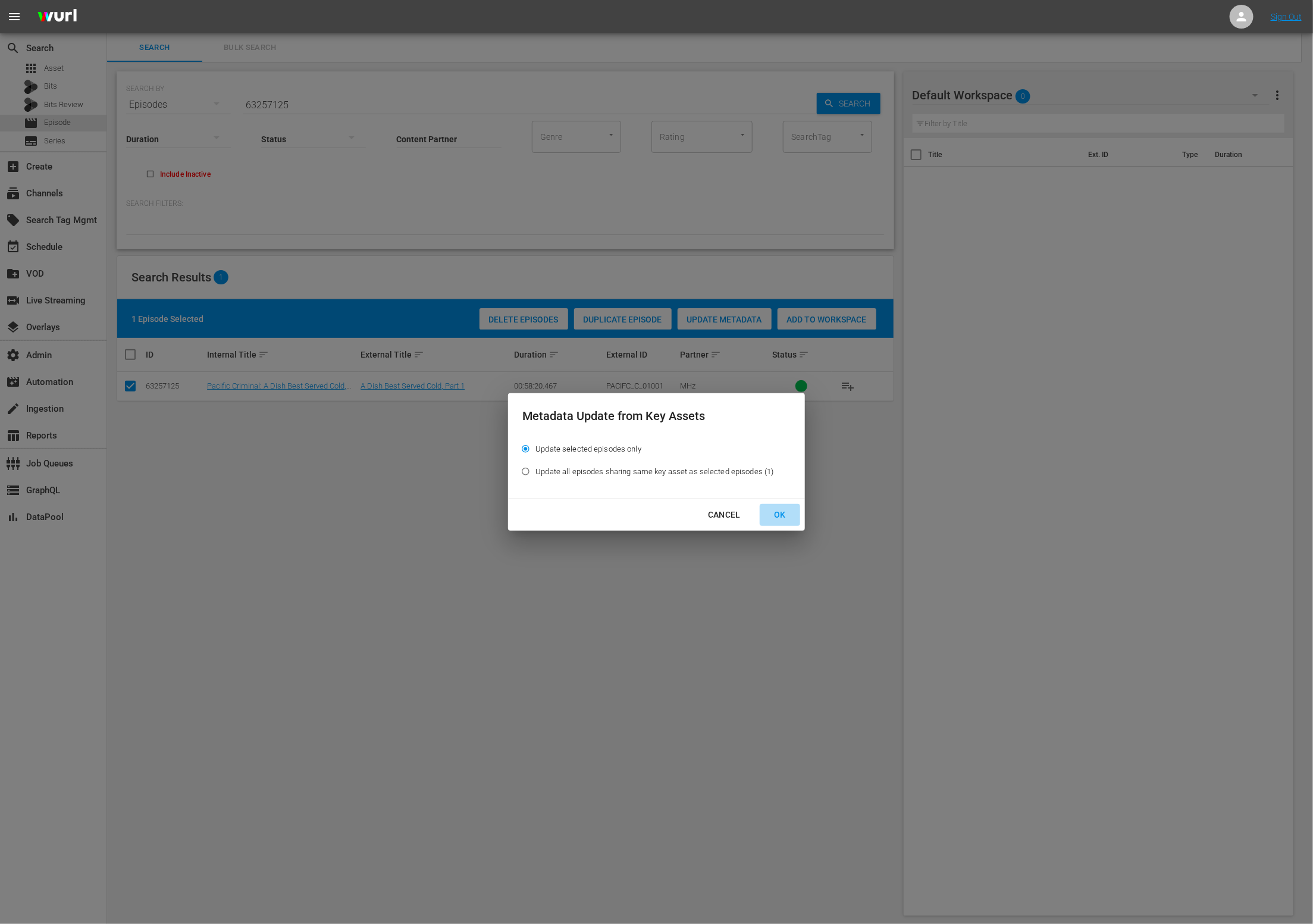
click at [776, 514] on div "OK" at bounding box center [780, 515] width 31 height 15
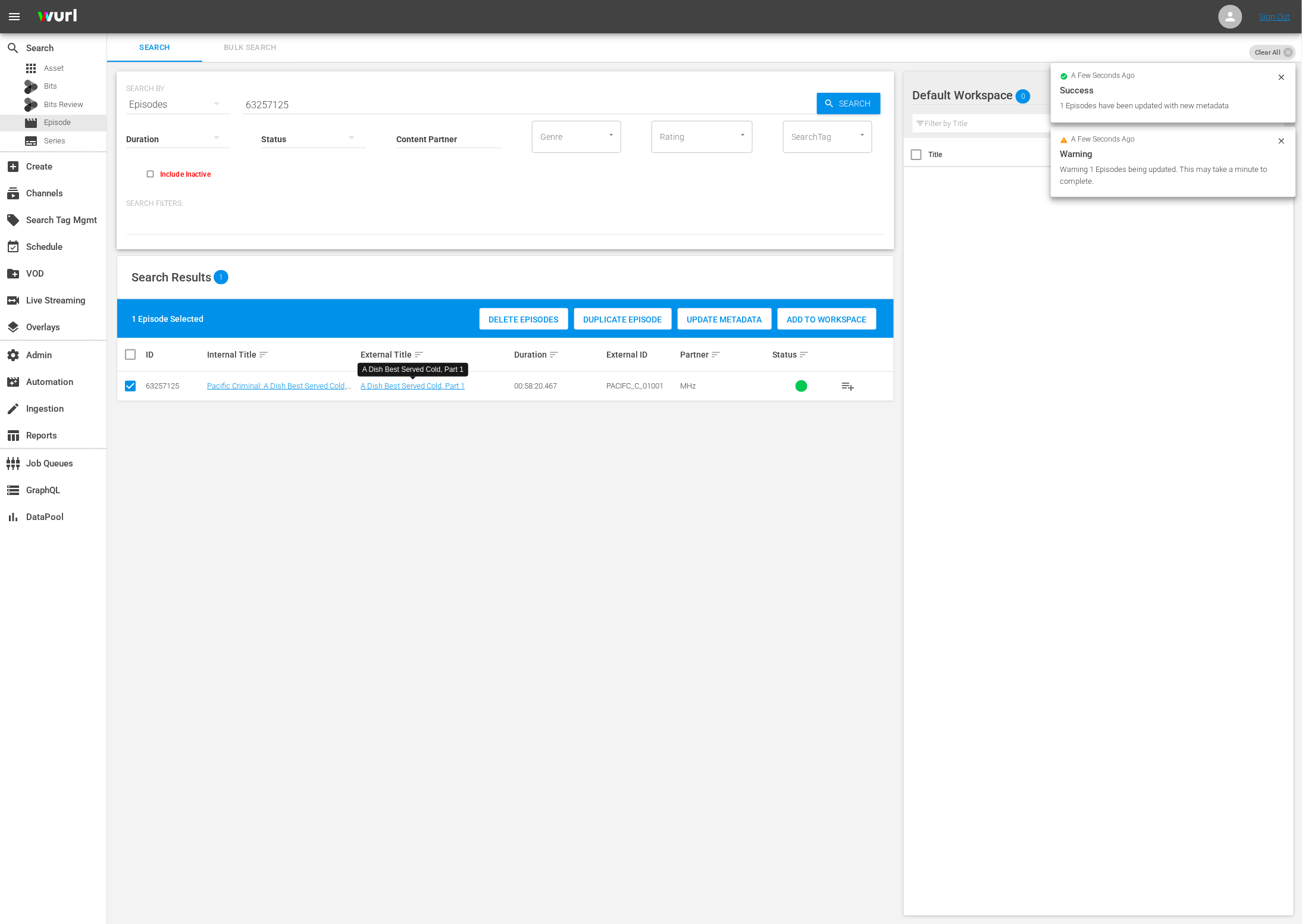
click at [400, 379] on div "A Dish Best Served Cold, Part 1" at bounding box center [413, 369] width 111 height 20
click at [428, 389] on link "A Dish Best Served Cold, Part 1" at bounding box center [413, 386] width 104 height 9
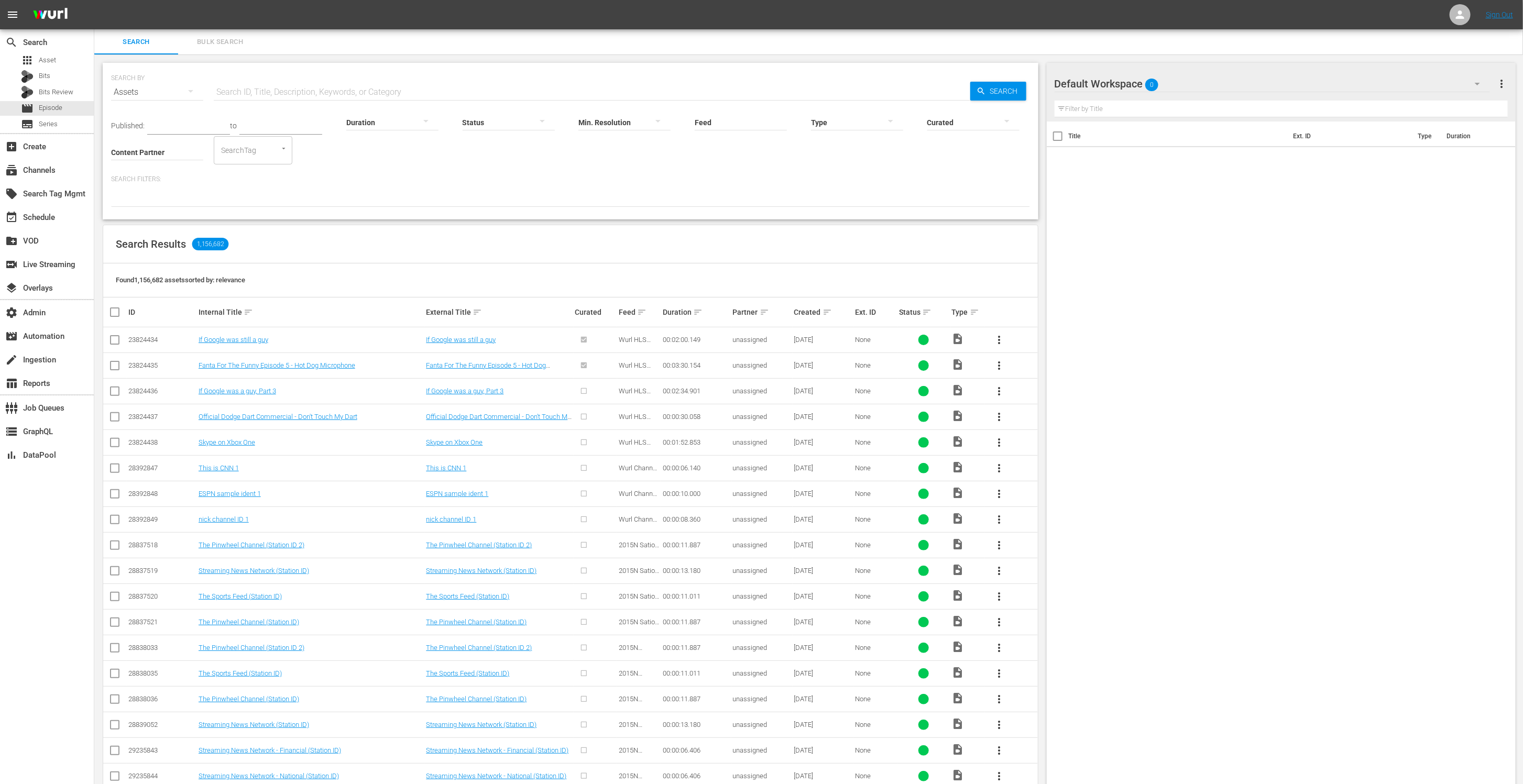
drag, startPoint x: 1152, startPoint y: 382, endPoint x: 1443, endPoint y: 355, distance: 292.2
click at [1156, 382] on div "Title Ext. ID Type Duration" at bounding box center [1282, 461] width 470 height 680
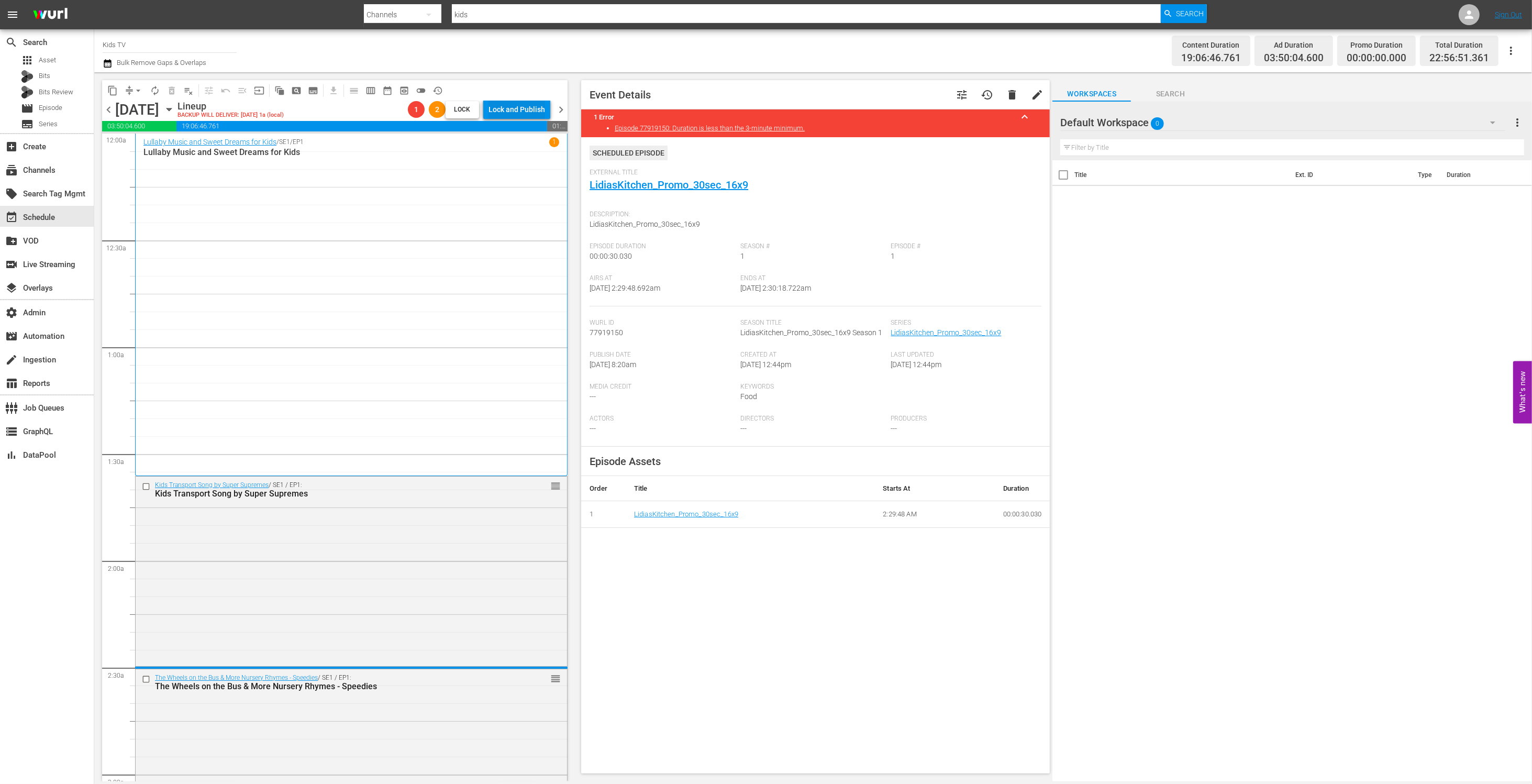
scroll to position [240, 0]
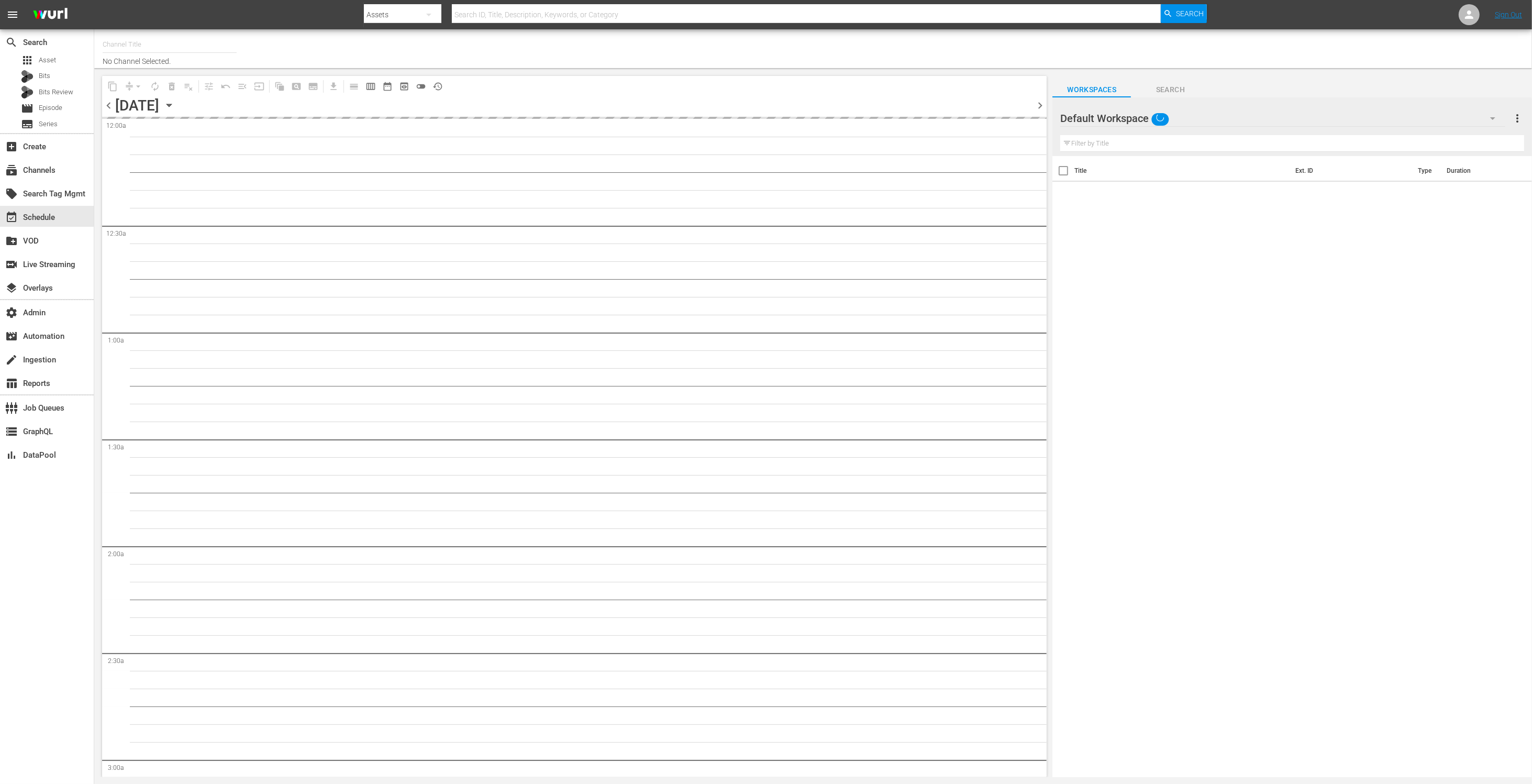
type input "Kids TV (1379)"
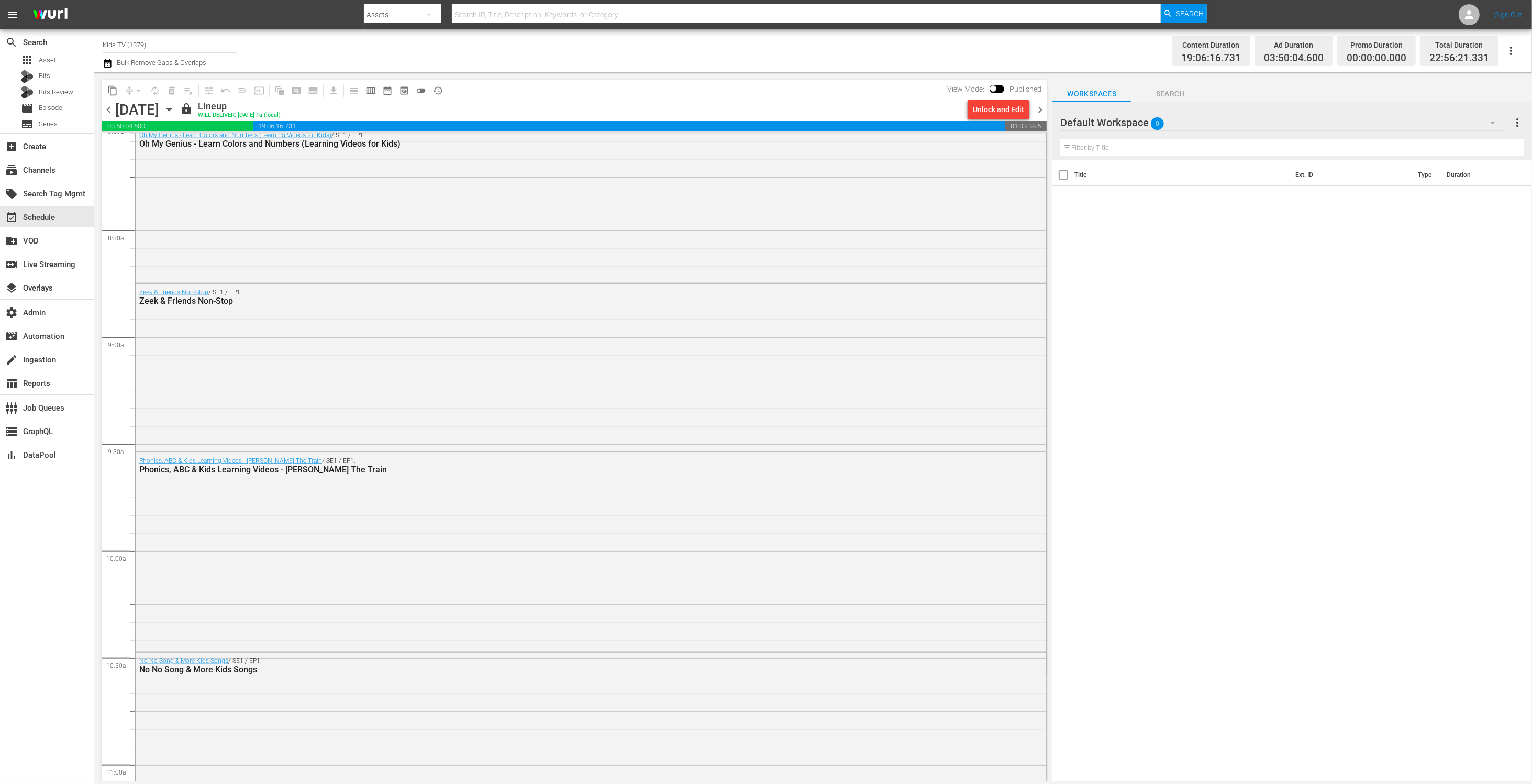
scroll to position [3504, 0]
